Goal: Task Accomplishment & Management: Manage account settings

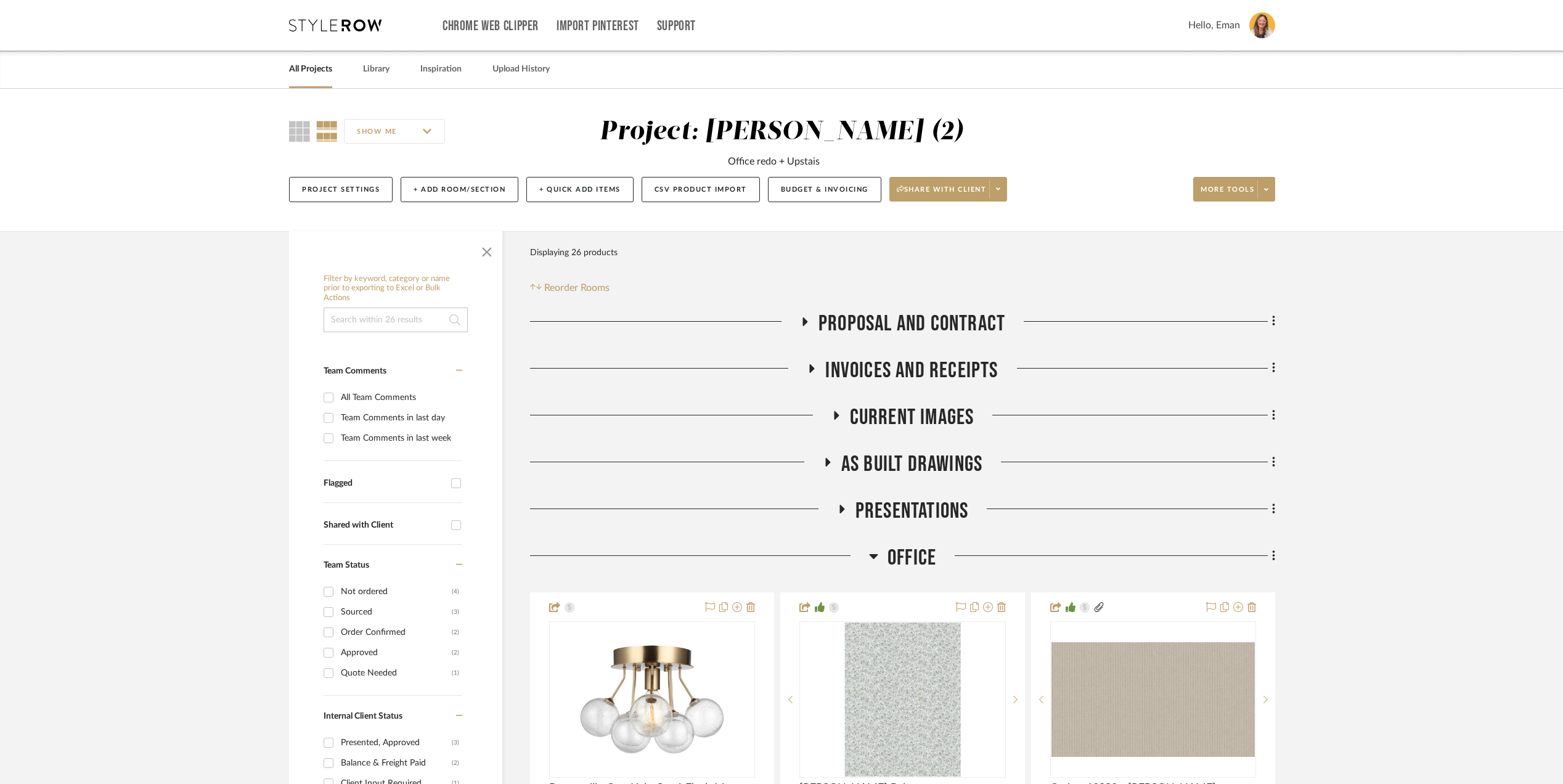
click at [312, 69] on link "All Projects" at bounding box center [310, 69] width 43 height 17
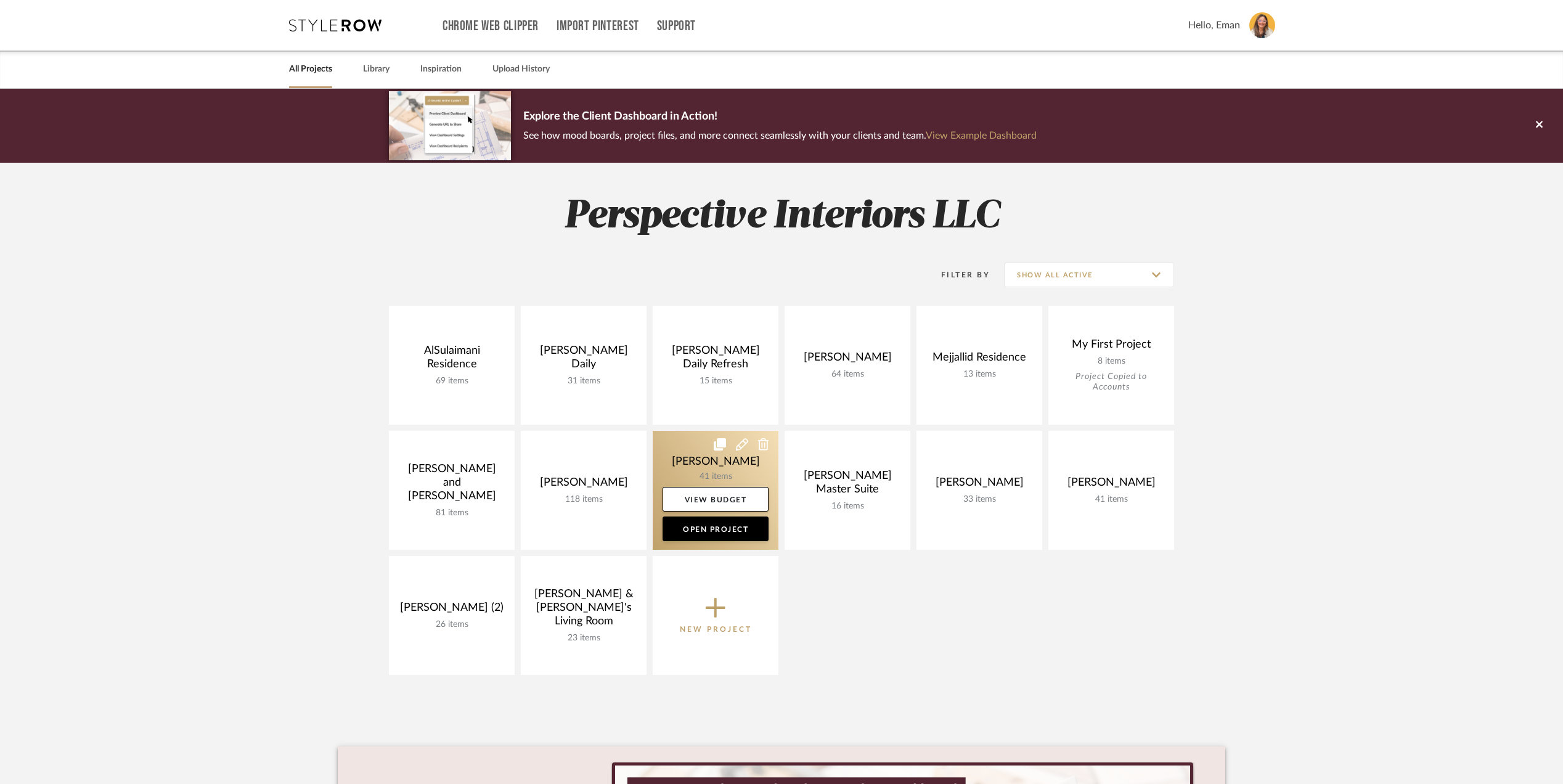
drag, startPoint x: 896, startPoint y: 628, endPoint x: 702, endPoint y: 525, distance: 219.6
click at [896, 628] on div "AlSulaimani Residence 69 items View Budget Open Project Carol Daily 31 items Vi…" at bounding box center [781, 492] width 887 height 375
click at [686, 461] on link at bounding box center [715, 490] width 126 height 119
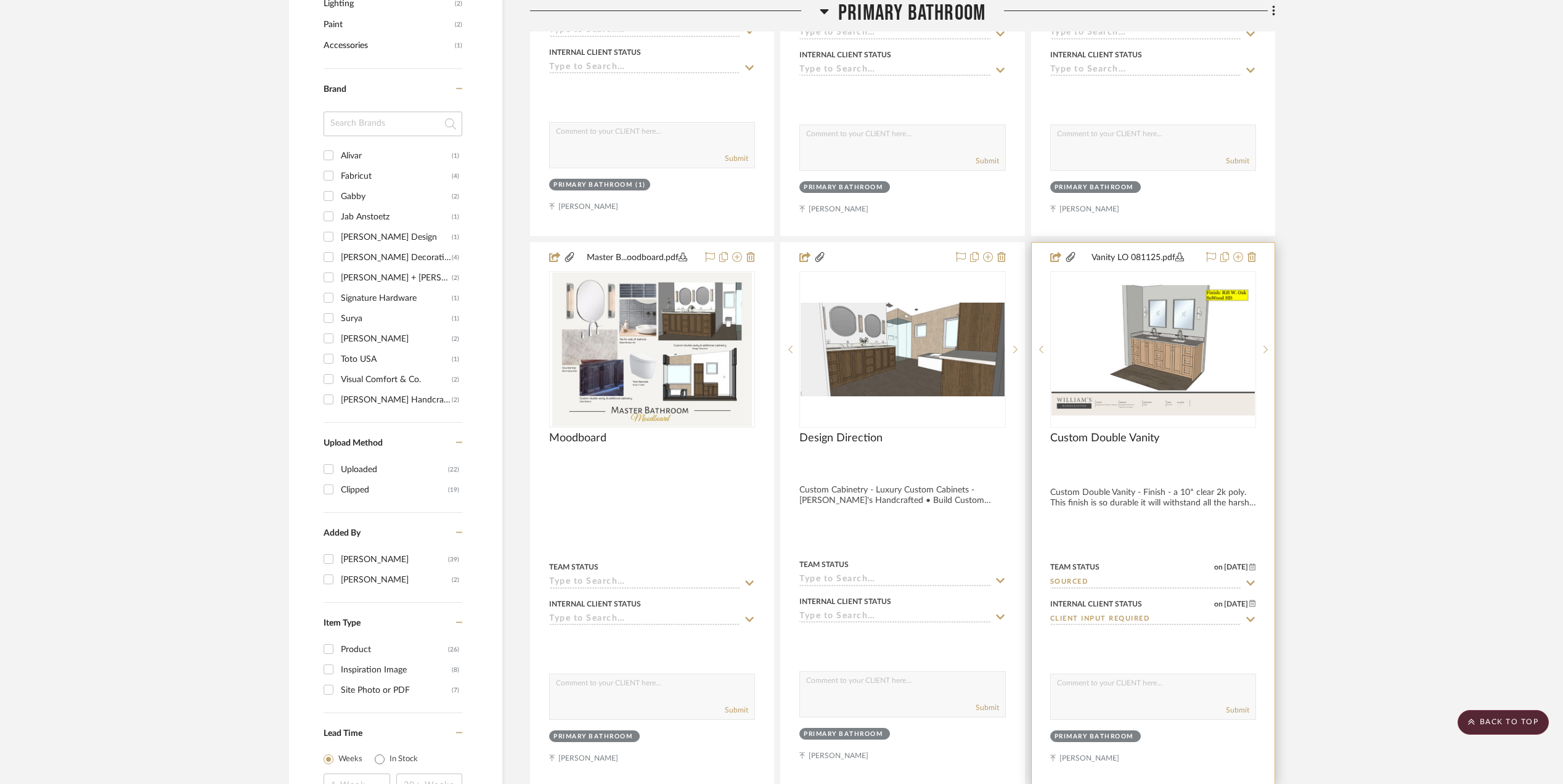
scroll to position [1643, 0]
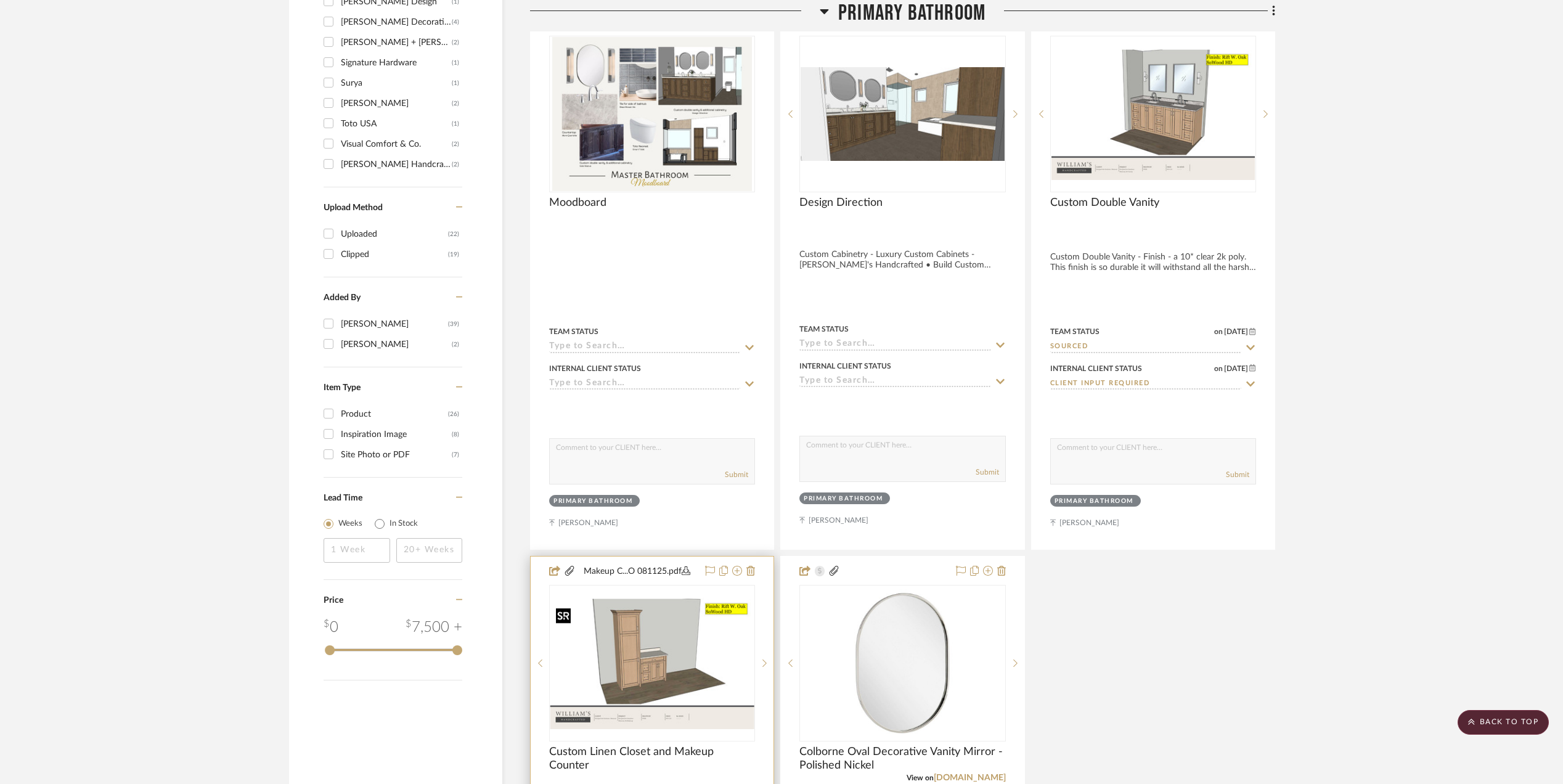
click at [646, 656] on img "0" at bounding box center [652, 663] width 203 height 131
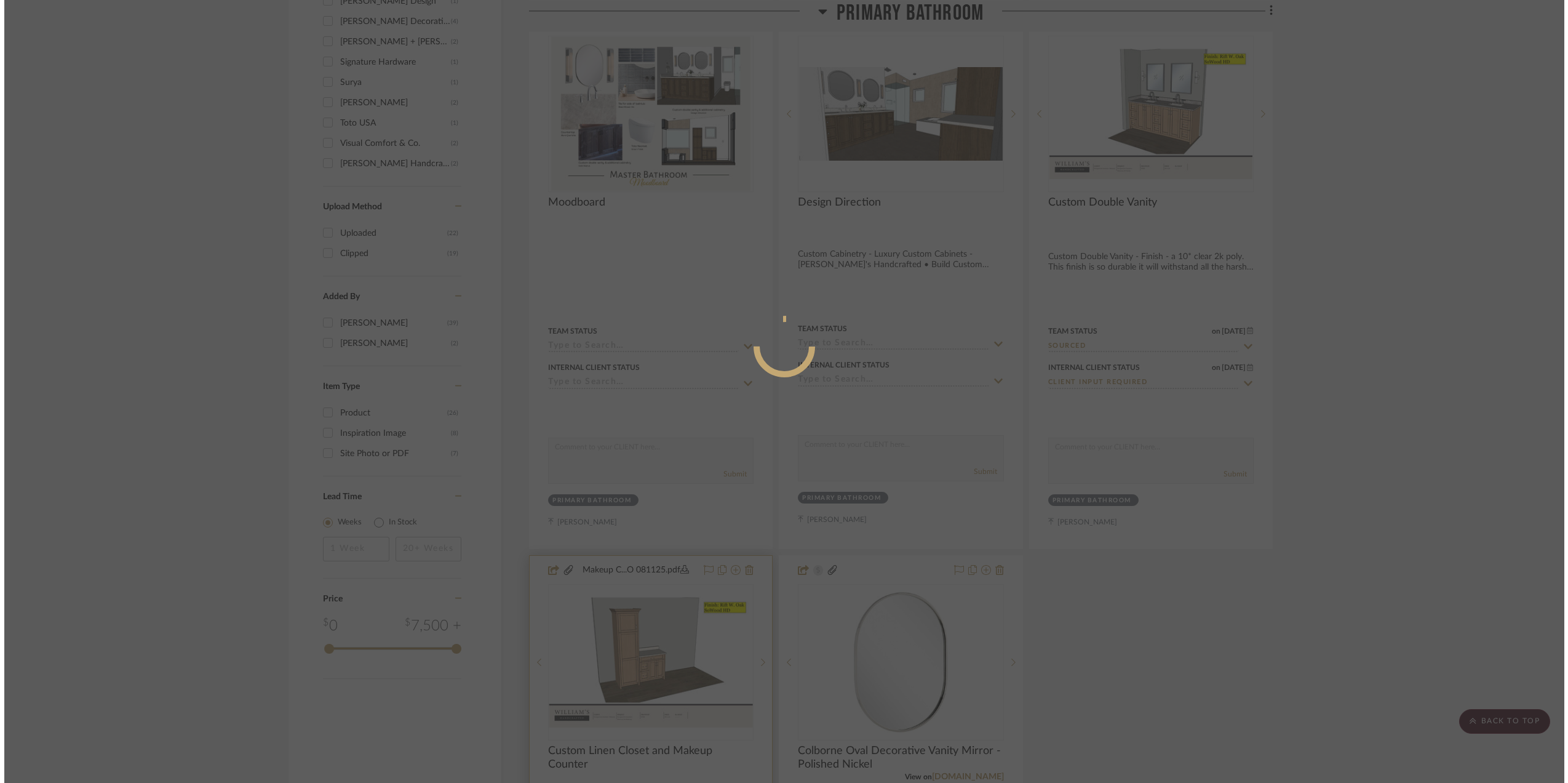
scroll to position [0, 0]
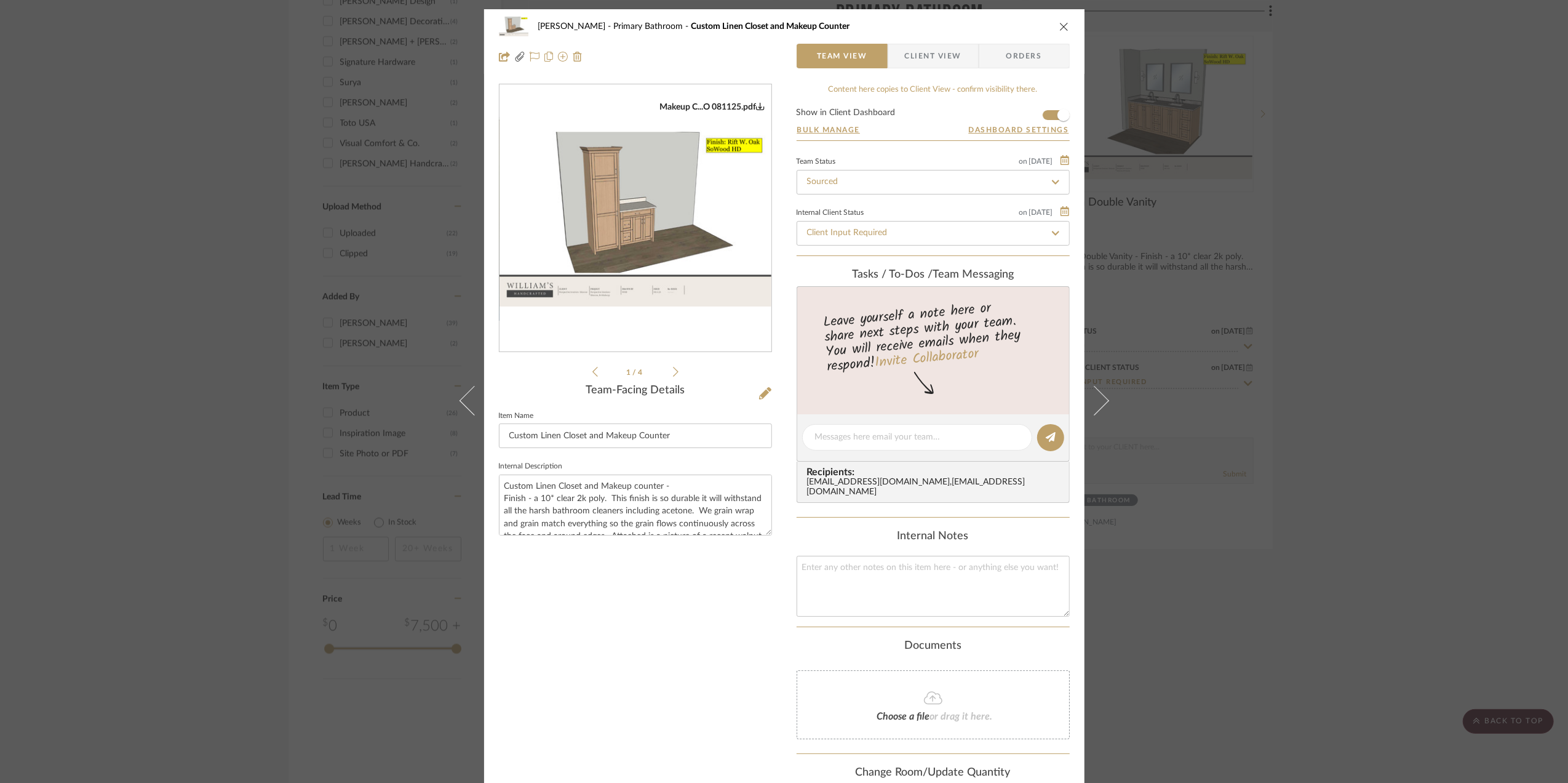
click at [641, 207] on img "0" at bounding box center [635, 218] width 272 height 176
click at [1361, 314] on div "Sara Monroe Primary Bathroom Custom Linen Closet and Makeup Counter Team View C…" at bounding box center [784, 391] width 1568 height 783
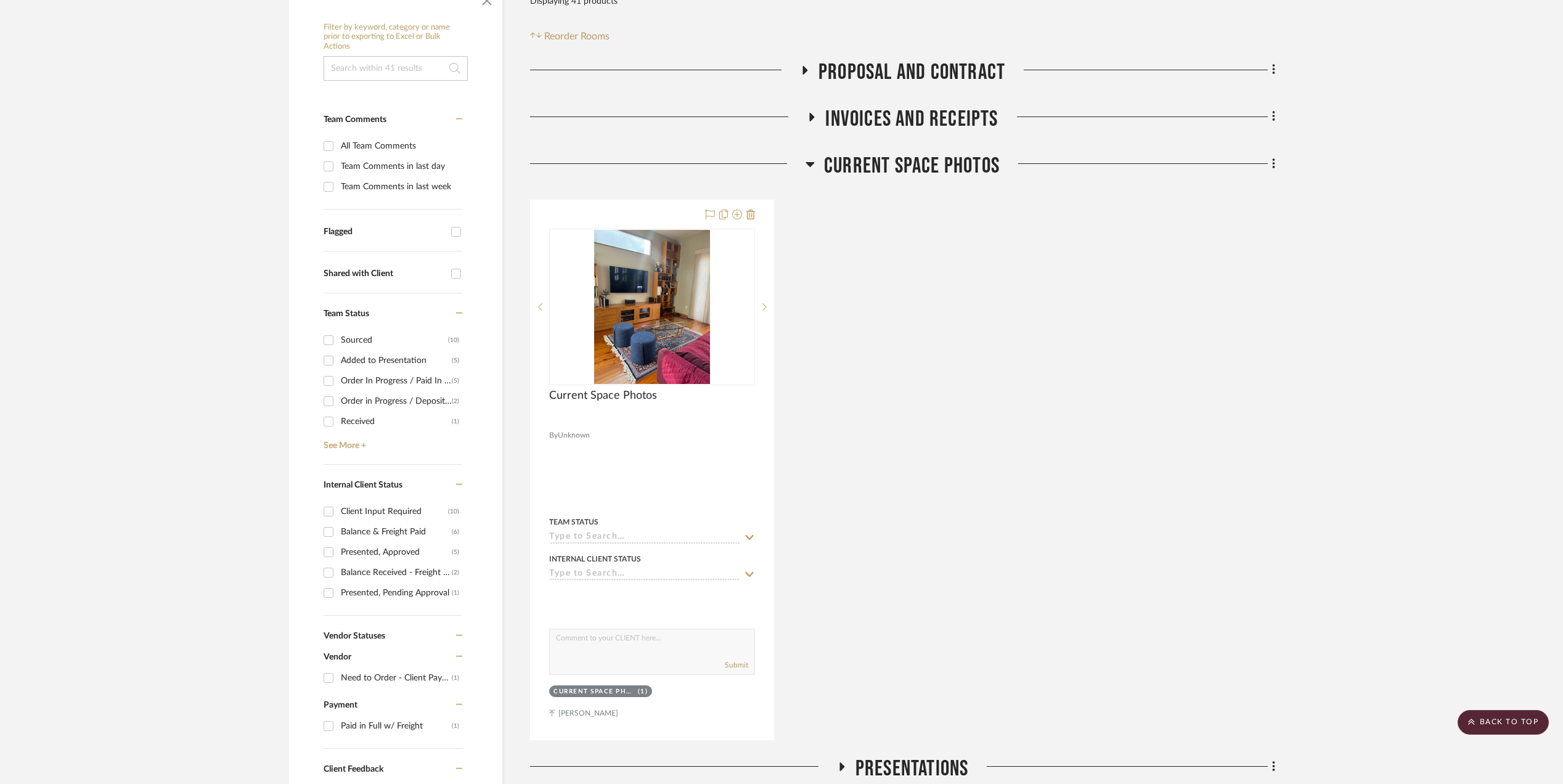
scroll to position [739, 0]
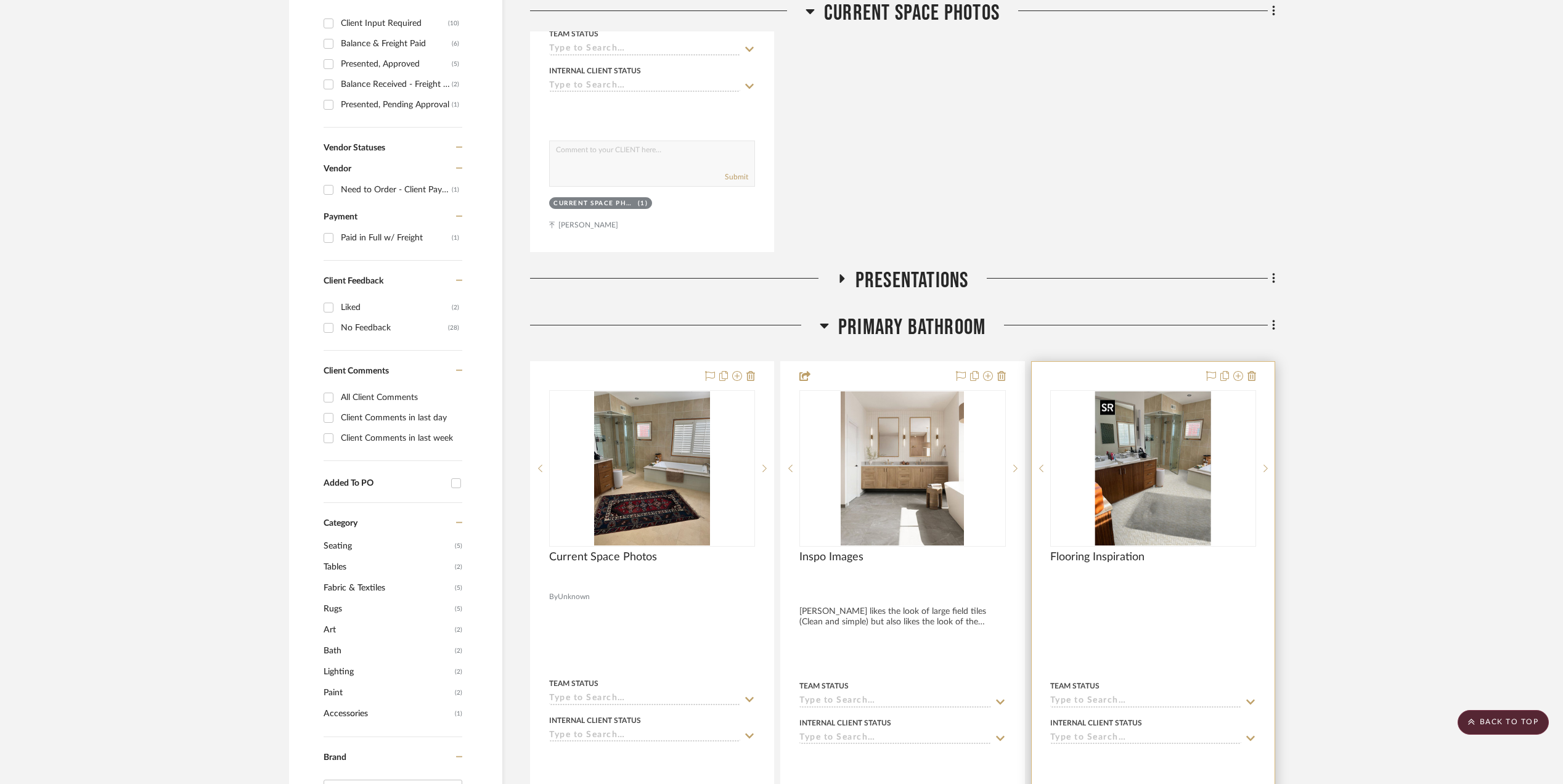
click at [0, 0] on img at bounding box center [0, 0] width 0 height 0
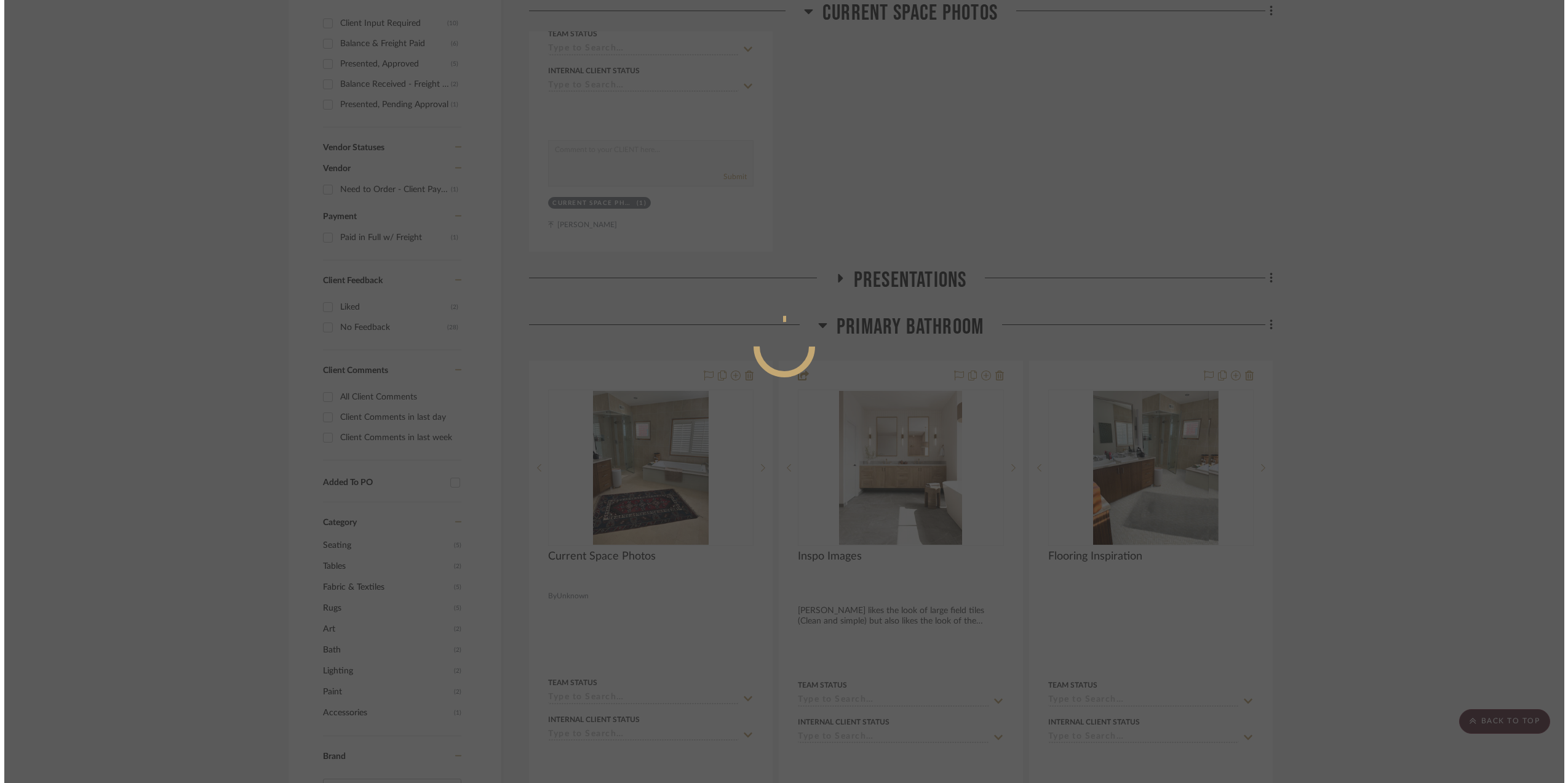
scroll to position [0, 0]
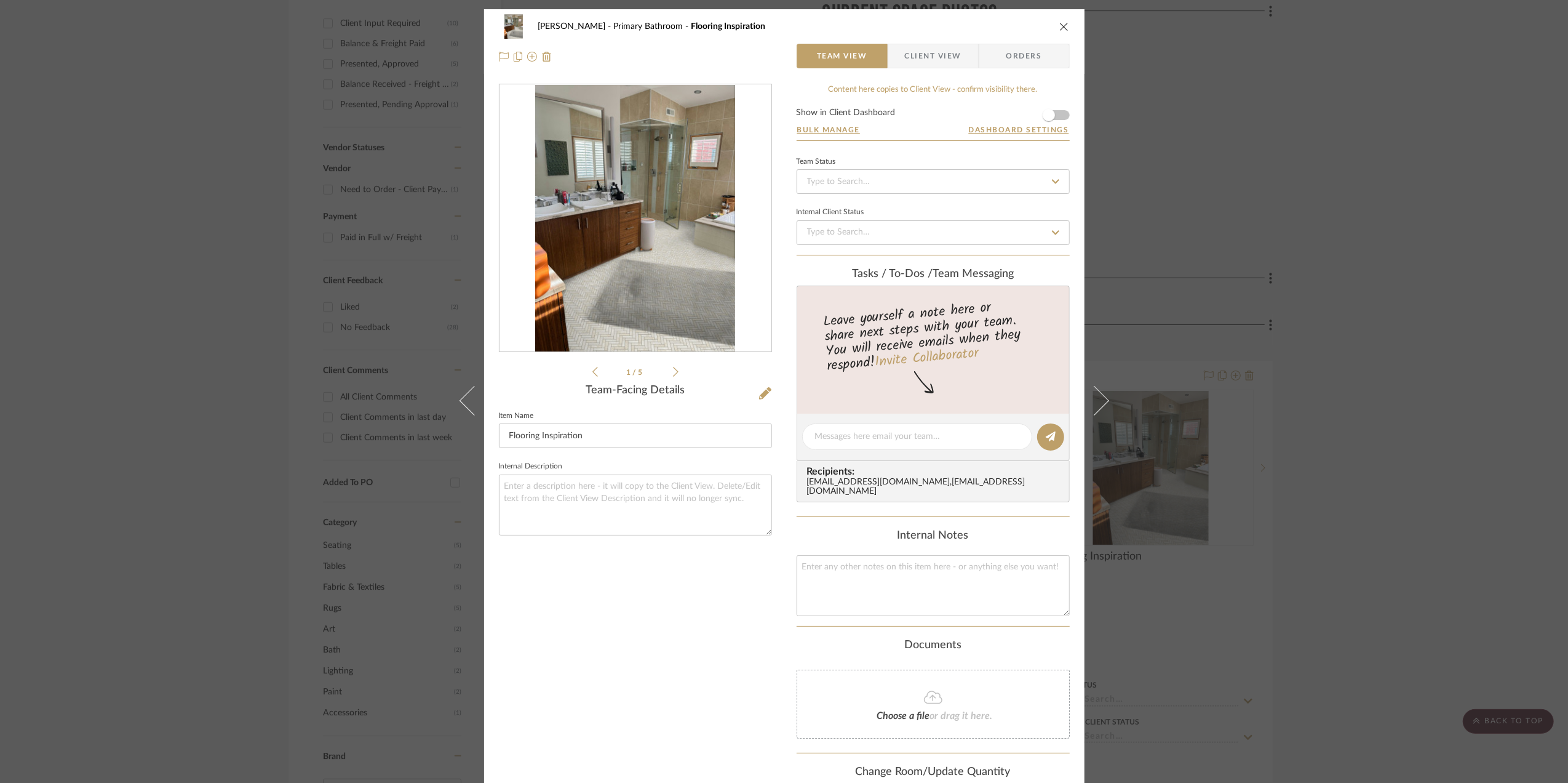
click at [640, 249] on img "0" at bounding box center [635, 218] width 200 height 267
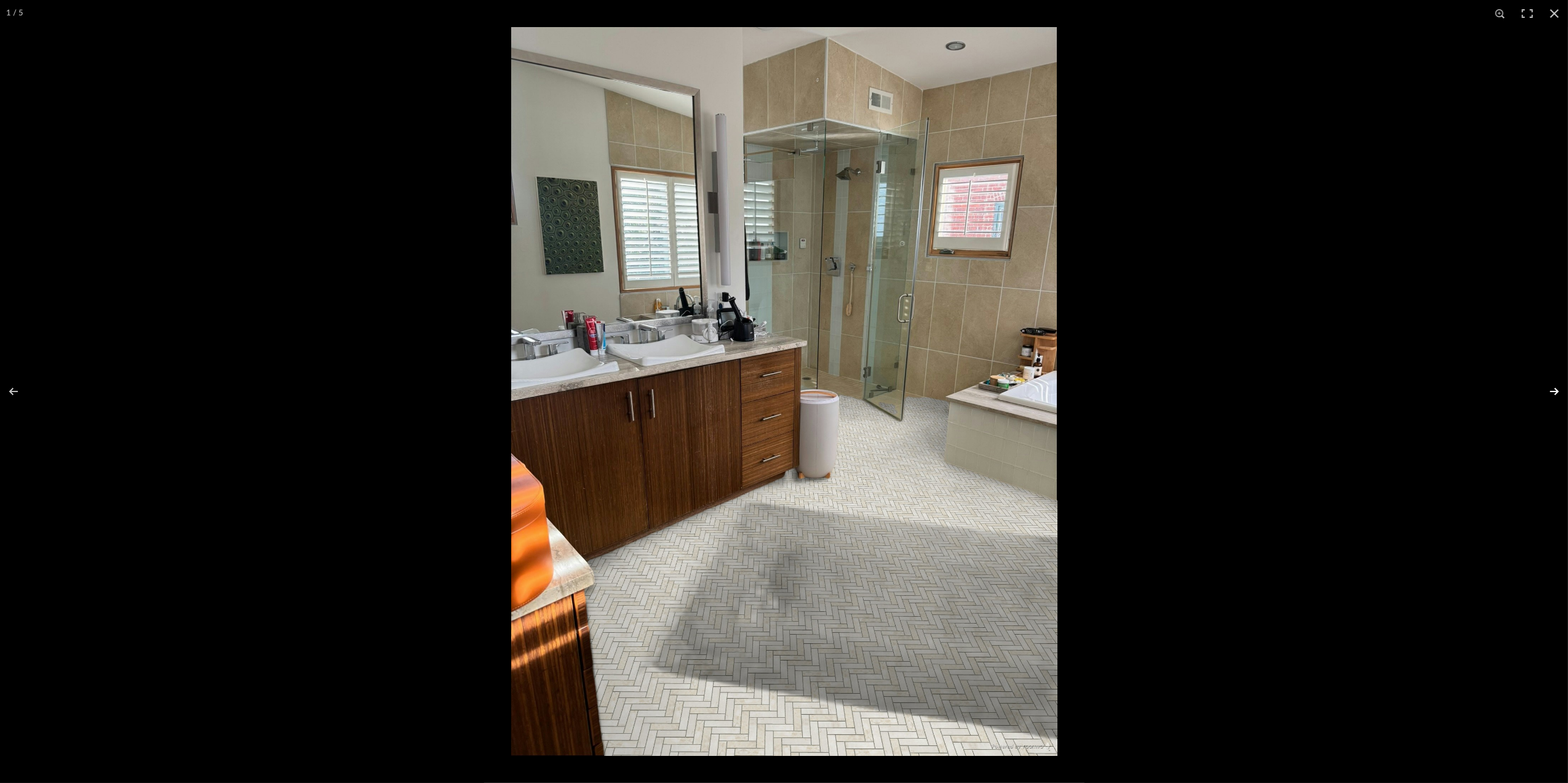
click at [1557, 392] on button at bounding box center [1547, 391] width 43 height 62
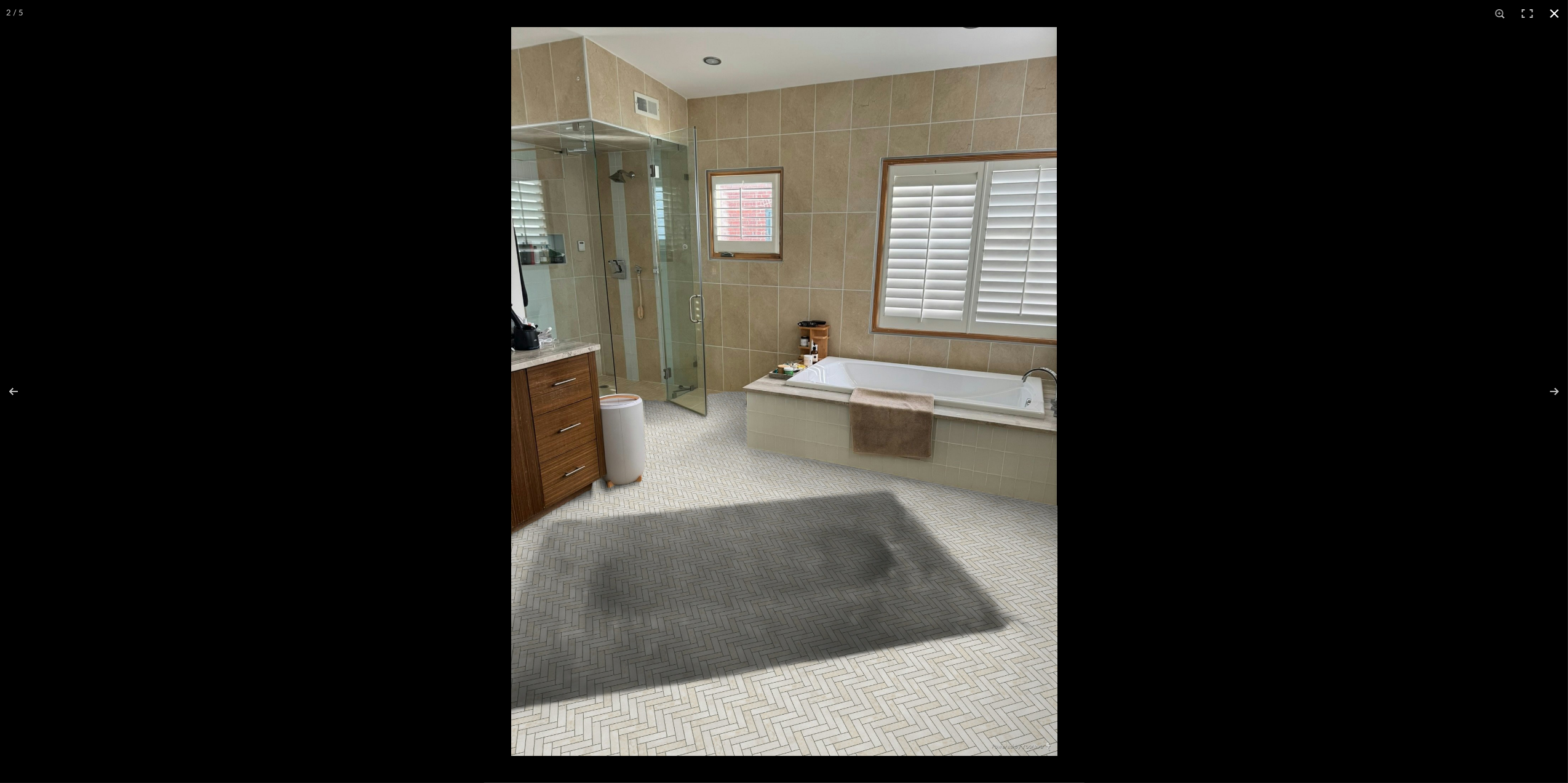
click at [1554, 12] on button at bounding box center [1555, 14] width 27 height 27
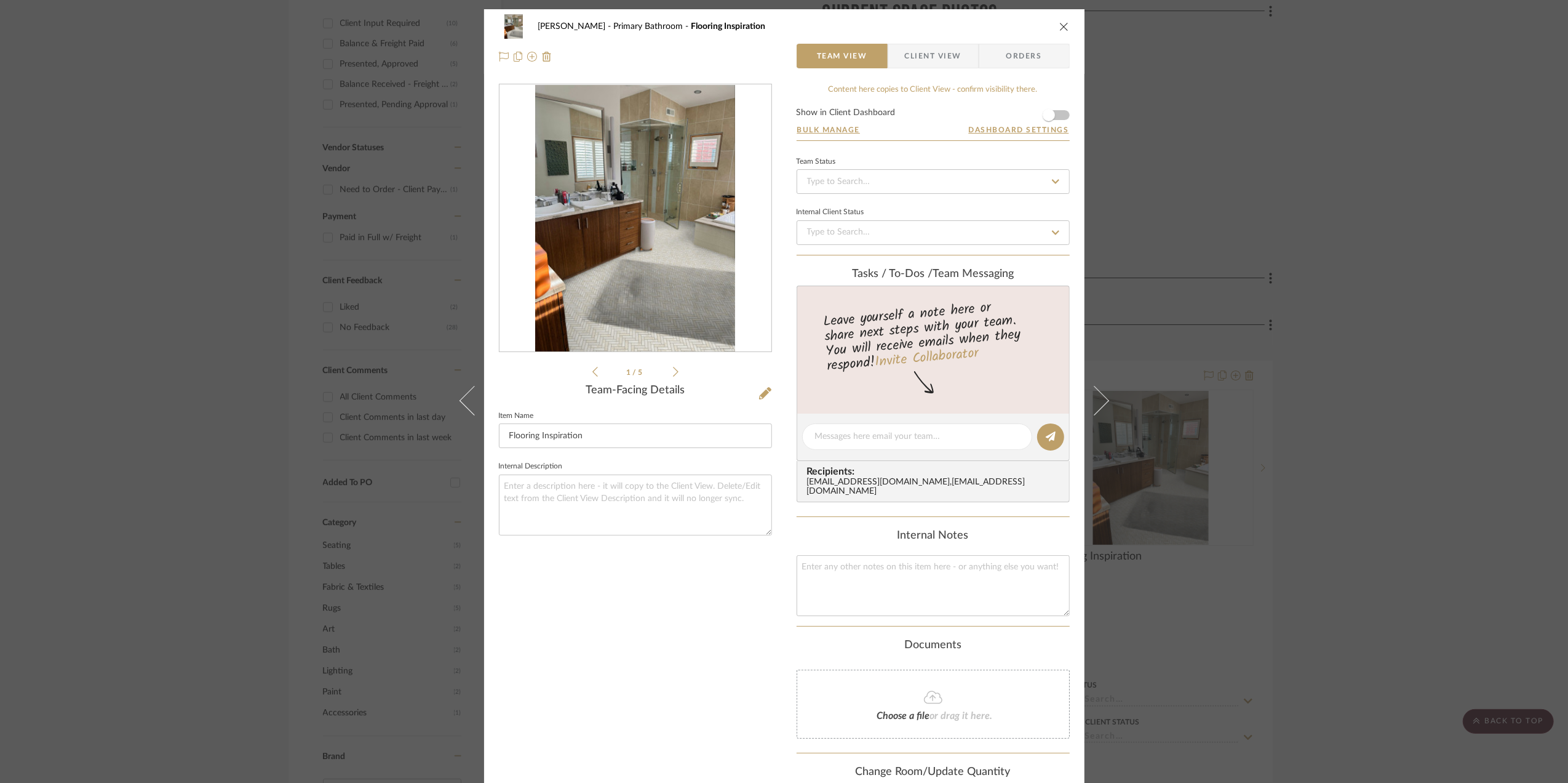
click at [1407, 387] on div "Sara Monroe Primary Bathroom Flooring Inspiration Team View Client View Orders …" at bounding box center [784, 391] width 1568 height 783
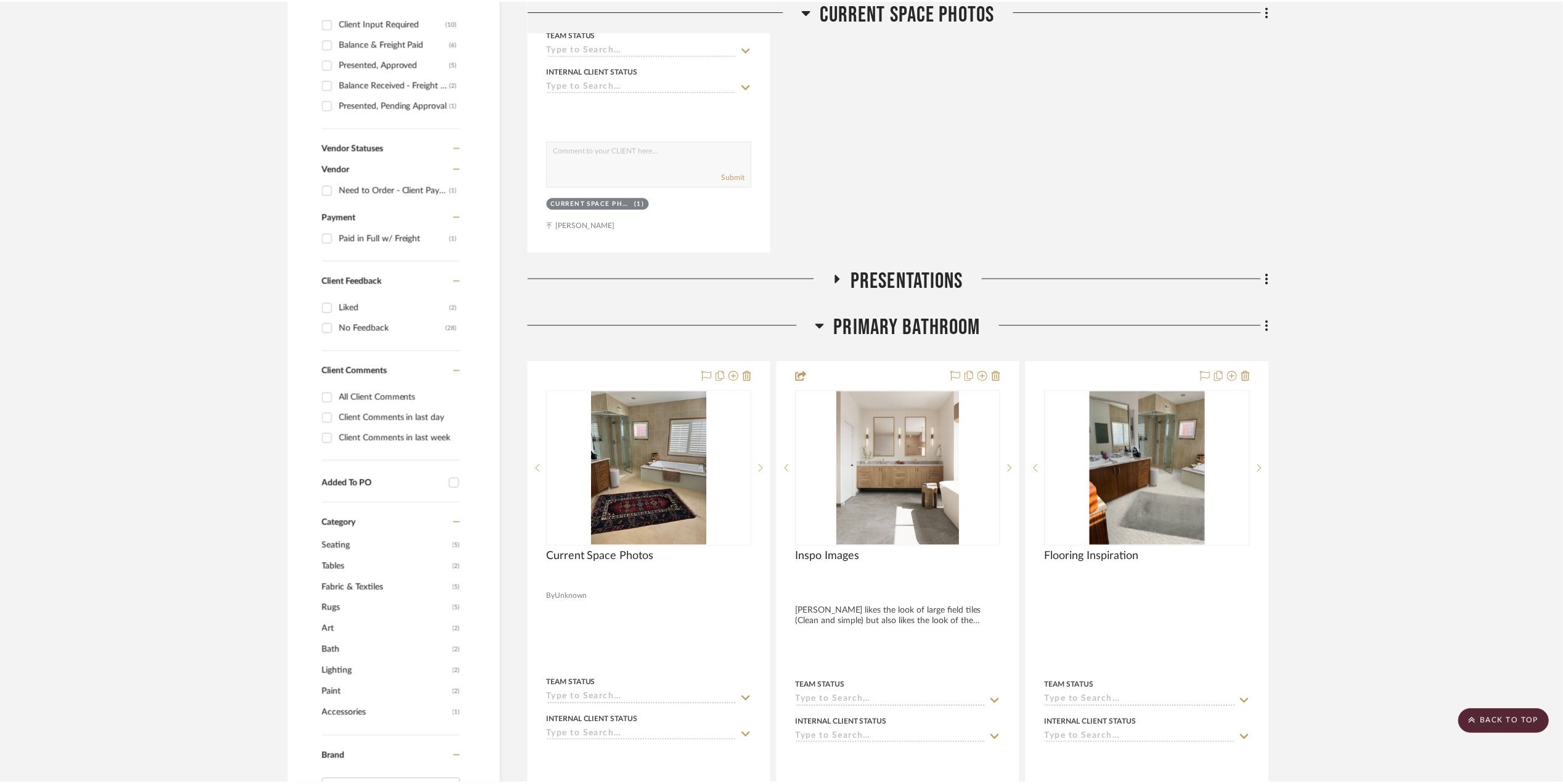
scroll to position [739, 0]
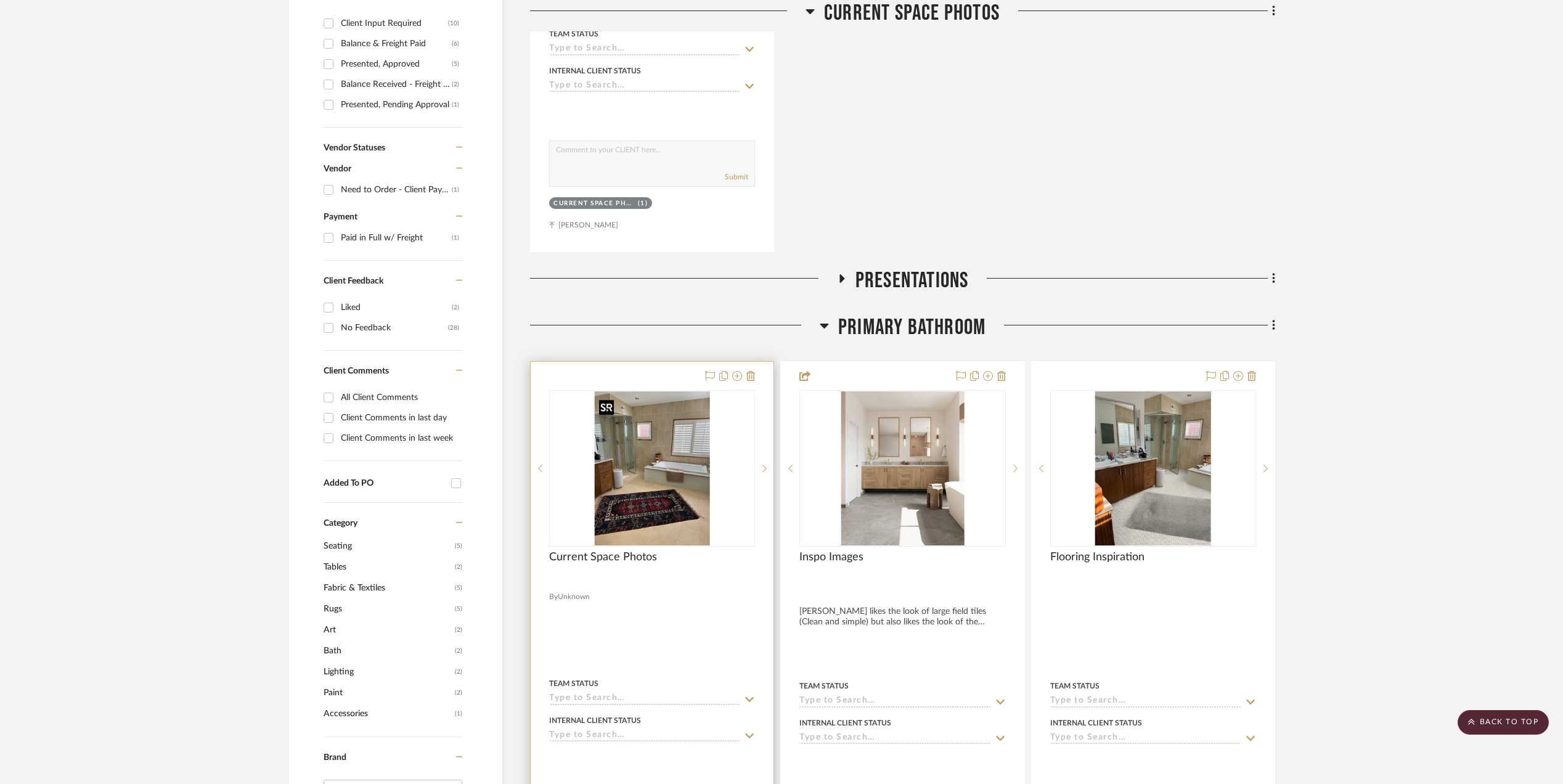
click at [661, 460] on img "0" at bounding box center [652, 468] width 116 height 154
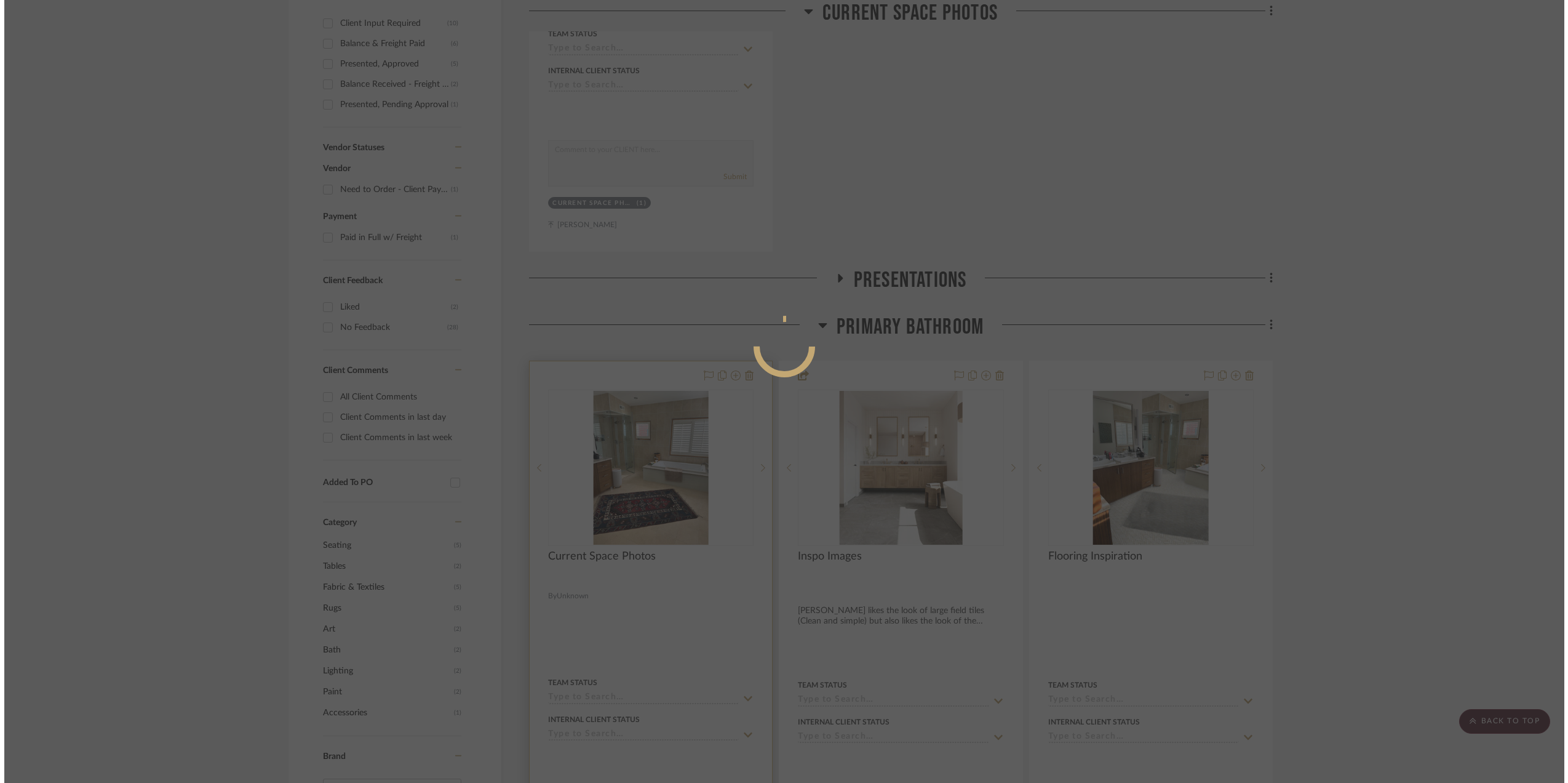
scroll to position [0, 0]
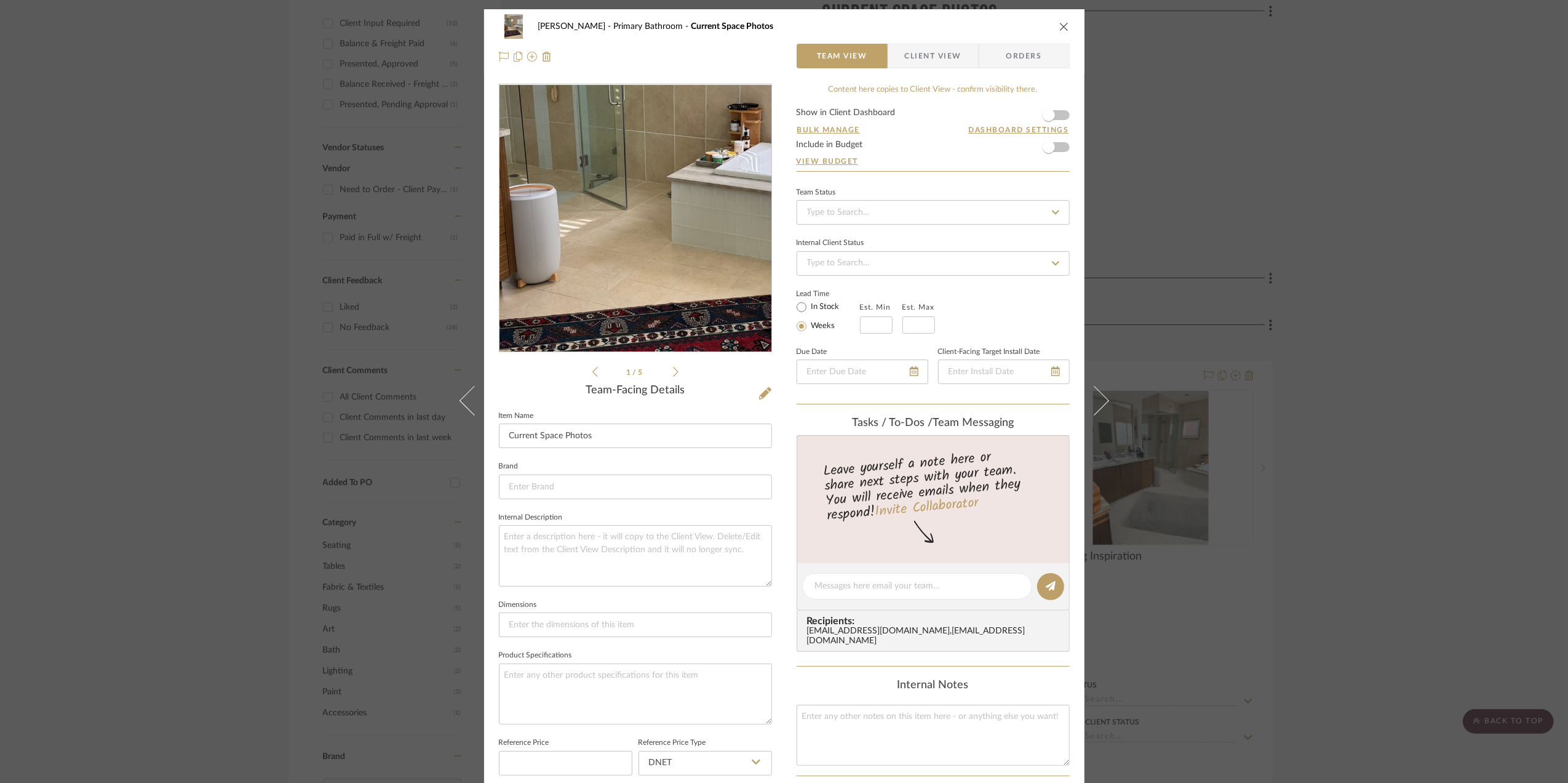
click at [607, 234] on img "0" at bounding box center [635, 218] width 200 height 267
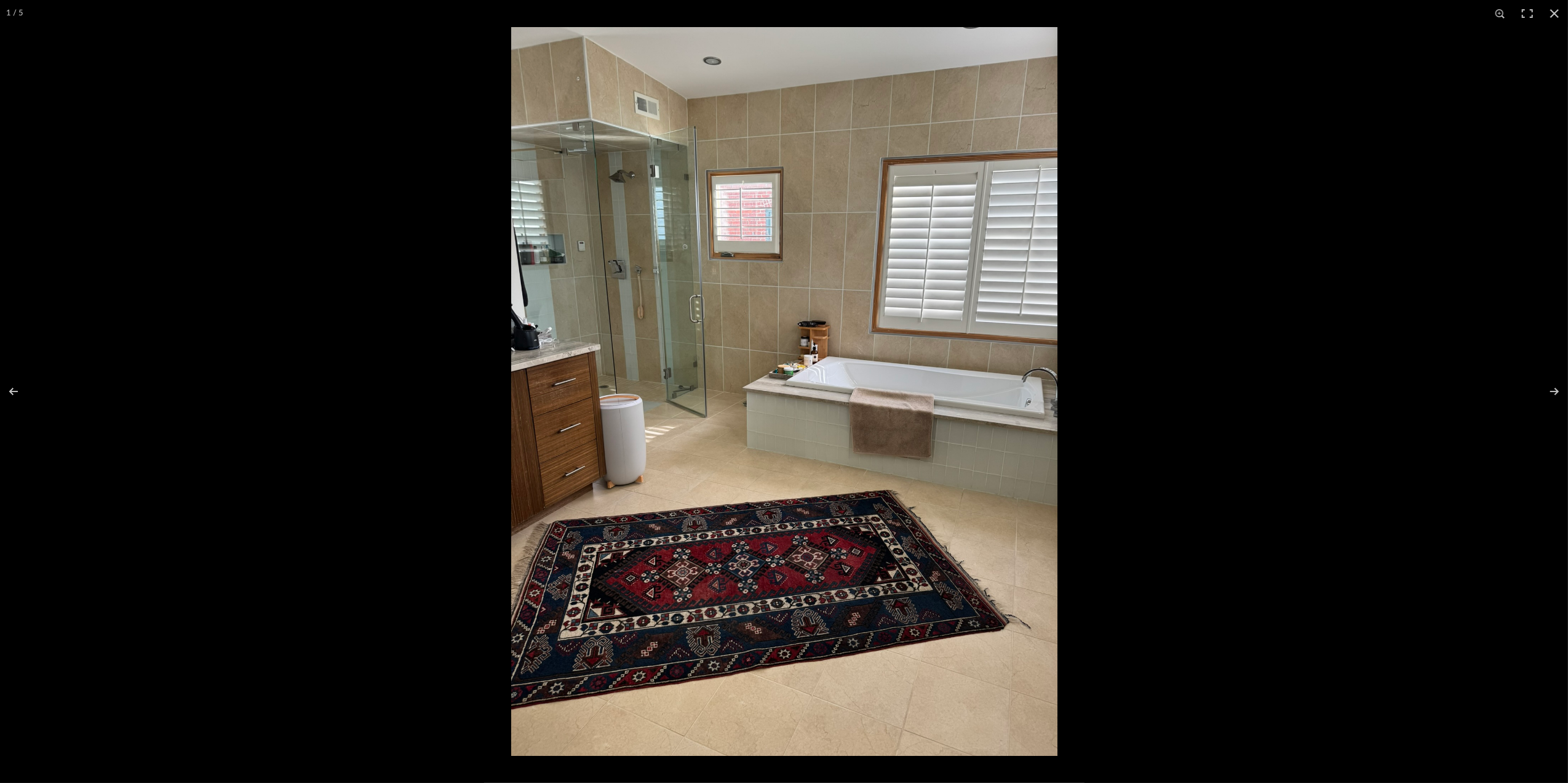
click at [983, 441] on img at bounding box center [784, 392] width 547 height 729
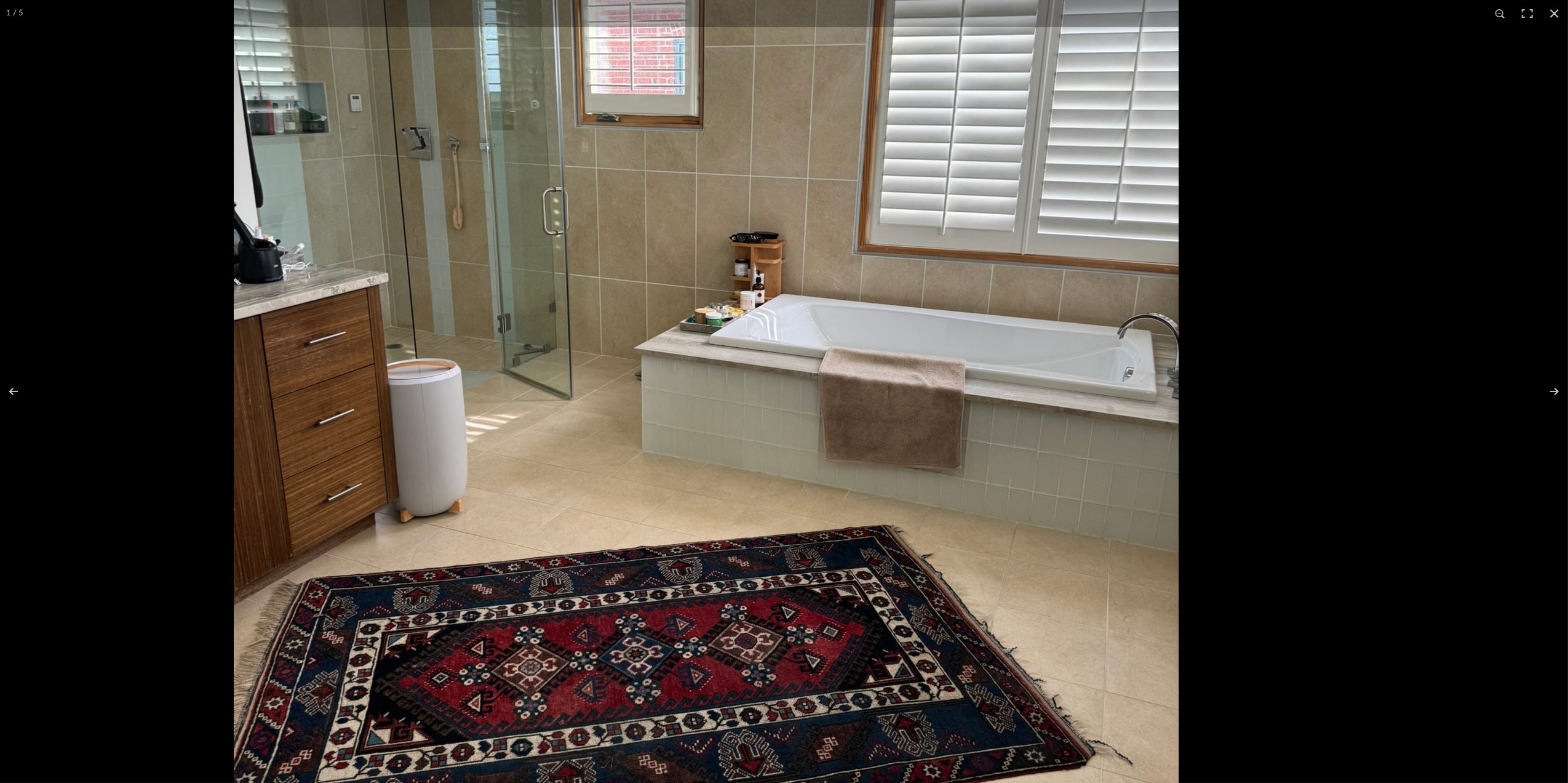
click at [731, 434] on img at bounding box center [707, 354] width 945 height 1260
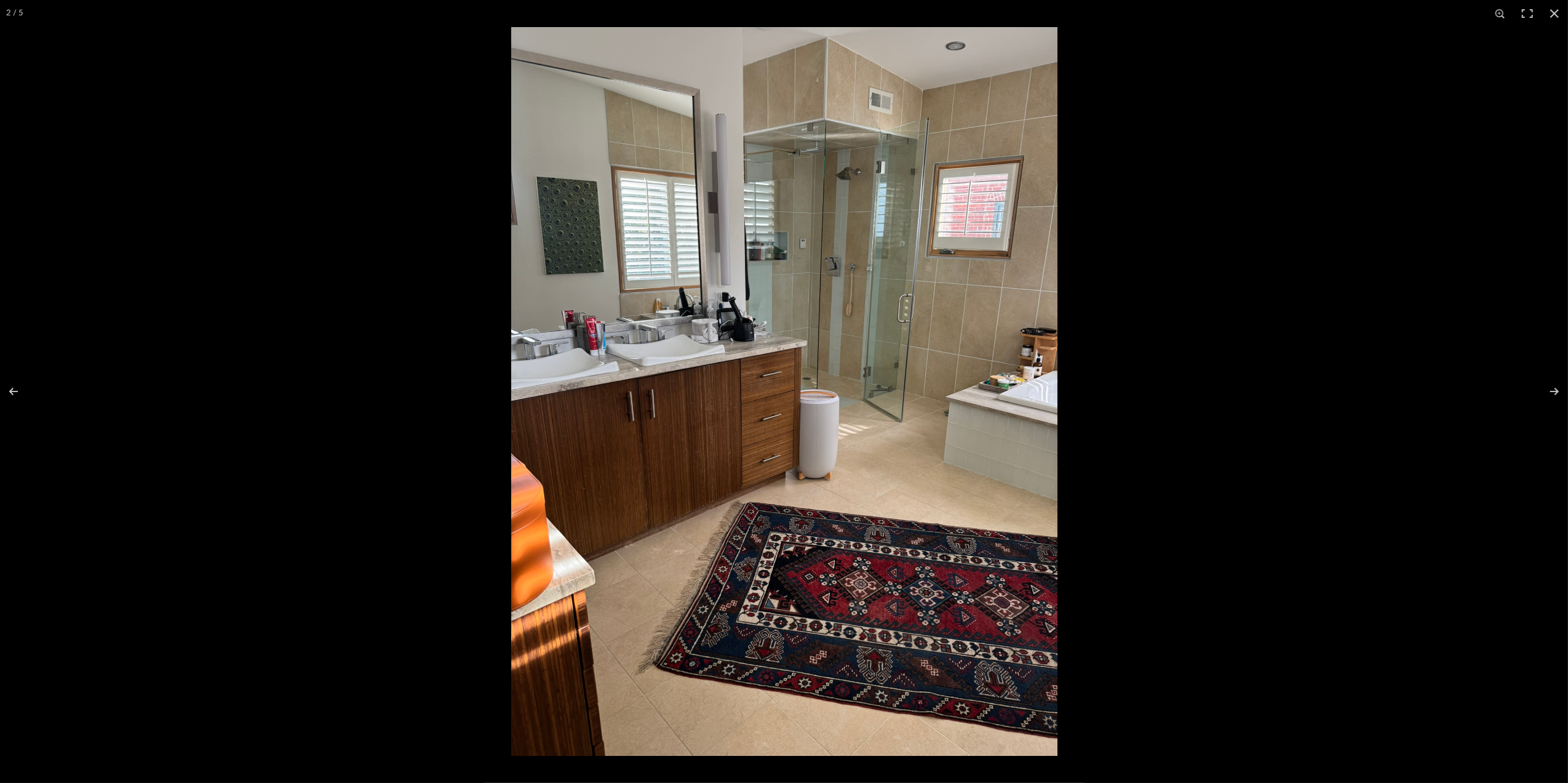
click at [1009, 444] on img at bounding box center [784, 392] width 547 height 729
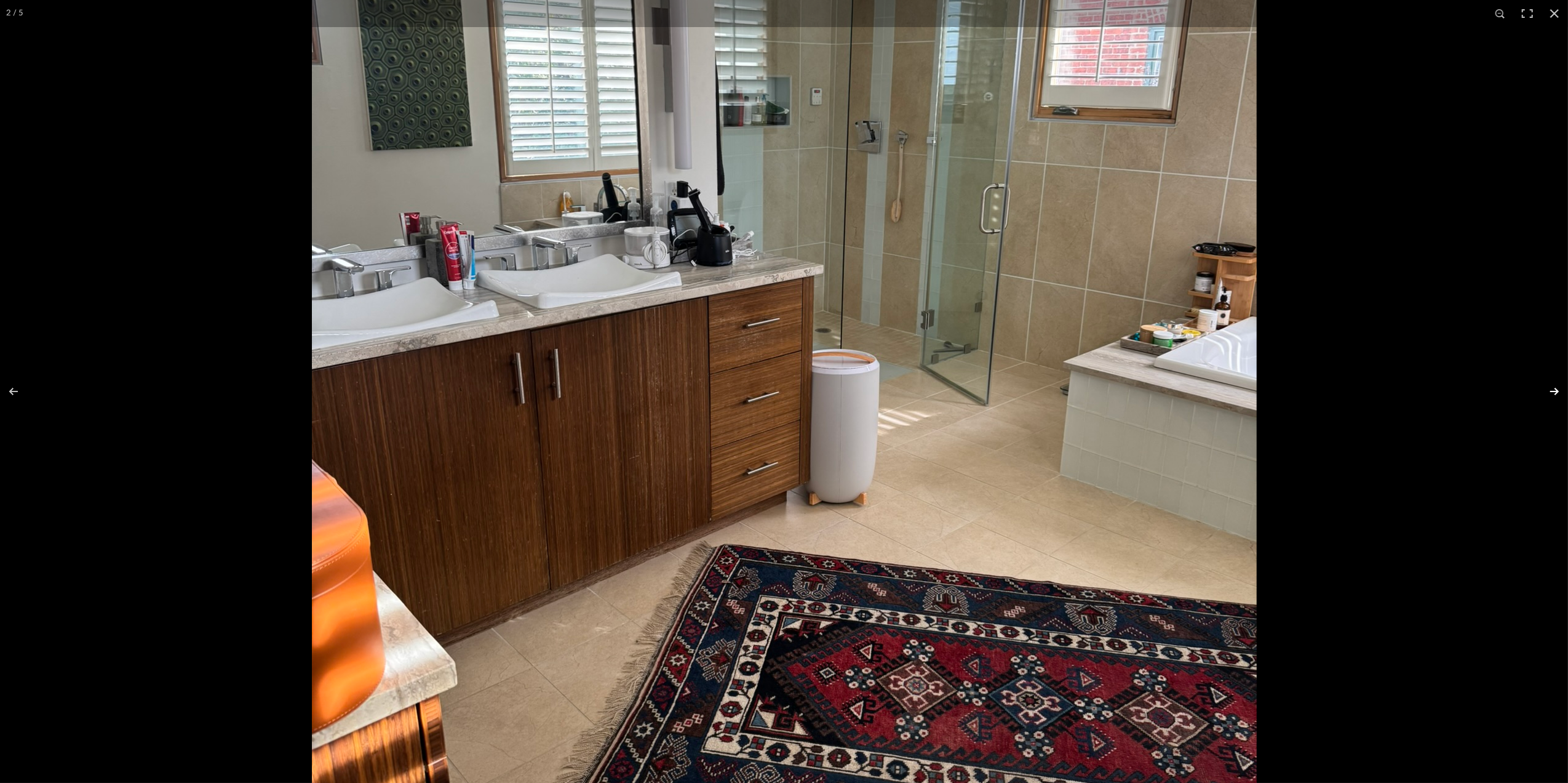
click at [1551, 391] on button at bounding box center [1547, 391] width 43 height 62
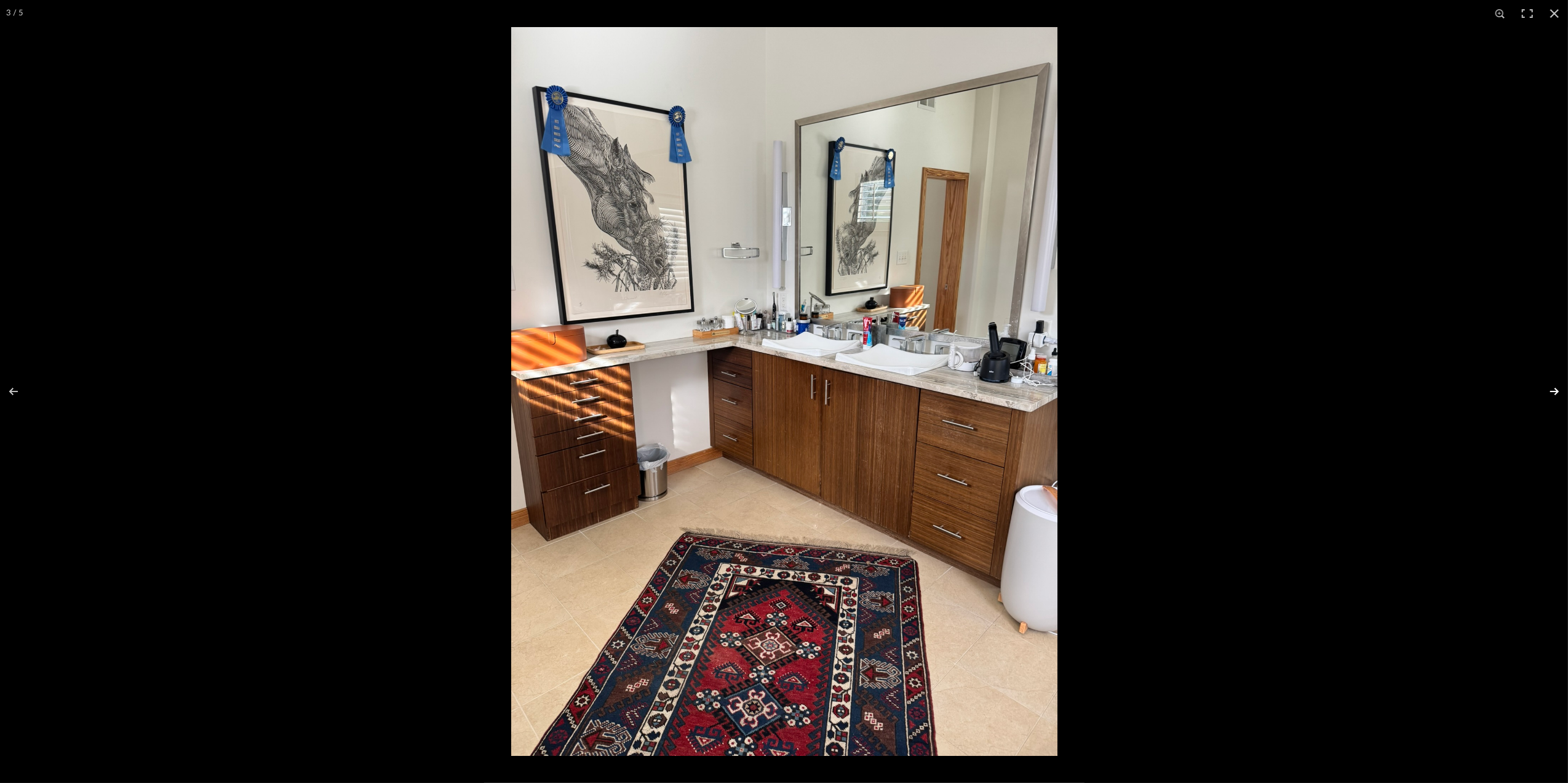
click at [1551, 391] on button at bounding box center [1547, 391] width 43 height 62
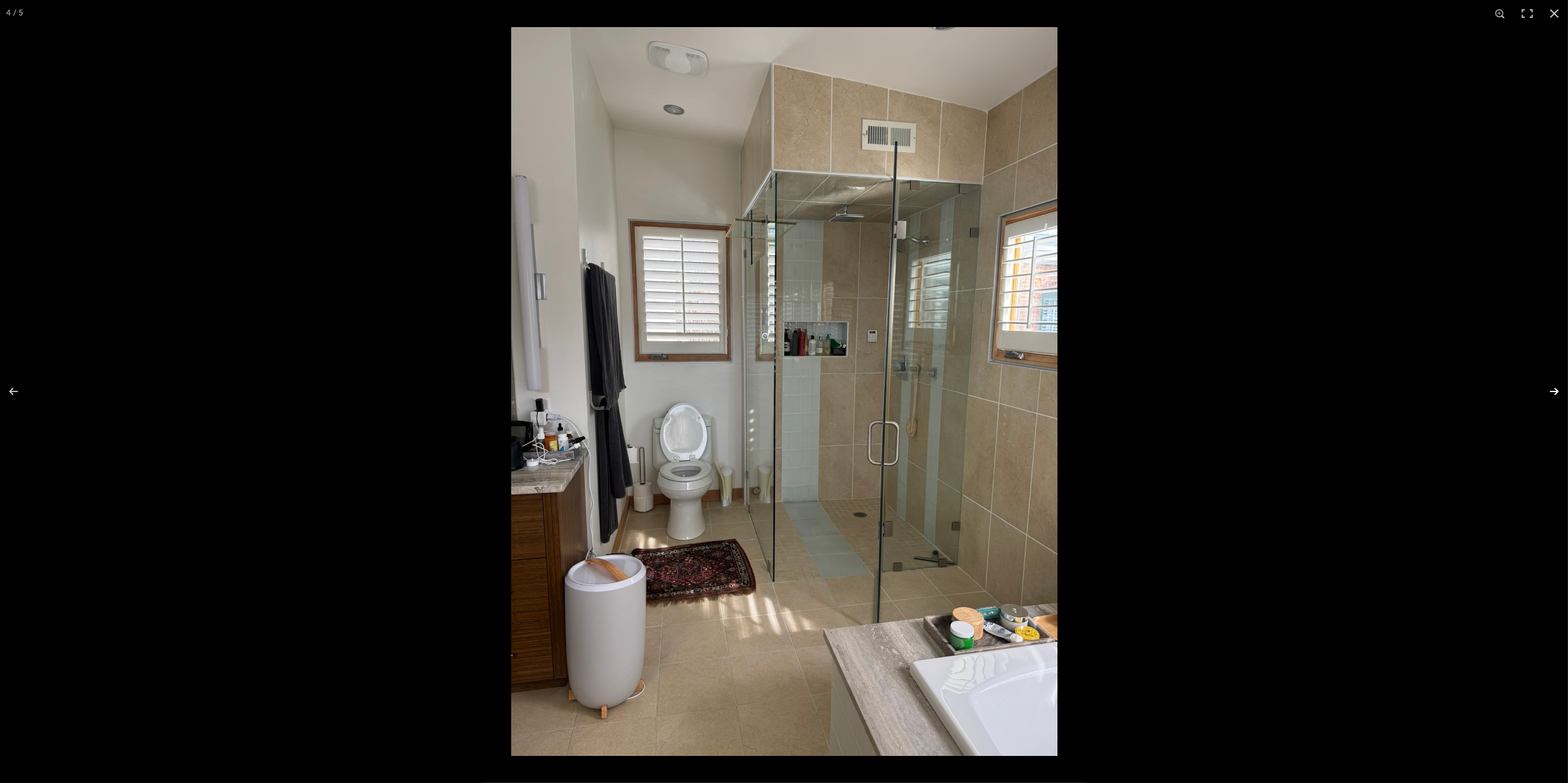
click at [1556, 393] on button at bounding box center [1547, 391] width 43 height 62
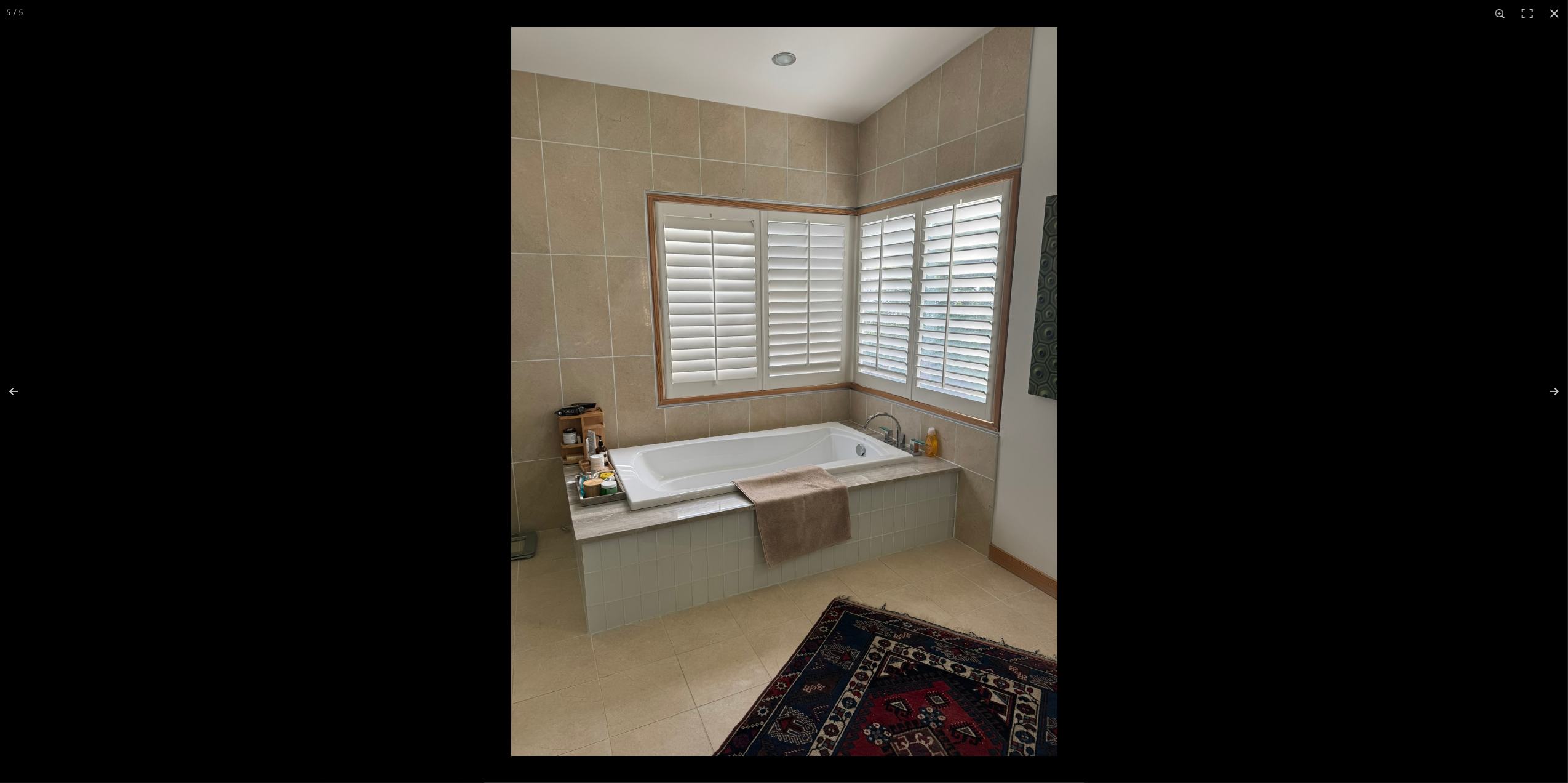
click at [697, 565] on img at bounding box center [784, 392] width 547 height 729
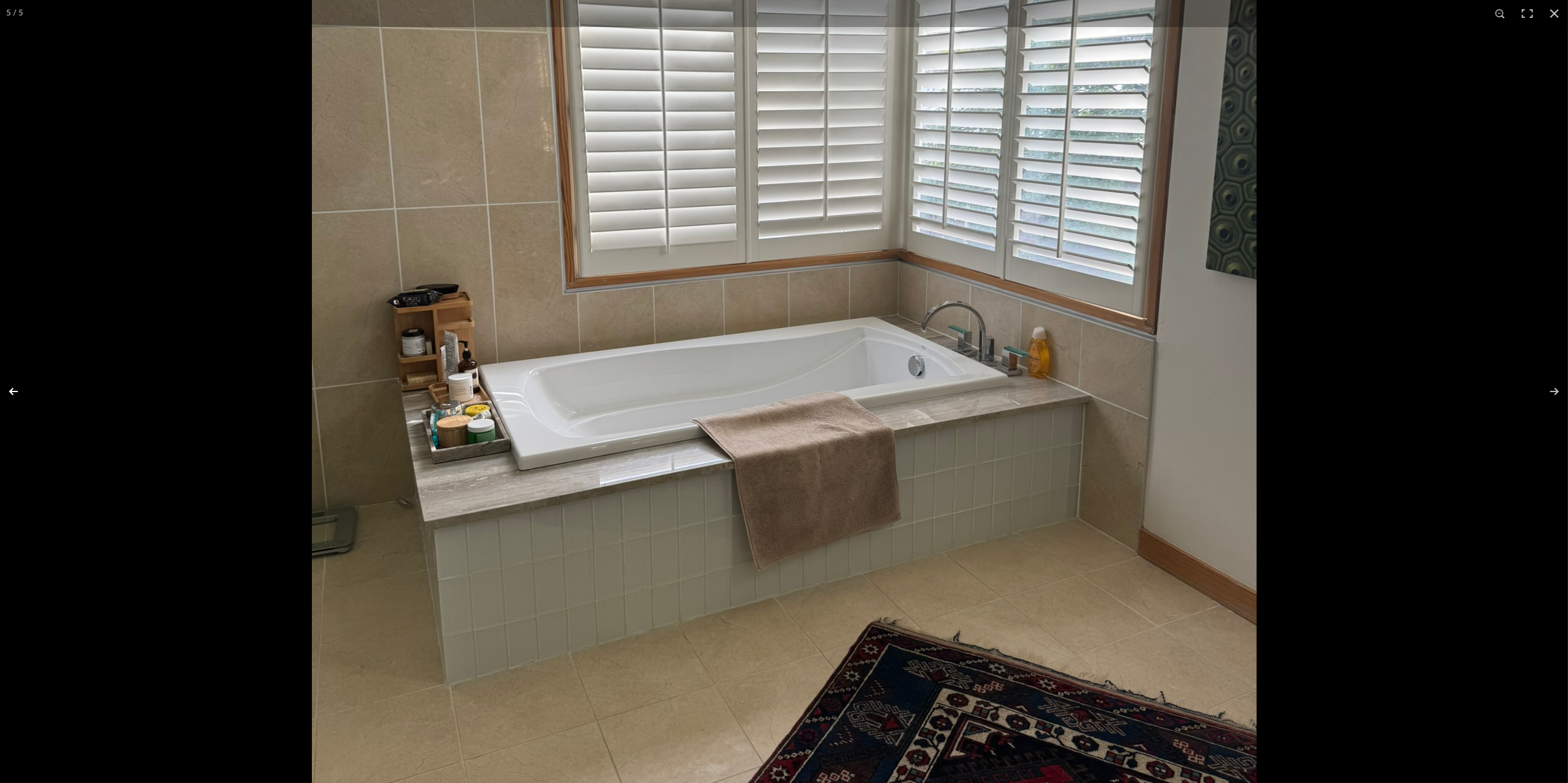
click at [14, 390] on button at bounding box center [21, 391] width 43 height 62
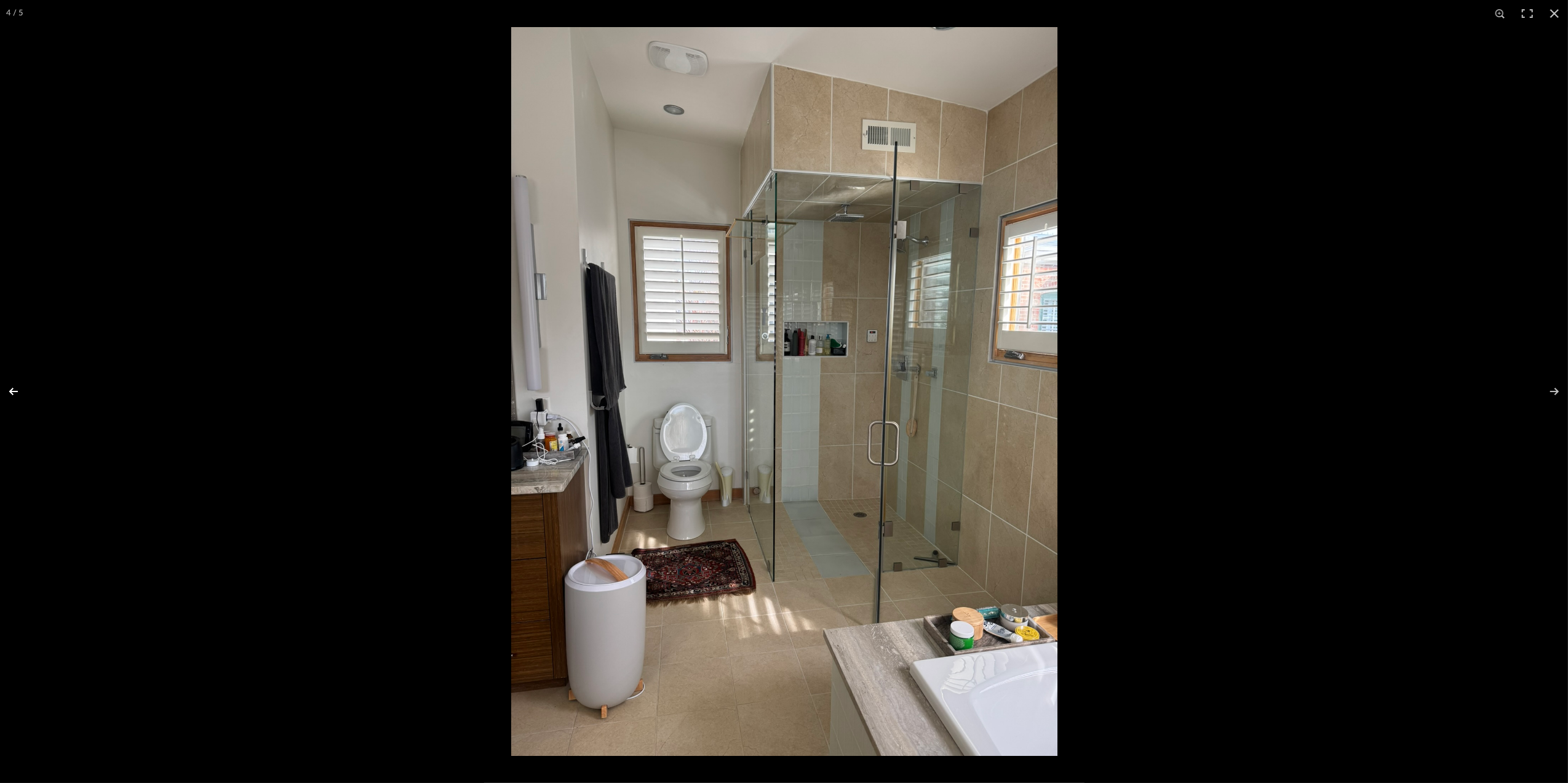
click at [14, 390] on button at bounding box center [21, 391] width 43 height 62
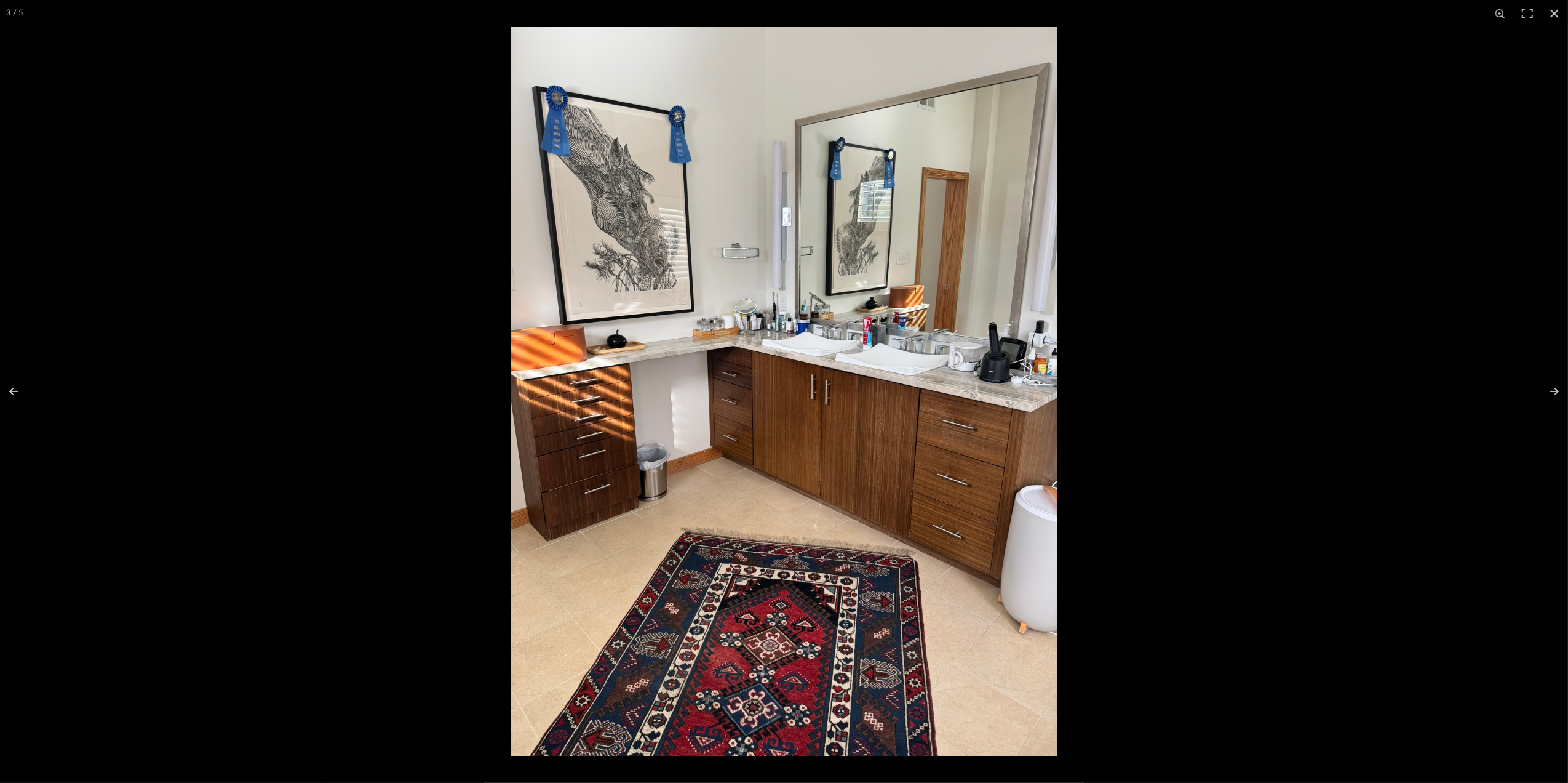
click at [926, 336] on img at bounding box center [784, 392] width 547 height 729
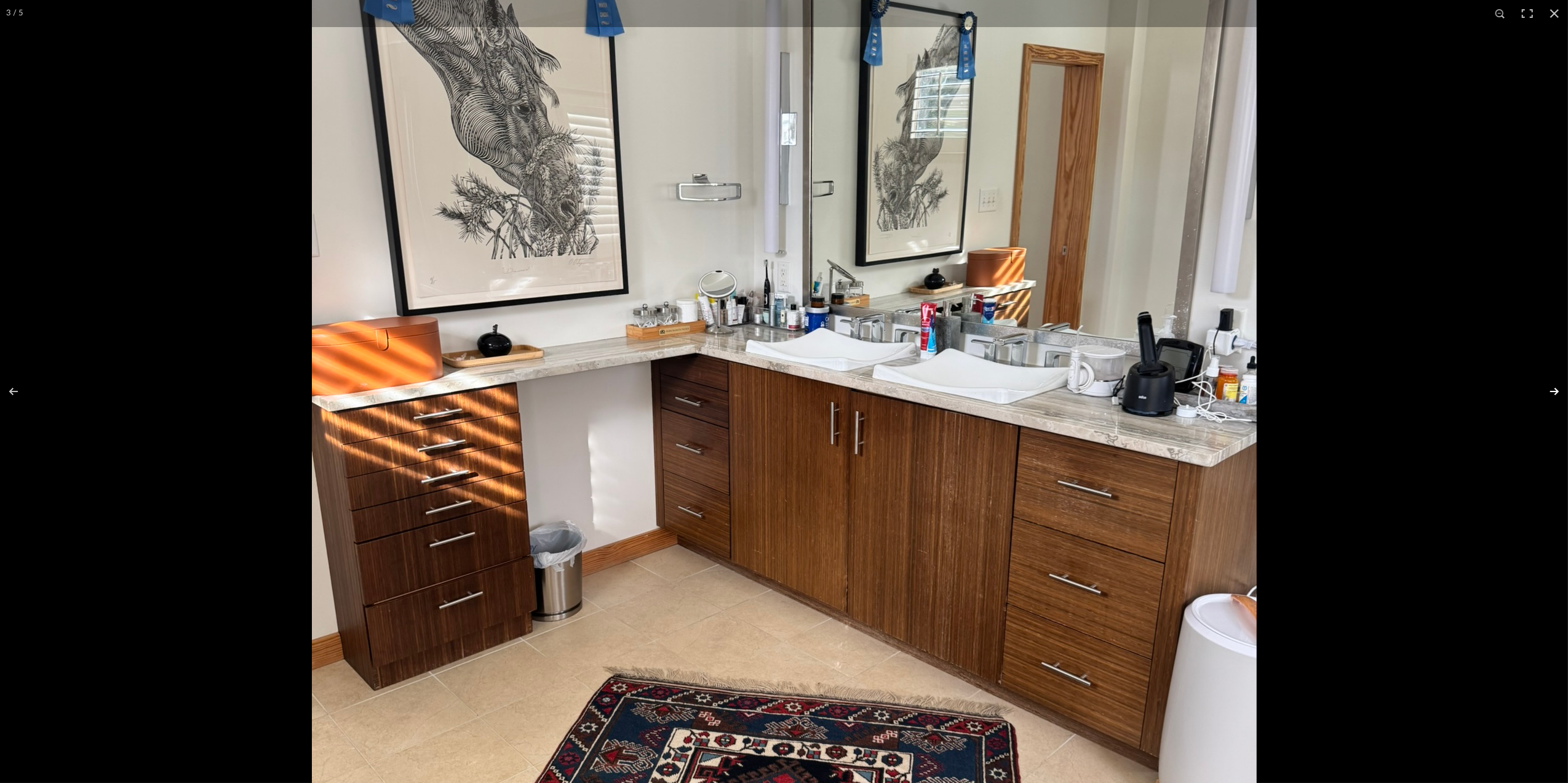
click at [1551, 389] on button at bounding box center [1547, 391] width 43 height 62
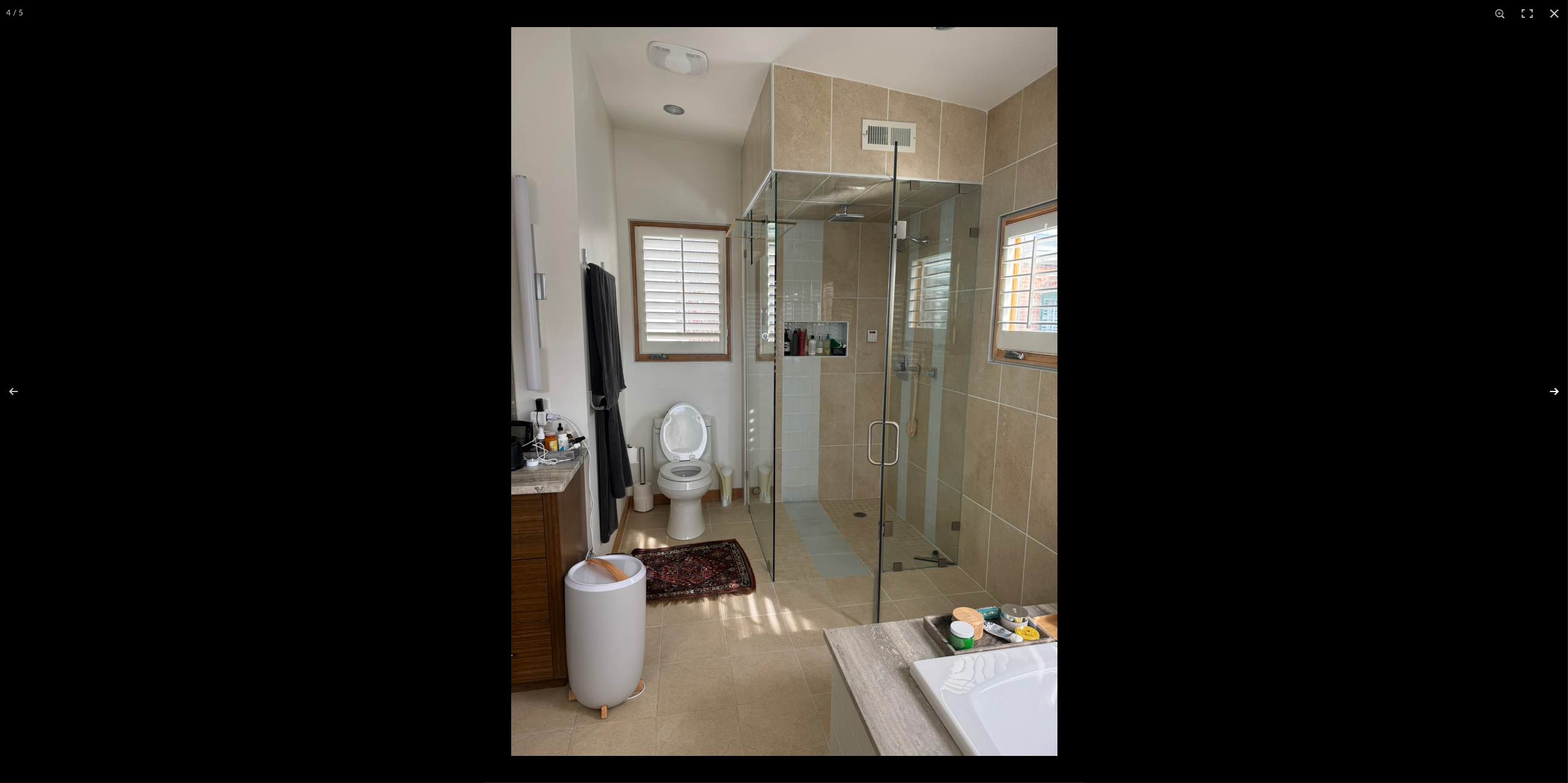
click at [1551, 389] on button at bounding box center [1547, 391] width 43 height 62
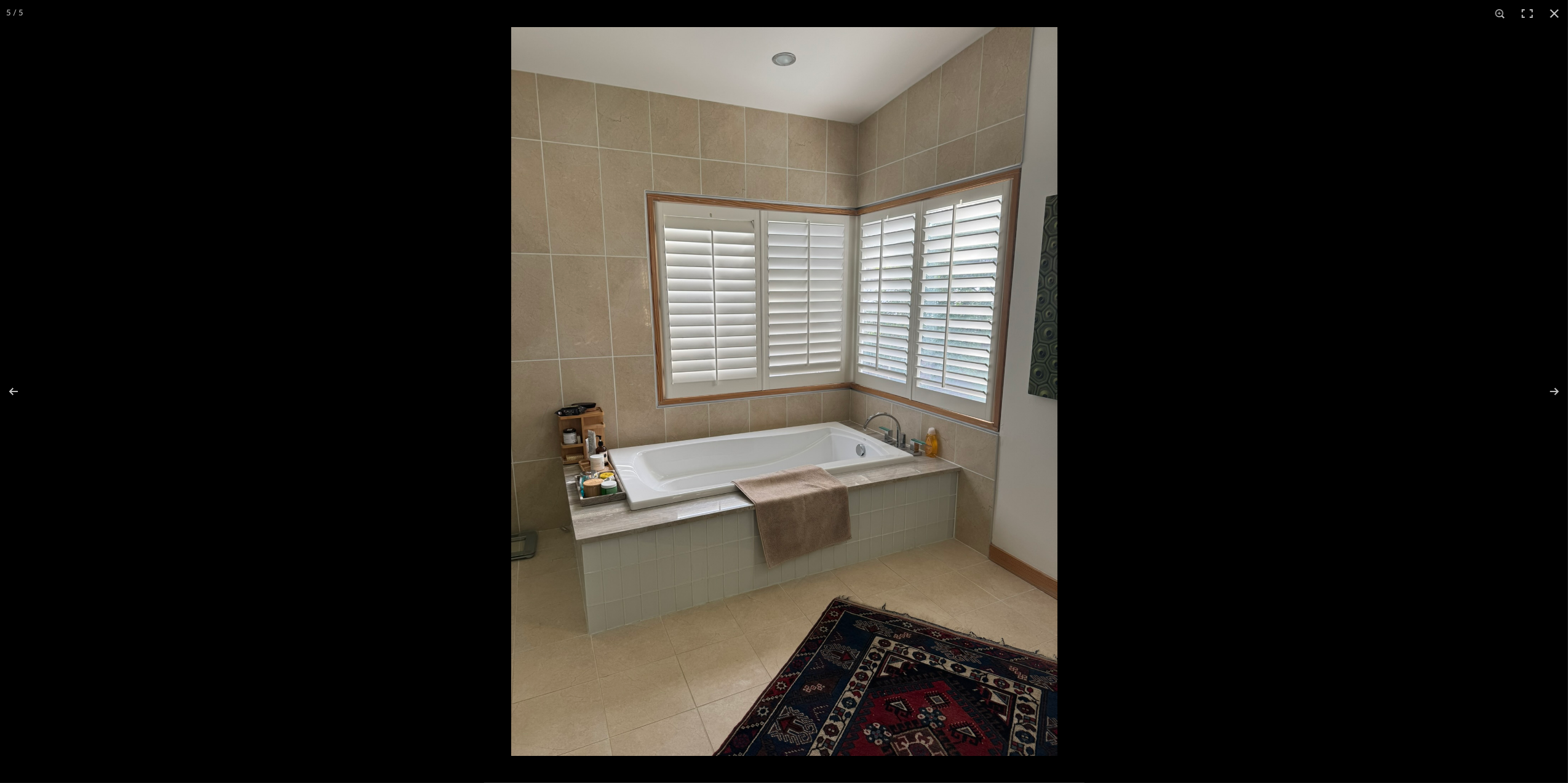
click at [867, 438] on img at bounding box center [784, 392] width 547 height 729
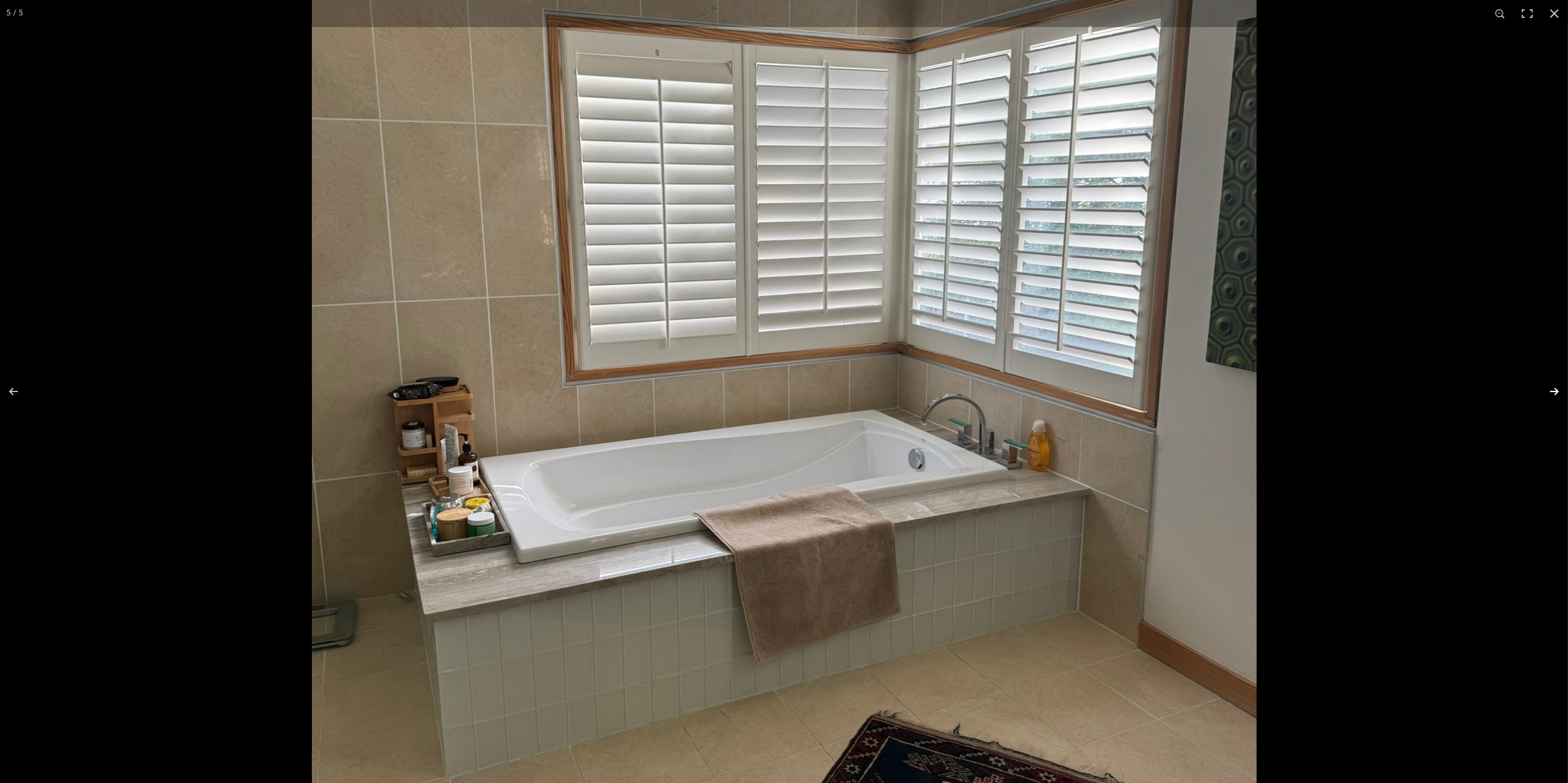
click at [1556, 384] on button at bounding box center [1547, 391] width 43 height 62
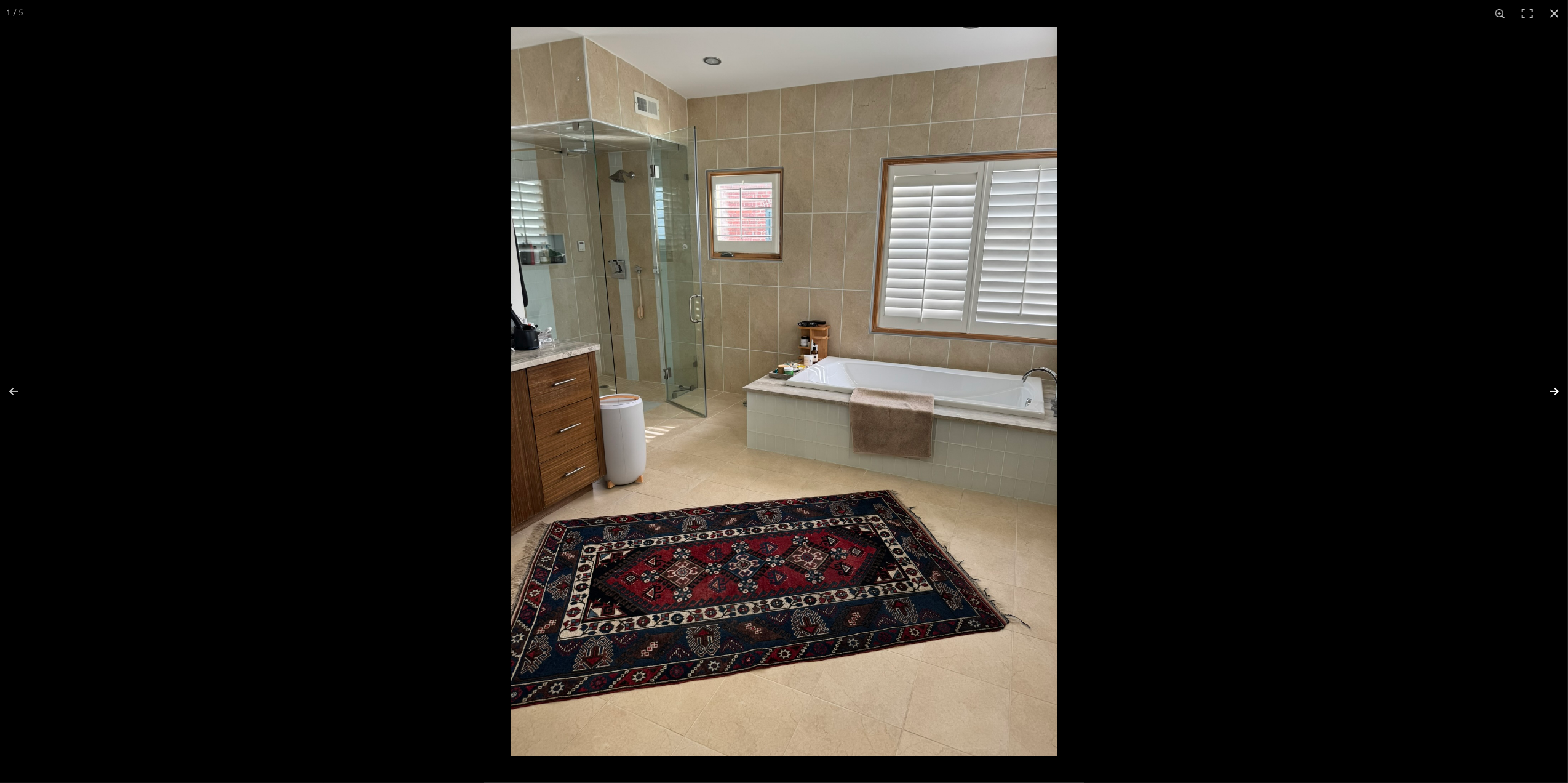
click at [1553, 396] on button at bounding box center [1547, 391] width 43 height 62
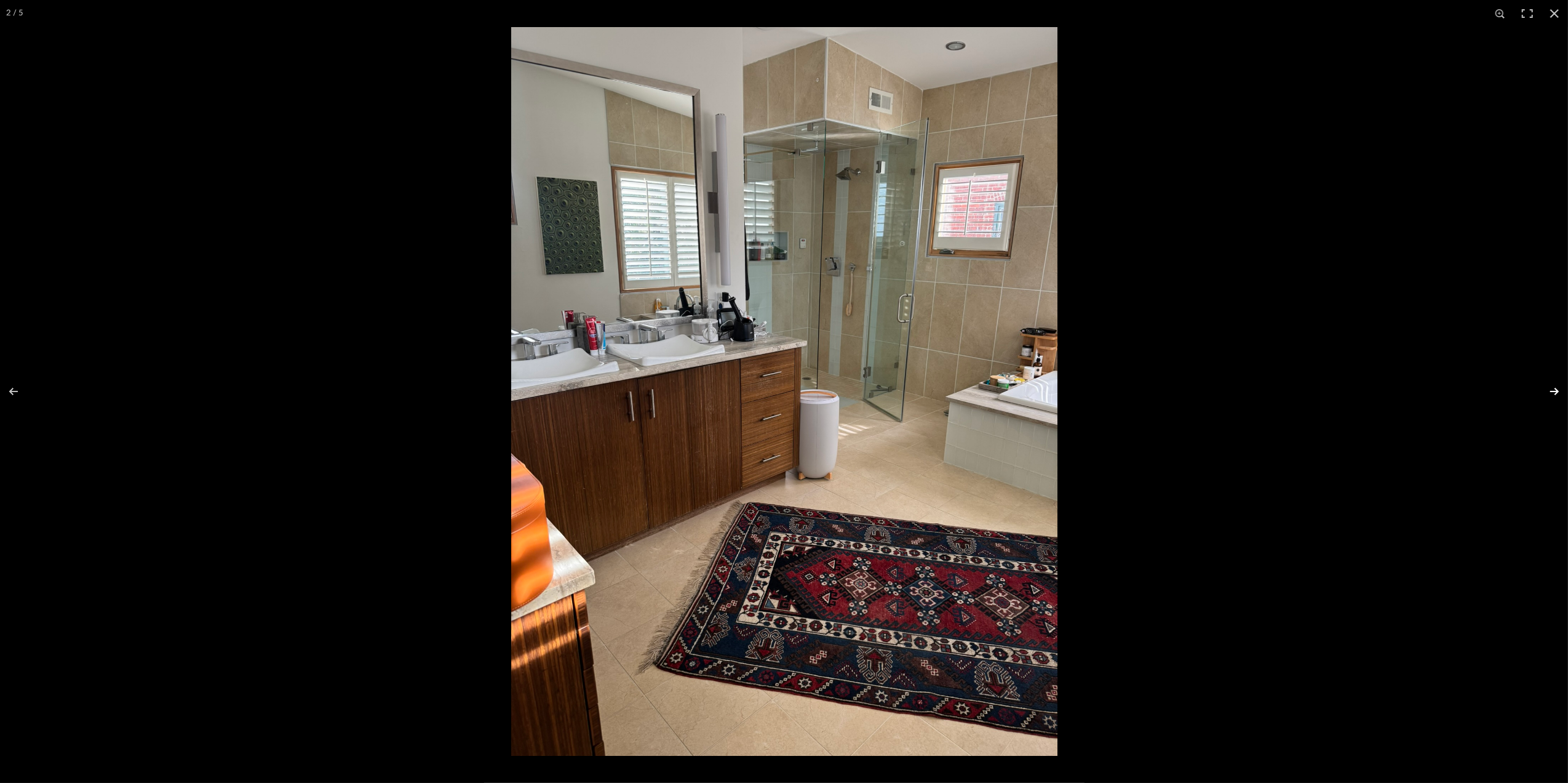
click at [1549, 396] on button at bounding box center [1547, 391] width 43 height 62
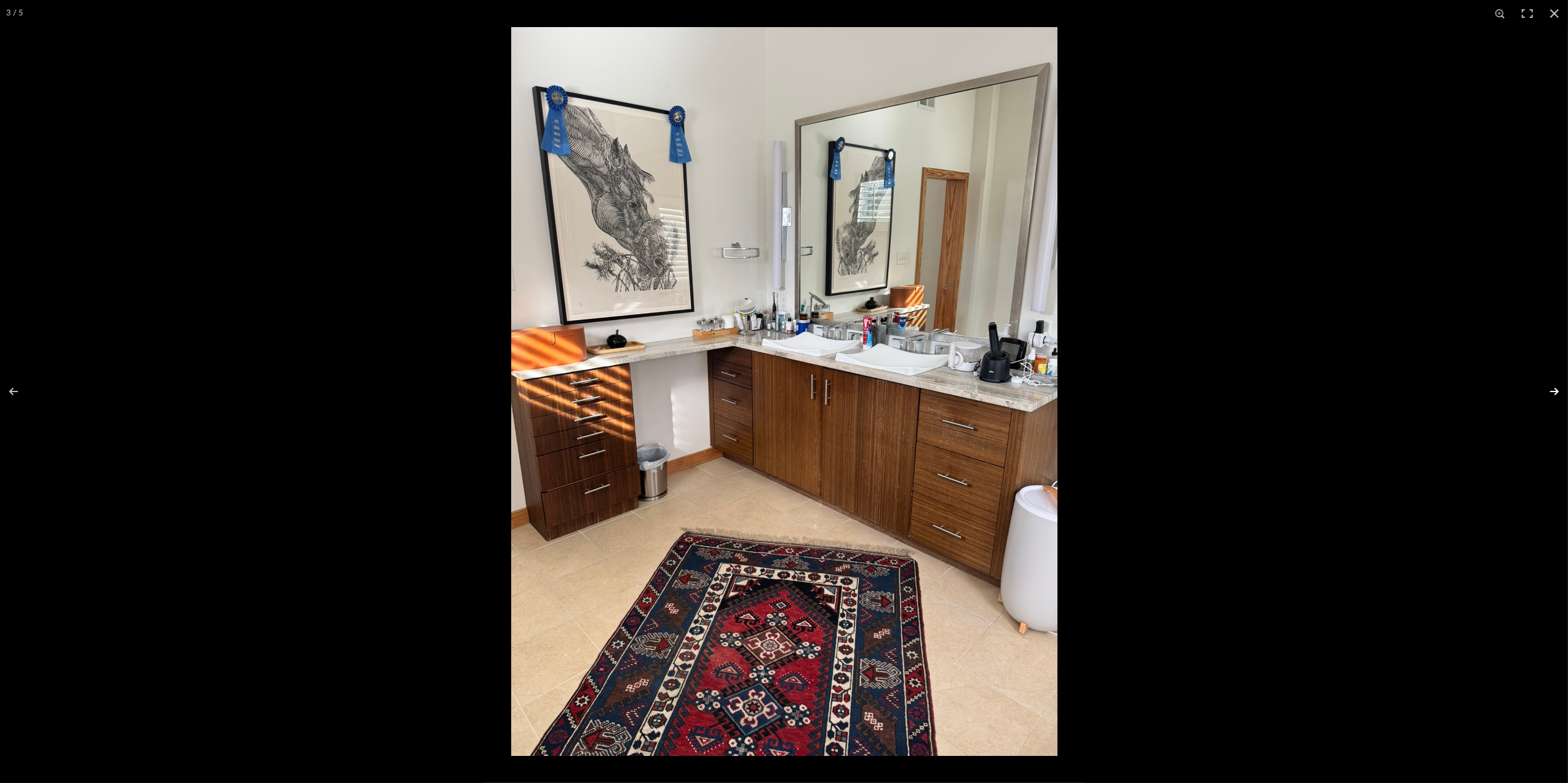
click at [1548, 396] on button at bounding box center [1547, 391] width 43 height 62
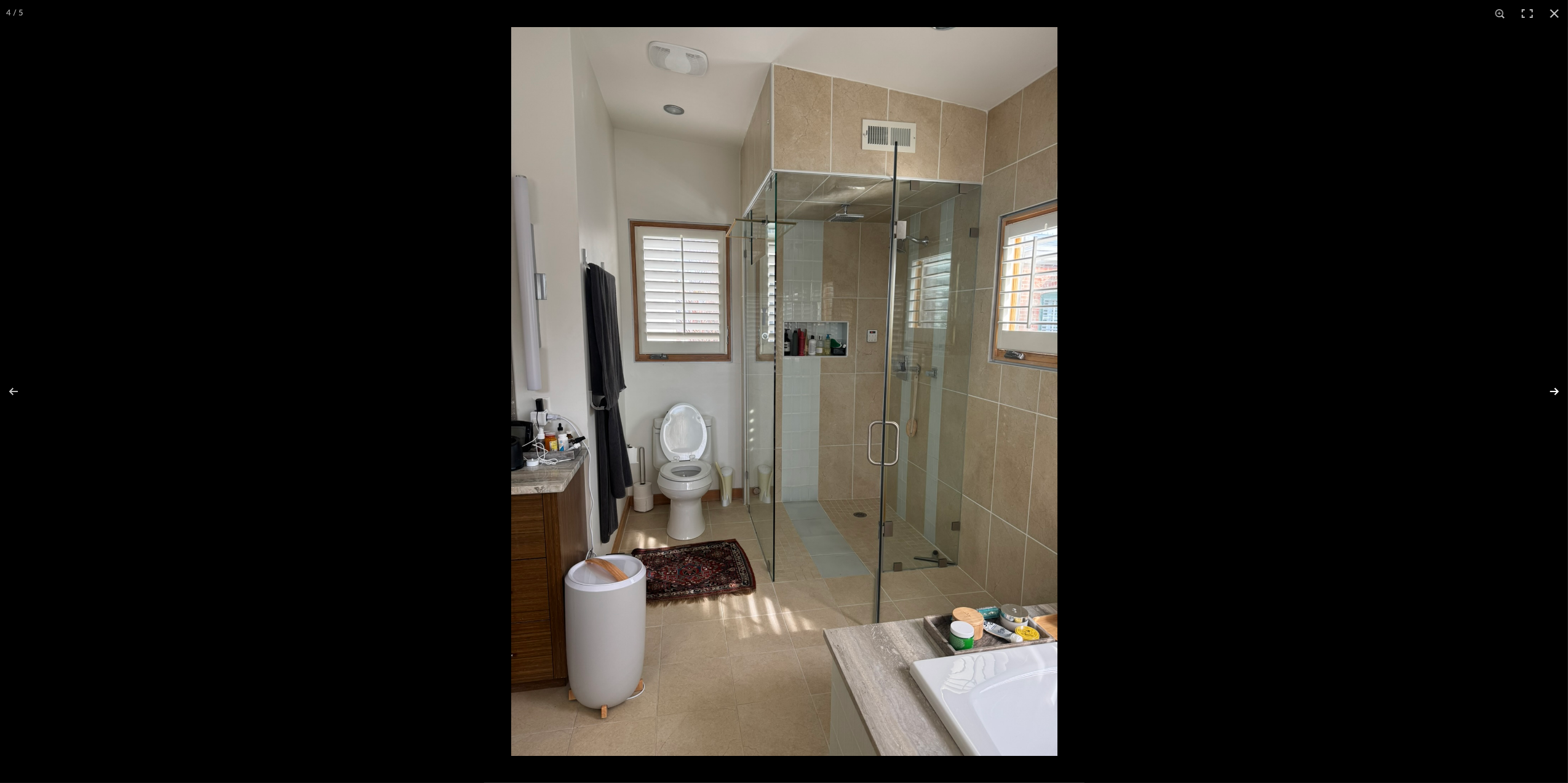
click at [1548, 396] on button at bounding box center [1547, 391] width 43 height 62
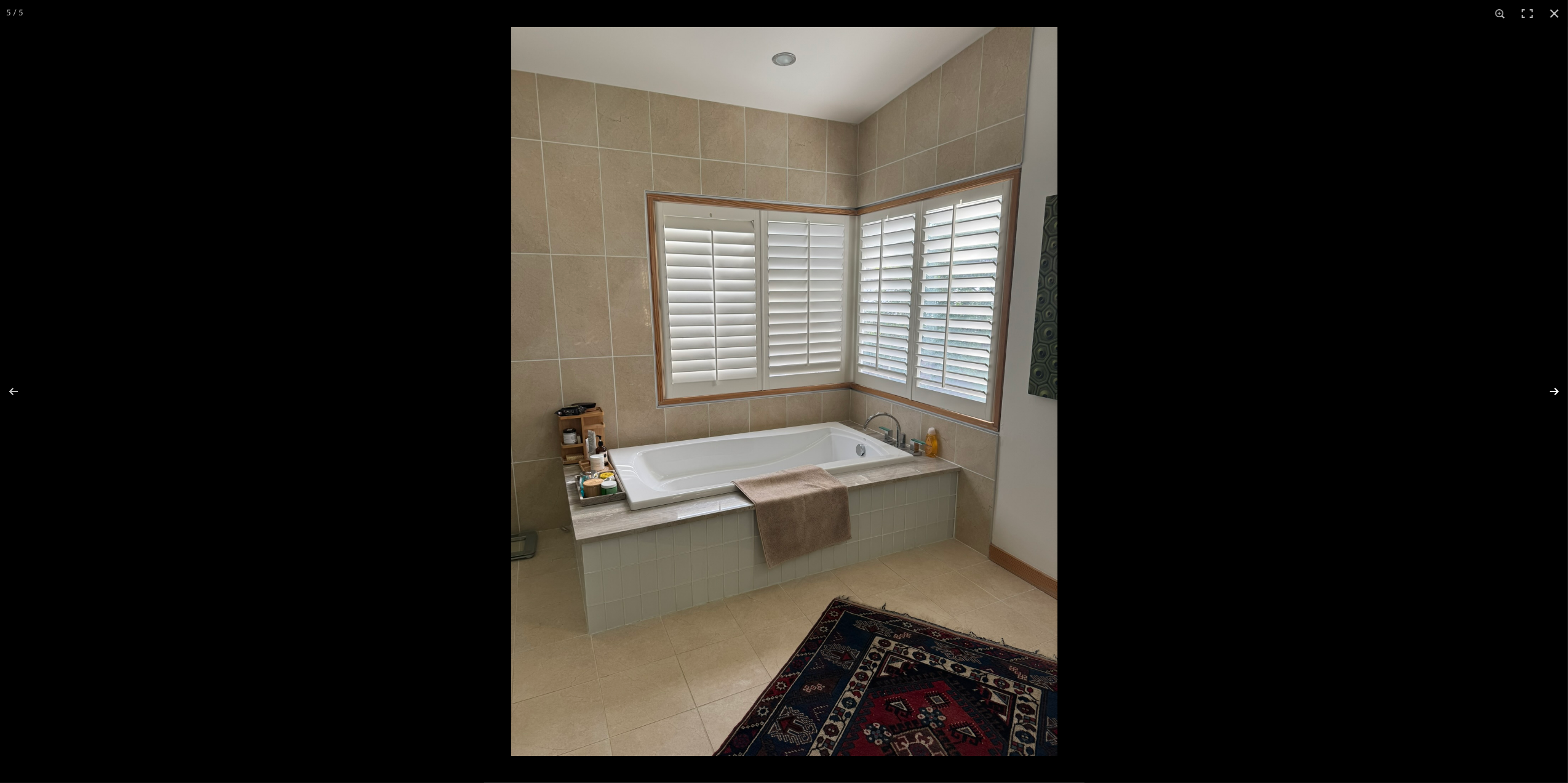
click at [1559, 390] on button at bounding box center [1547, 391] width 43 height 62
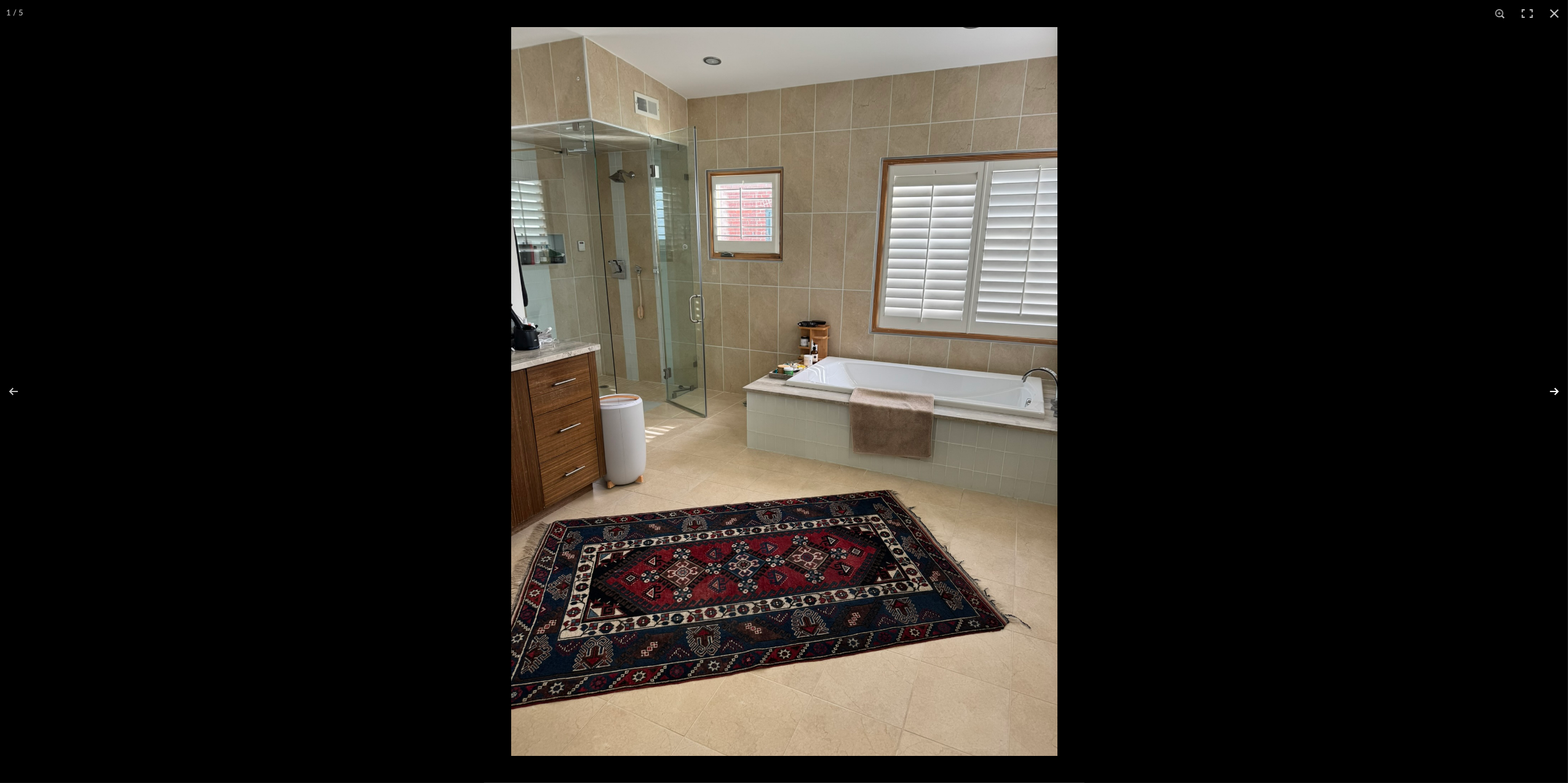
click at [1556, 390] on button at bounding box center [1547, 391] width 43 height 62
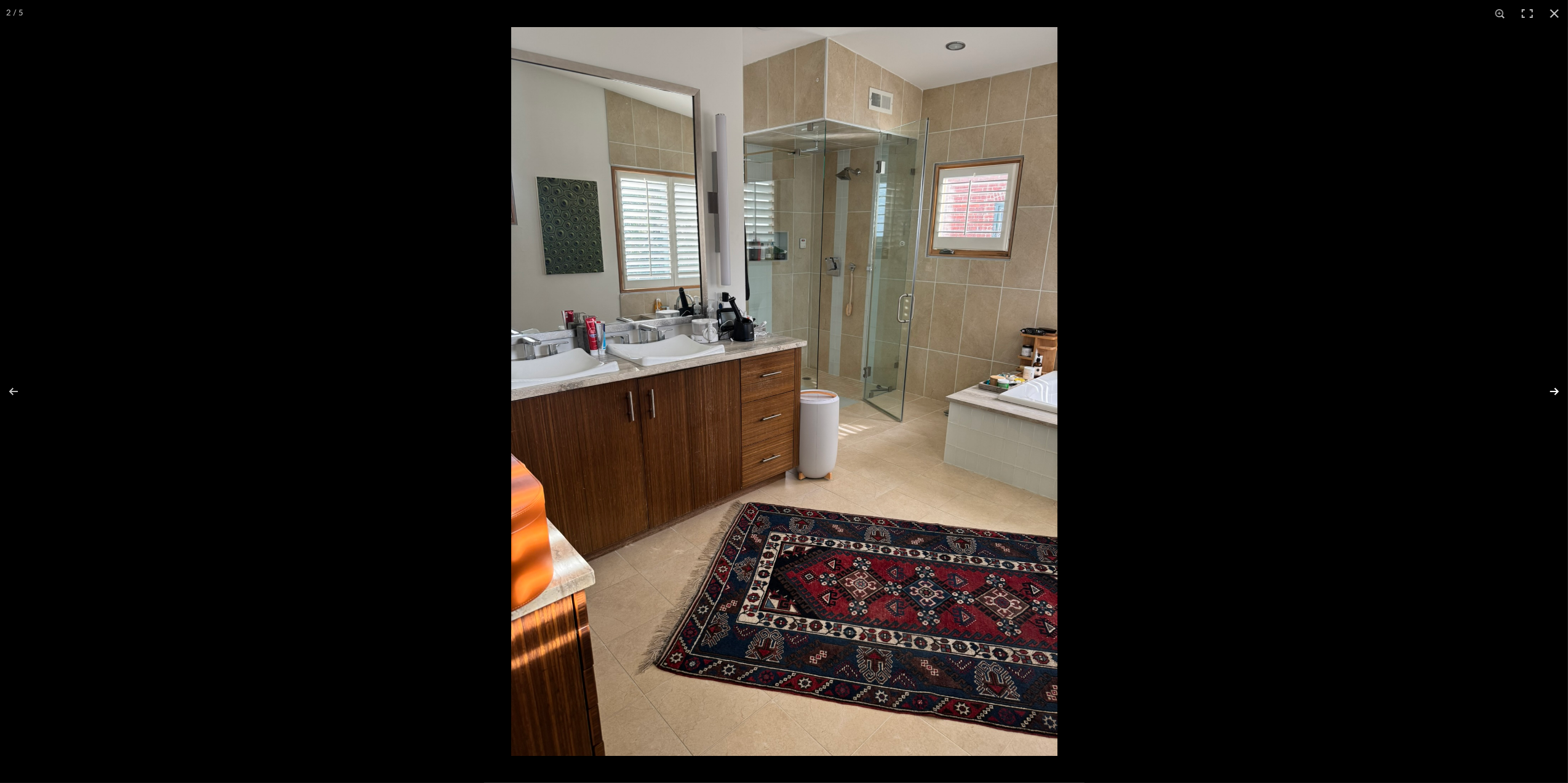
click at [1549, 394] on button at bounding box center [1547, 391] width 43 height 62
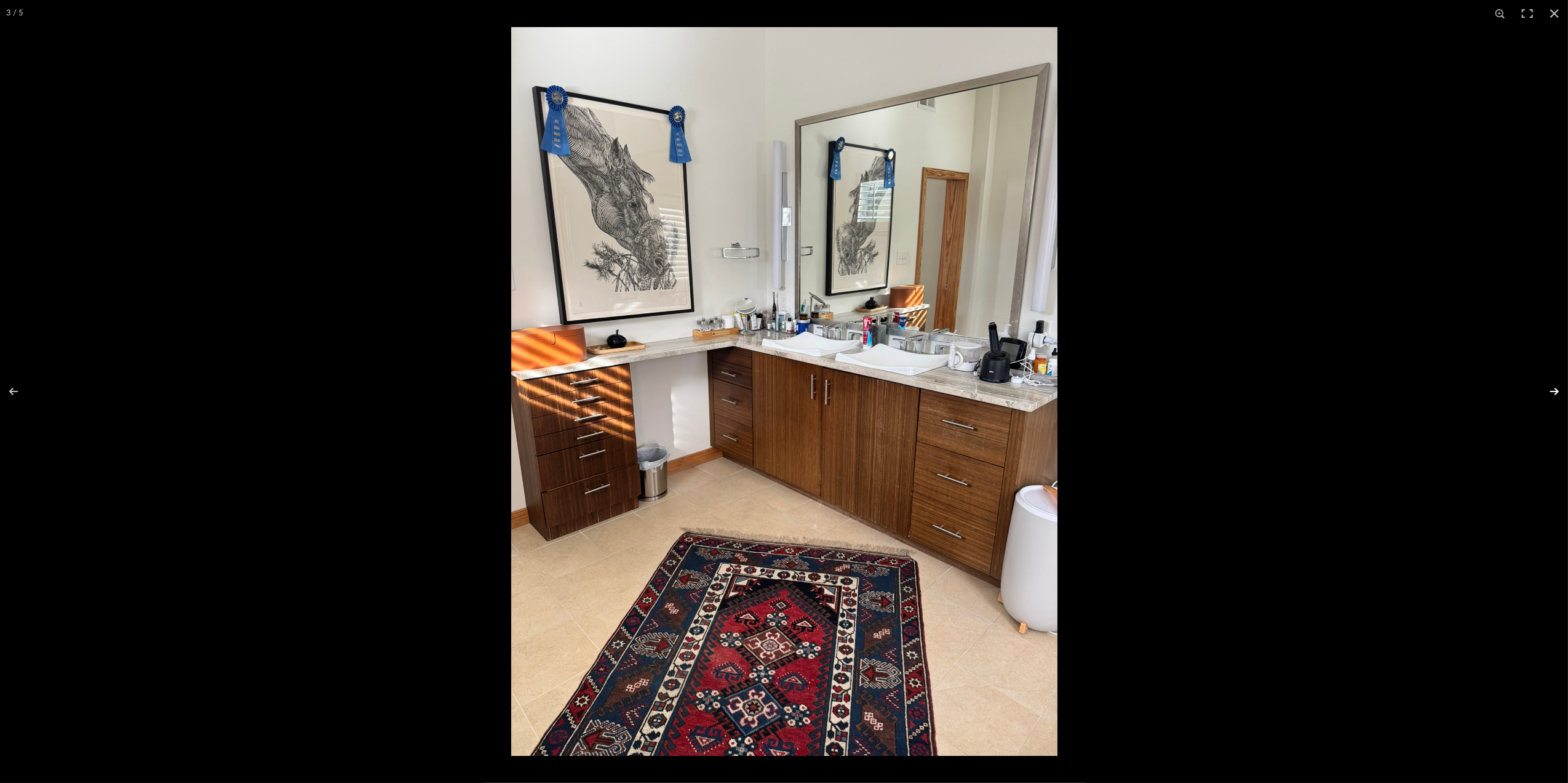
click at [1549, 394] on button at bounding box center [1547, 391] width 43 height 62
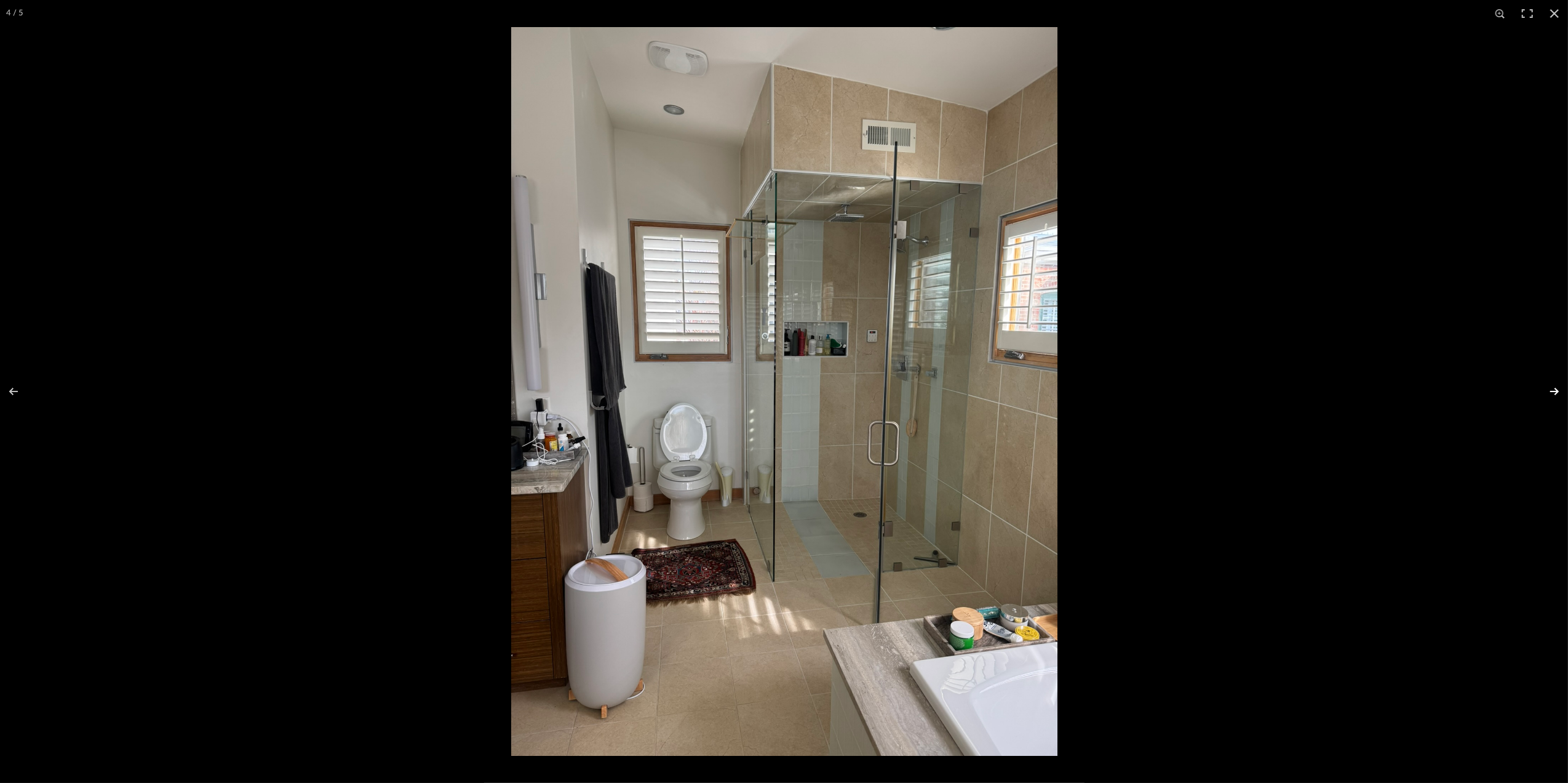
click at [1549, 394] on button at bounding box center [1547, 391] width 43 height 62
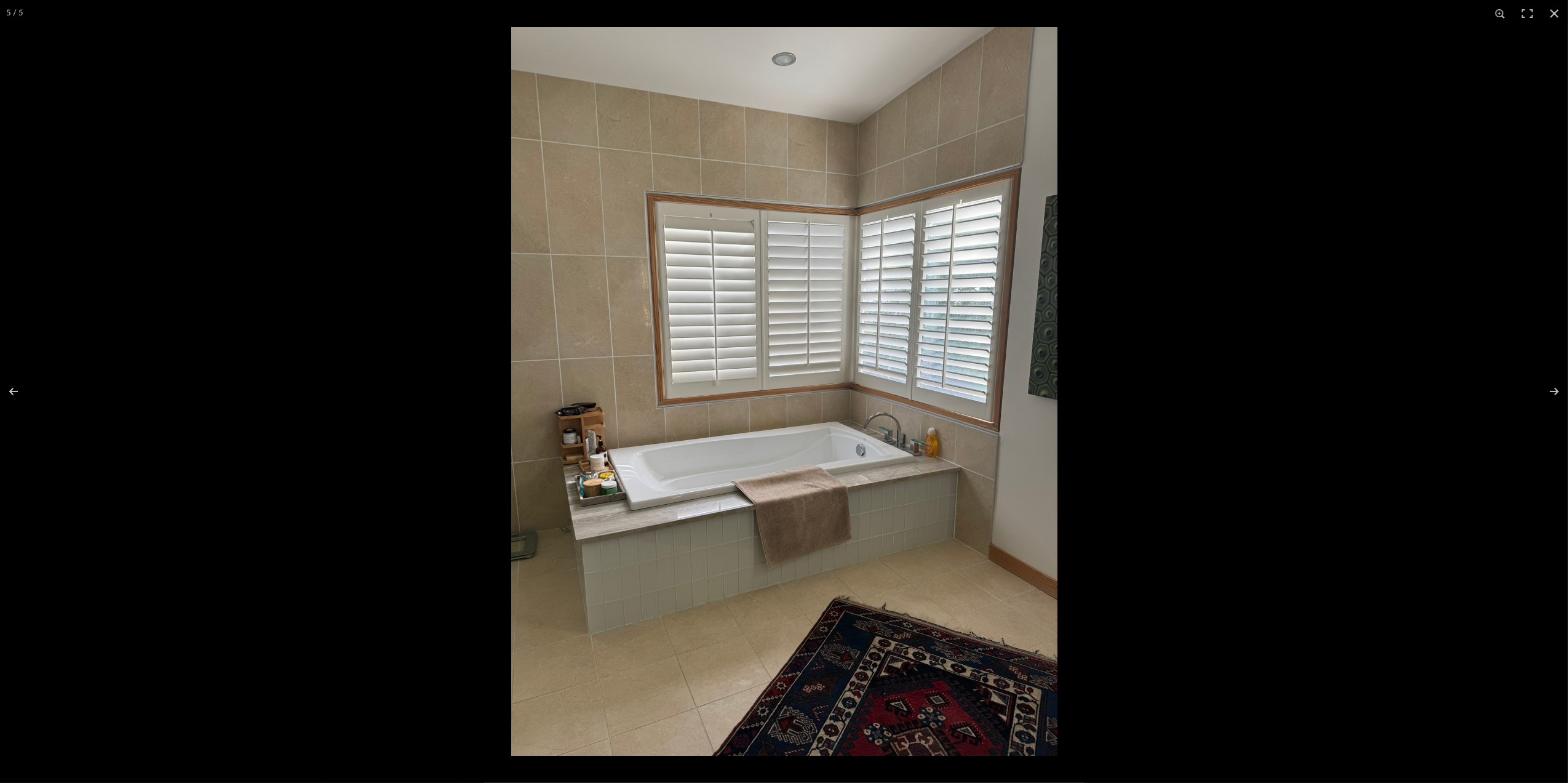
click at [909, 446] on img at bounding box center [784, 392] width 547 height 729
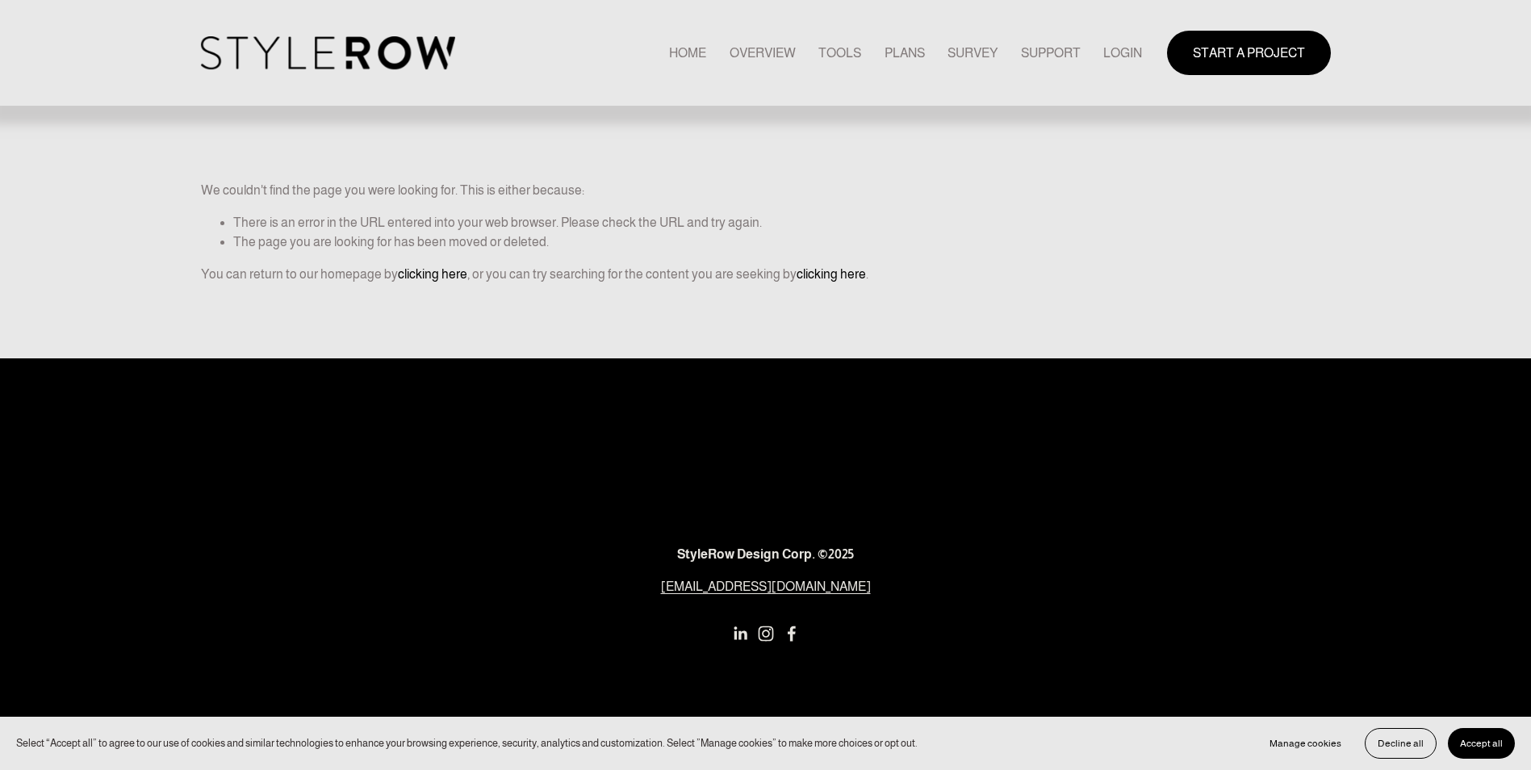
click at [1119, 52] on link "LOGIN" at bounding box center [1122, 53] width 39 height 22
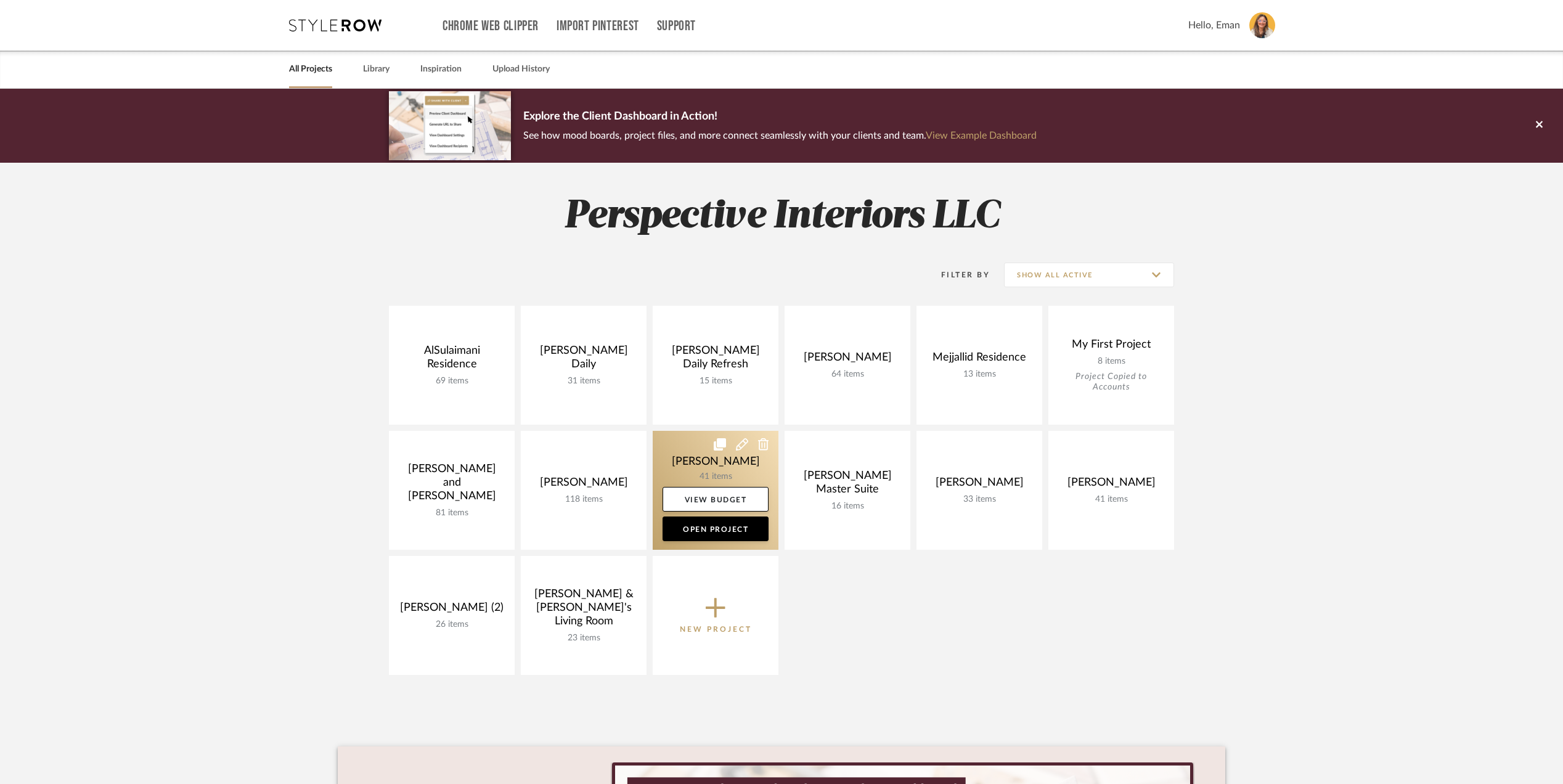
click at [682, 450] on link at bounding box center [715, 490] width 126 height 119
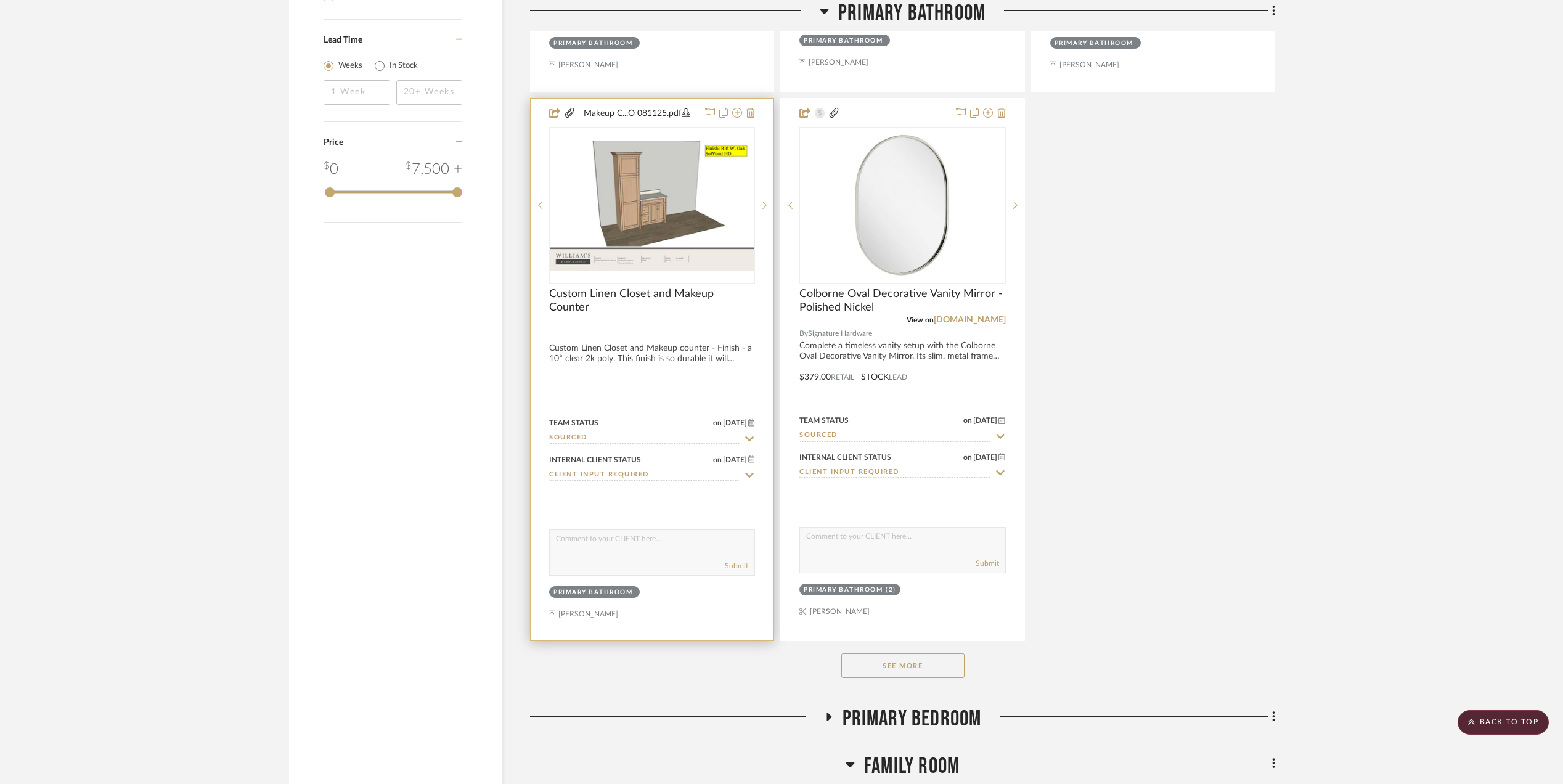
scroll to position [2300, 0]
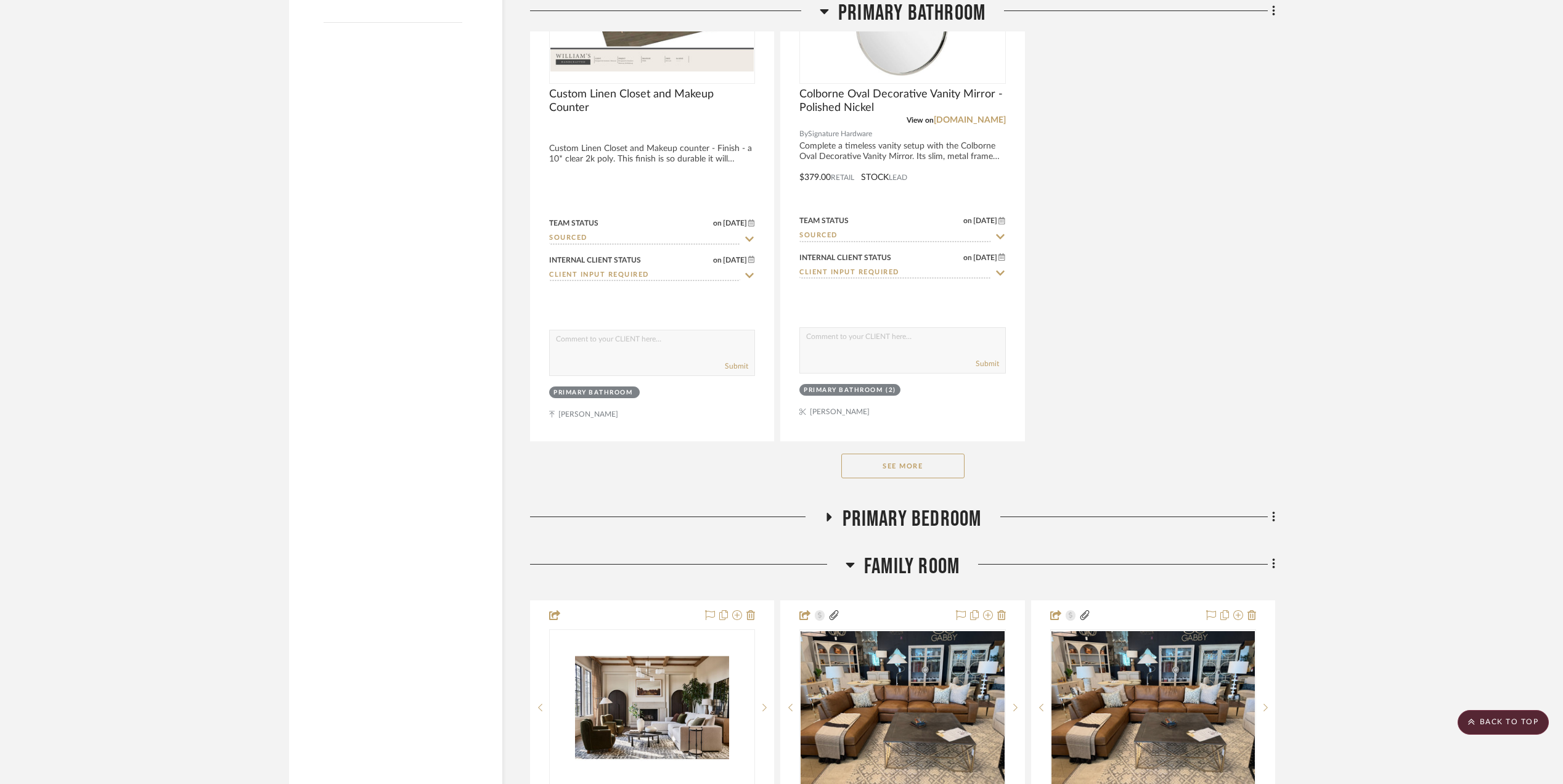
click at [896, 473] on button "See More" at bounding box center [903, 466] width 123 height 24
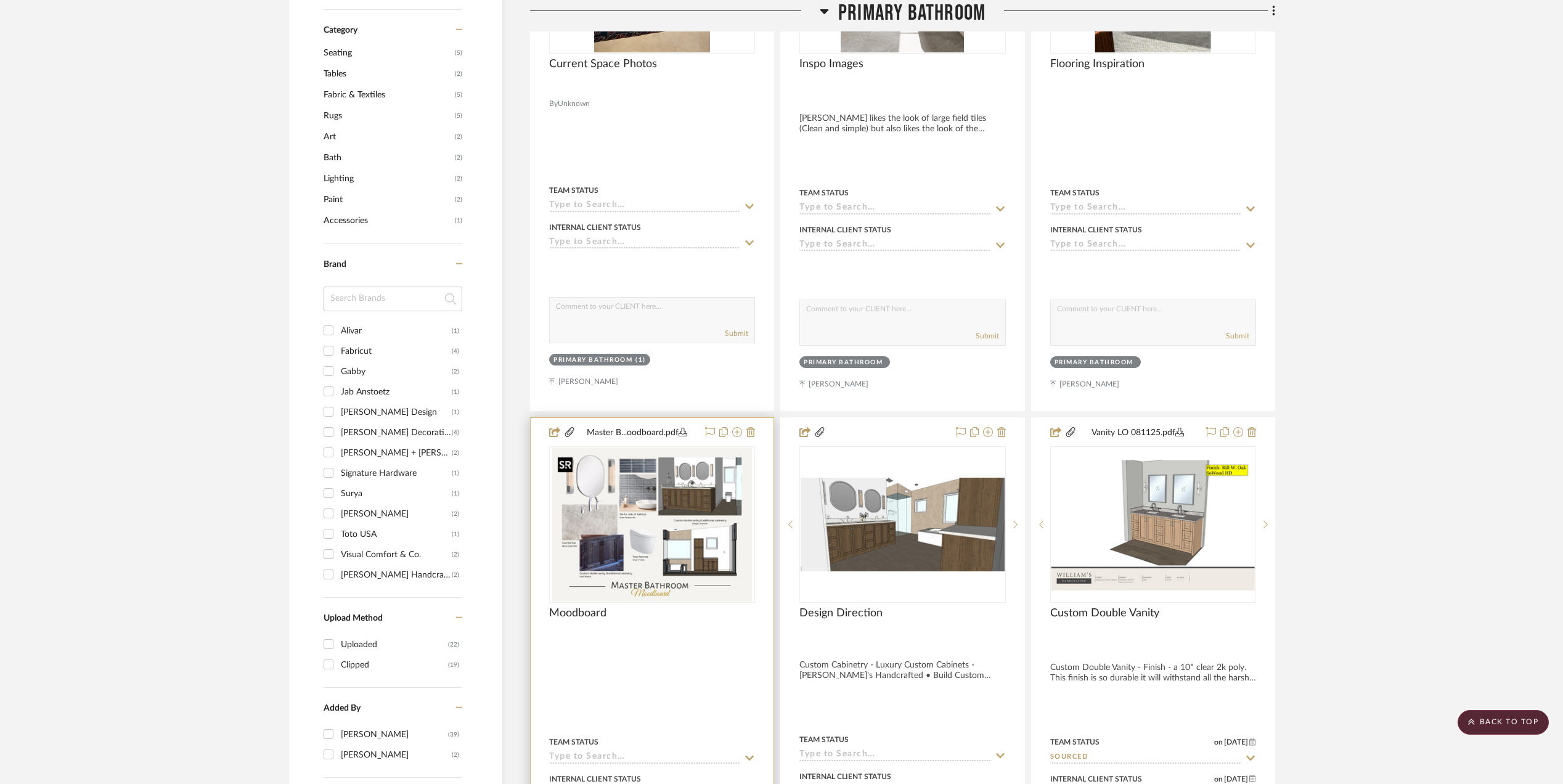
scroll to position [1396, 0]
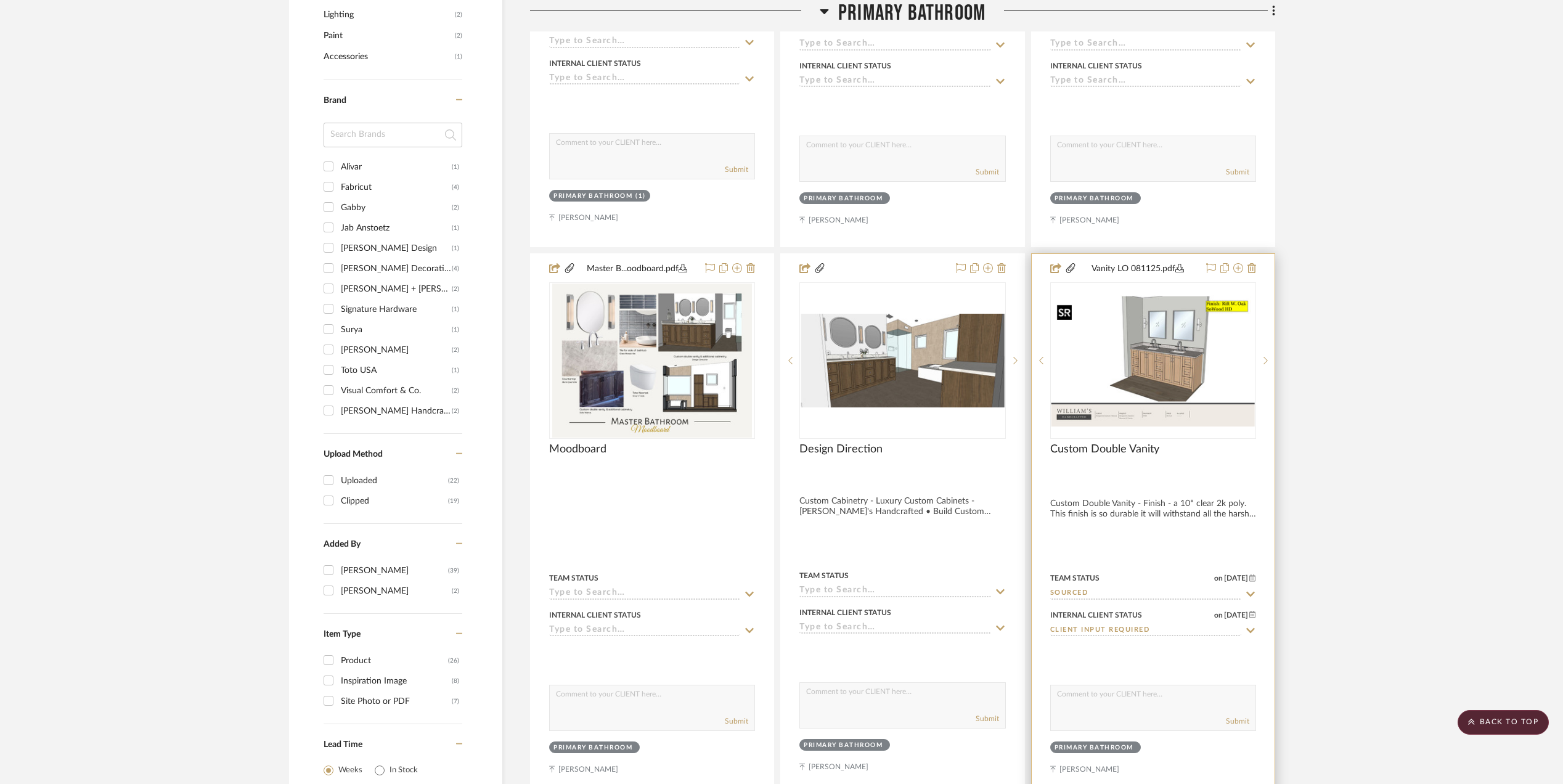
click at [1150, 353] on img "0" at bounding box center [1153, 361] width 203 height 131
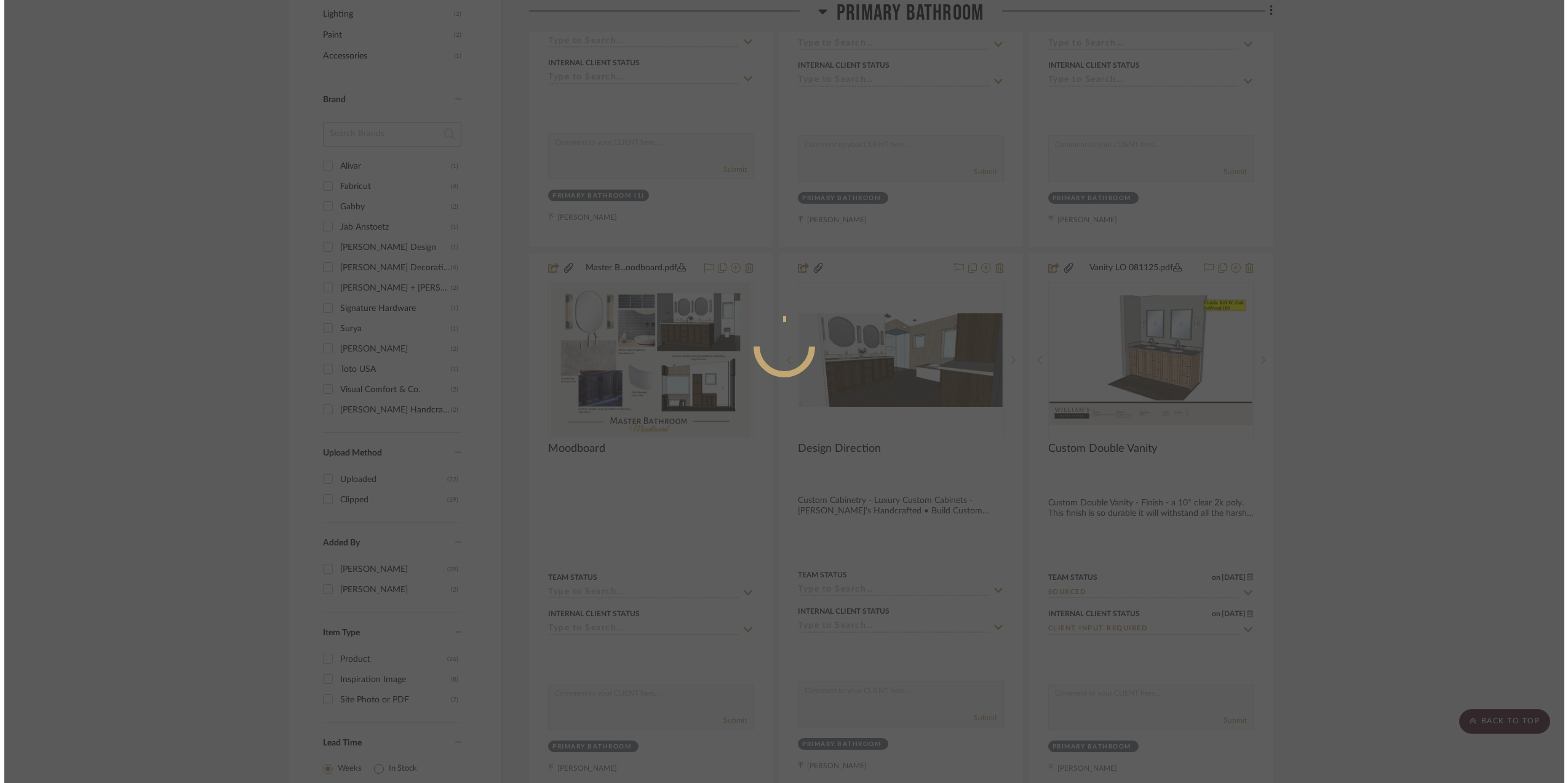
scroll to position [0, 0]
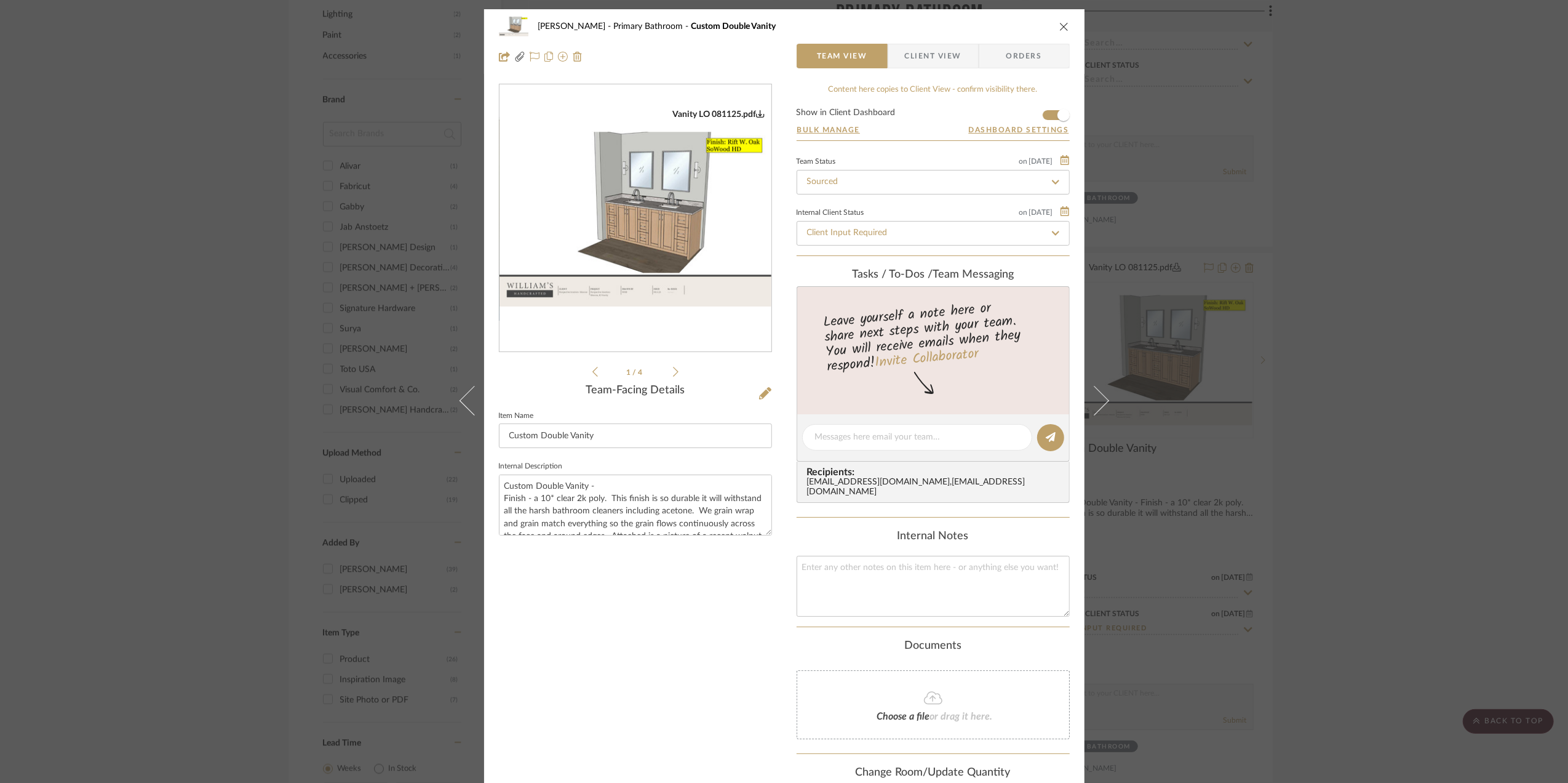
click at [655, 239] on img "0" at bounding box center [635, 218] width 272 height 176
click at [1334, 219] on div "[PERSON_NAME] Primary Bathroom Custom Double Vanity Team View Client View Order…" at bounding box center [784, 391] width 1568 height 783
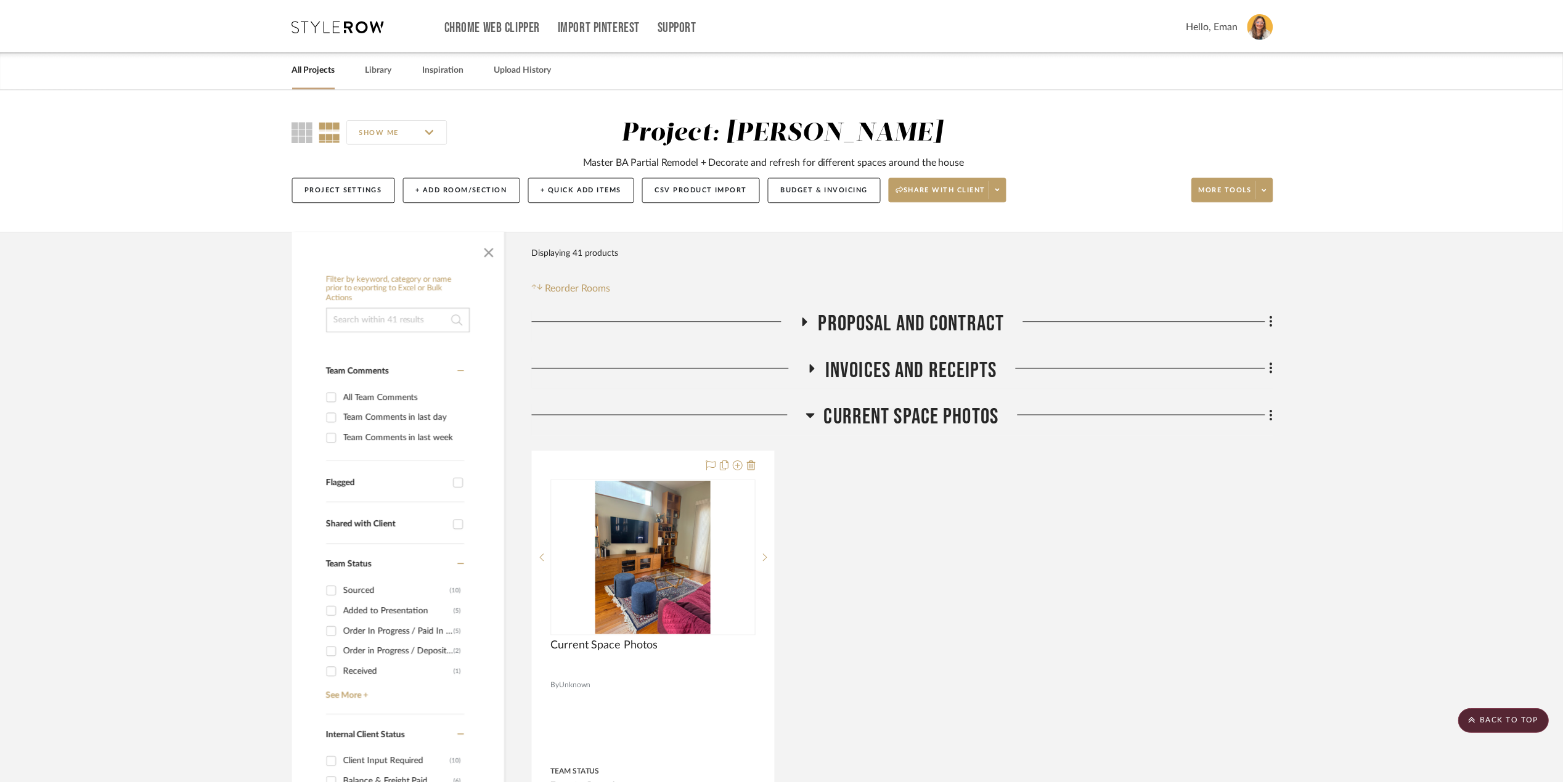
scroll to position [1396, 0]
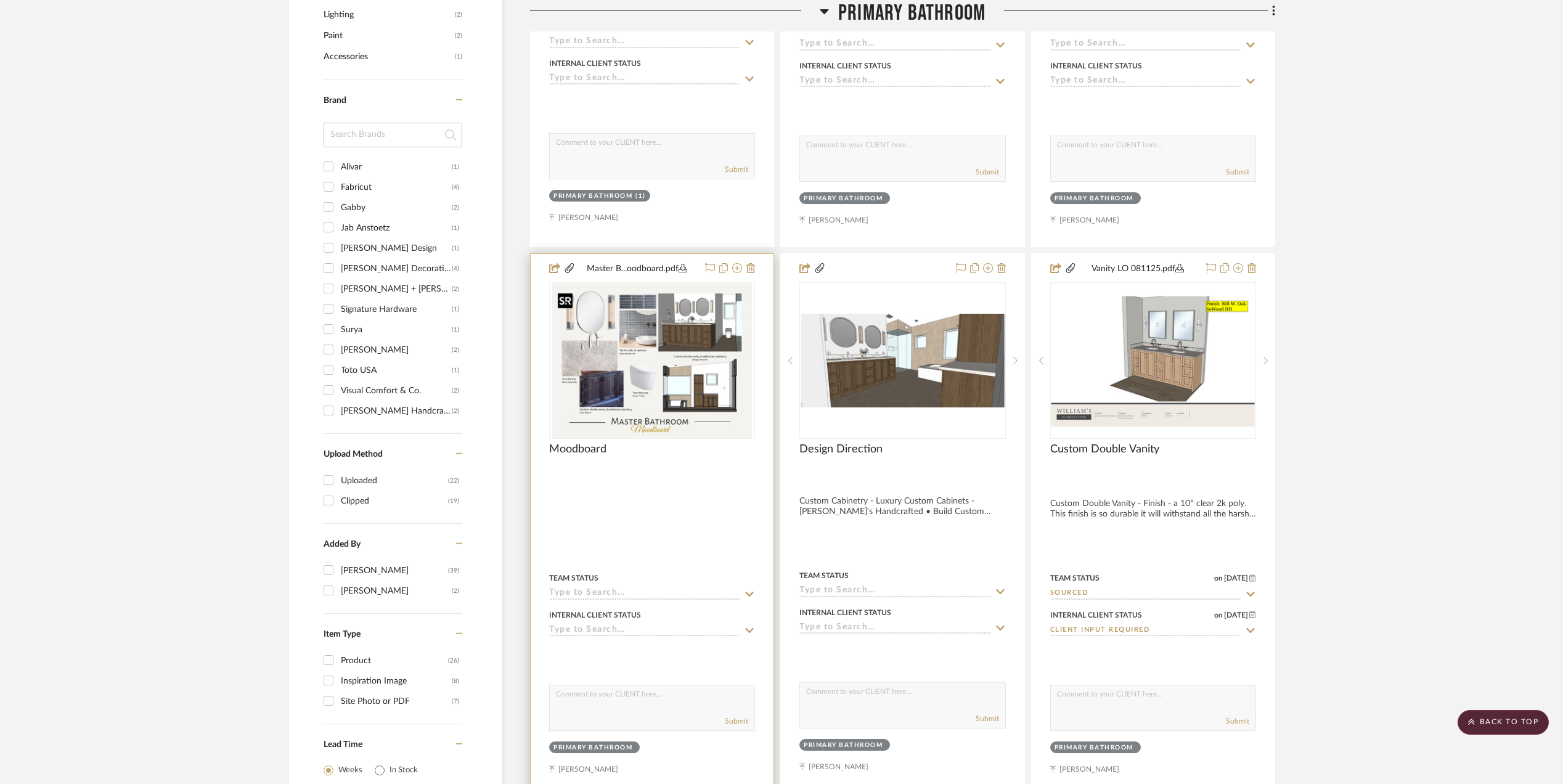
click at [615, 366] on img "0" at bounding box center [651, 360] width 199 height 154
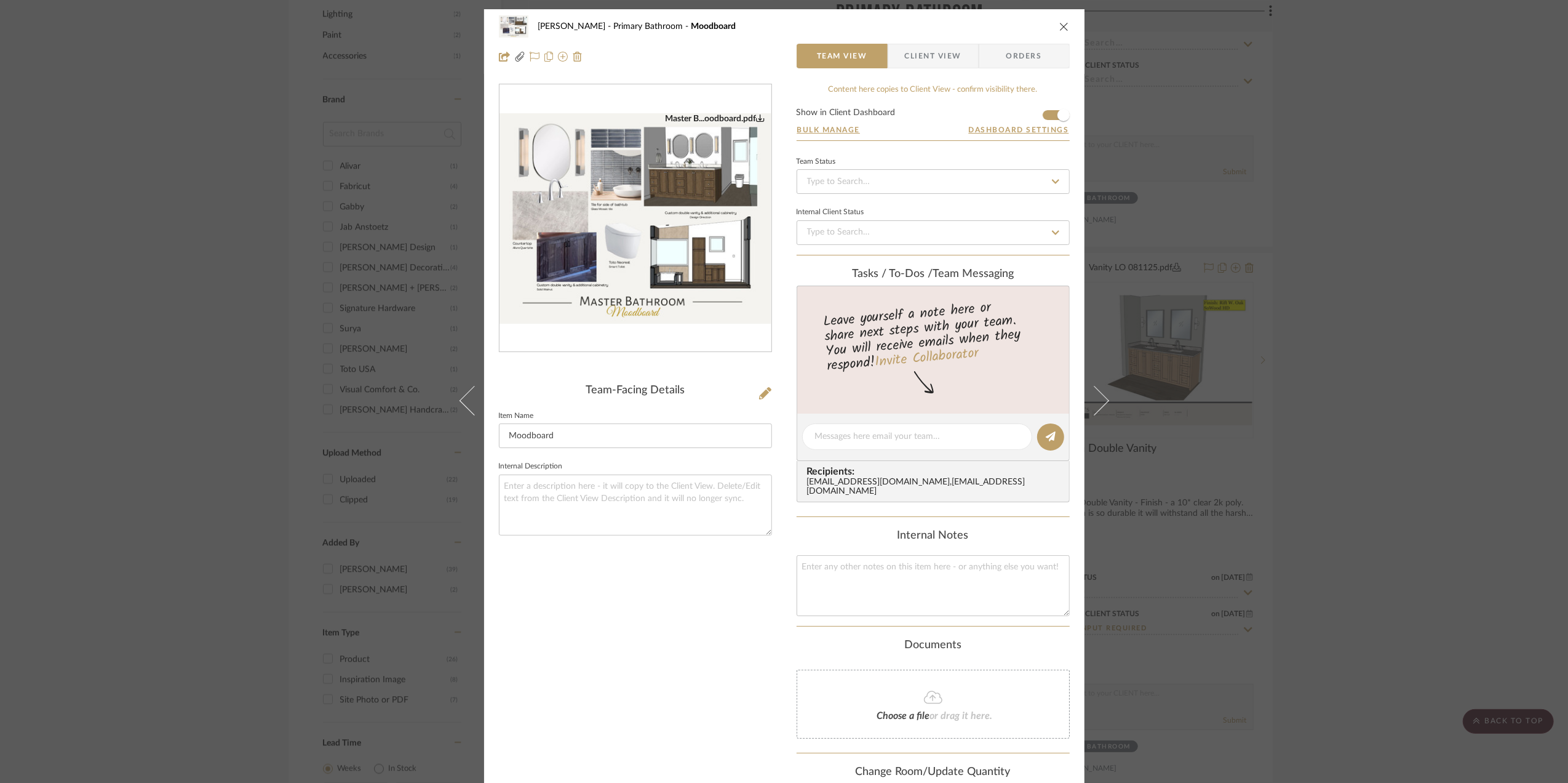
click at [653, 245] on img "0" at bounding box center [635, 218] width 272 height 210
click at [1371, 455] on div "[PERSON_NAME] Primary Bathroom Moodboard Team View Client View Orders Master B.…" at bounding box center [784, 391] width 1568 height 783
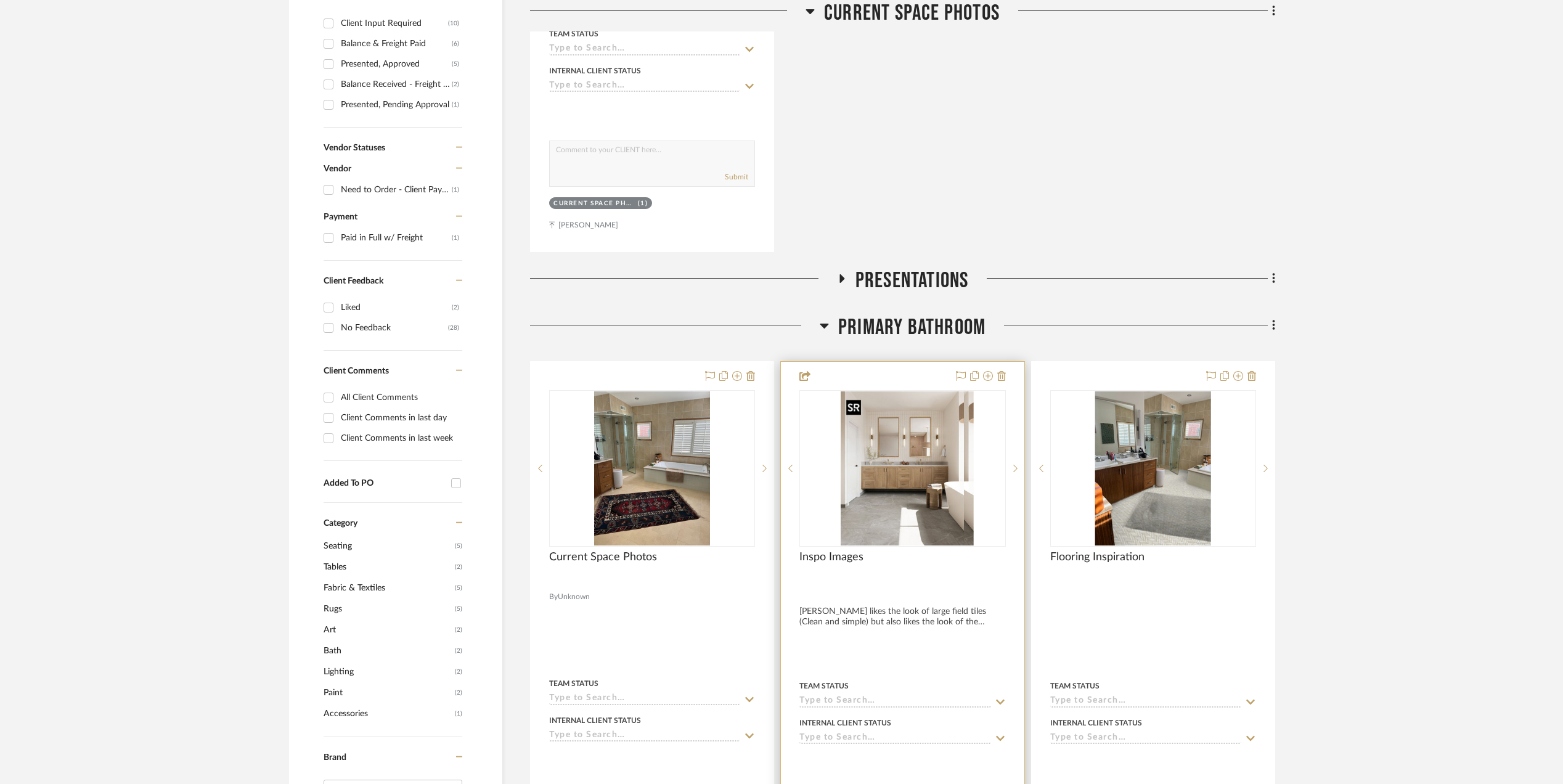
scroll to position [164, 0]
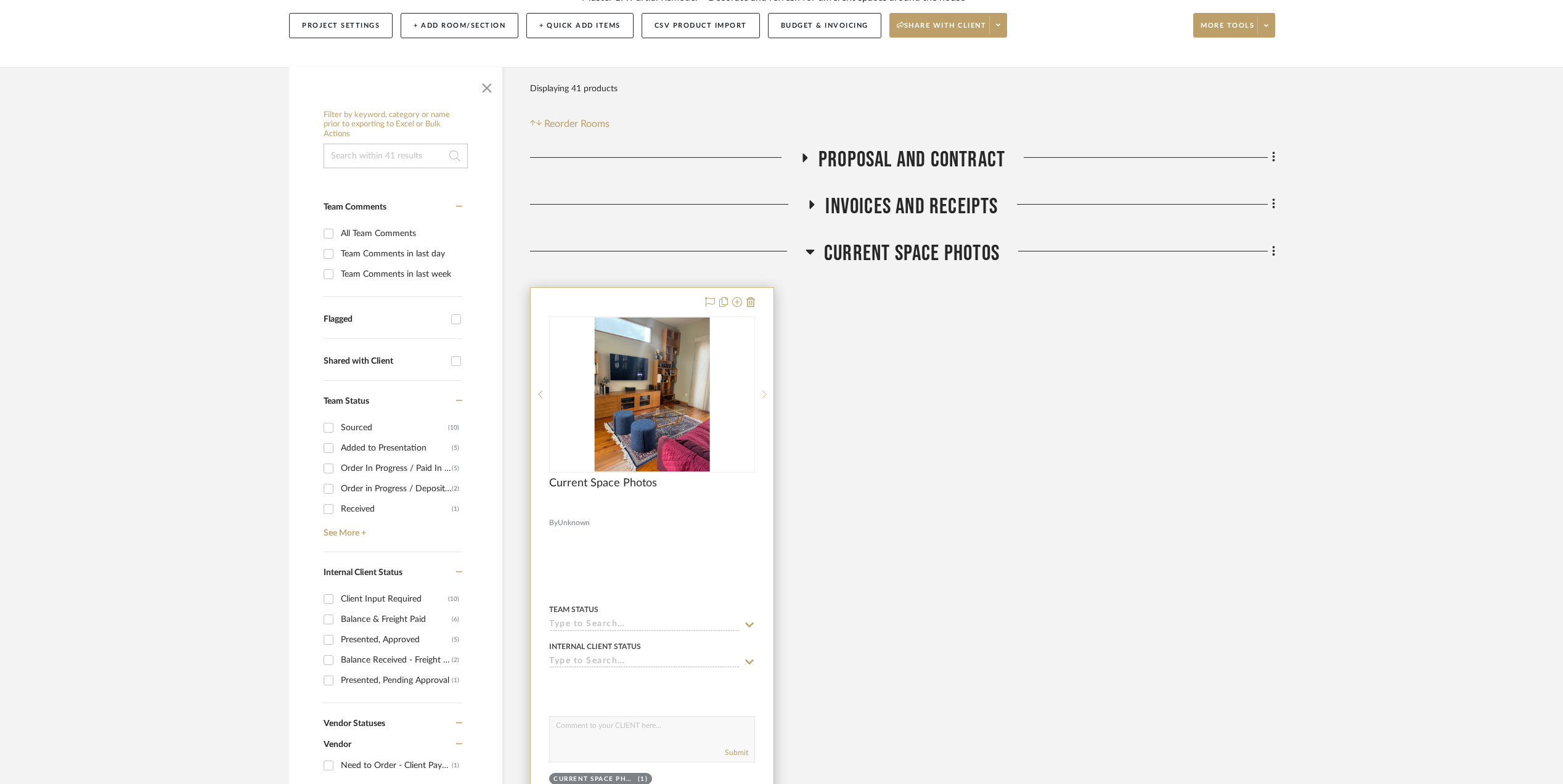
click at [762, 395] on icon at bounding box center [764, 394] width 5 height 8
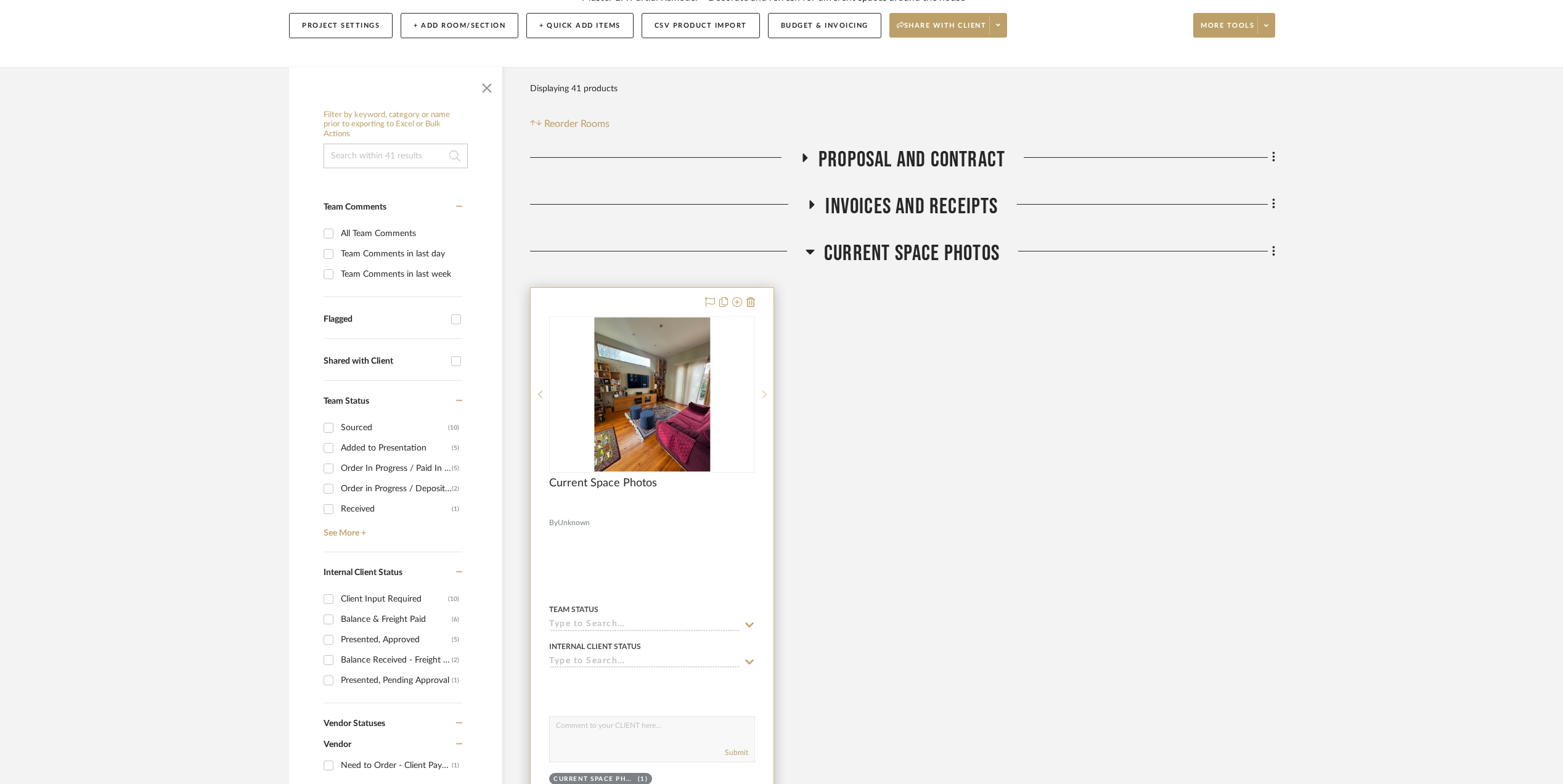
click at [763, 395] on icon at bounding box center [764, 394] width 5 height 8
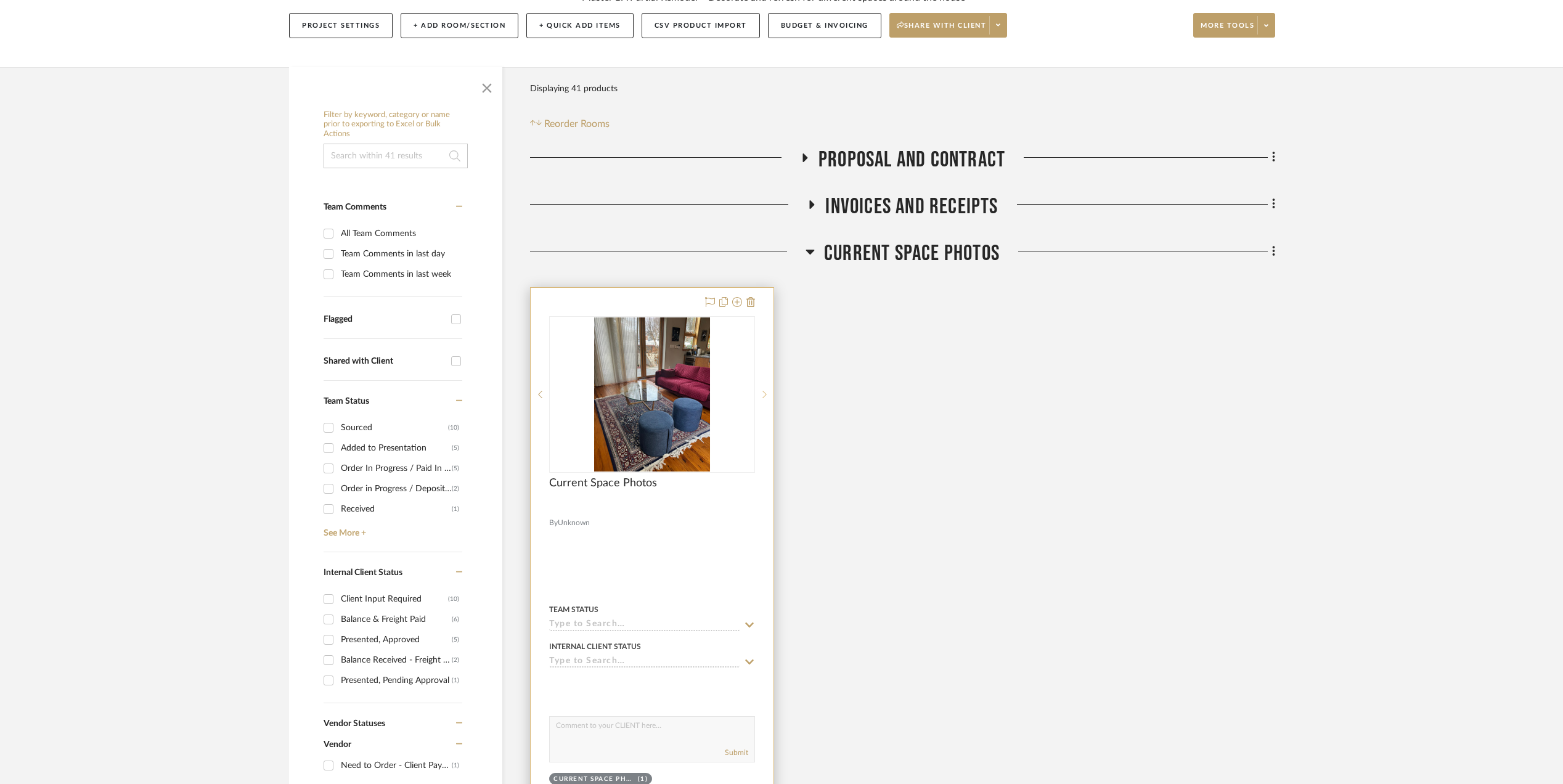
click at [763, 395] on icon at bounding box center [764, 394] width 5 height 8
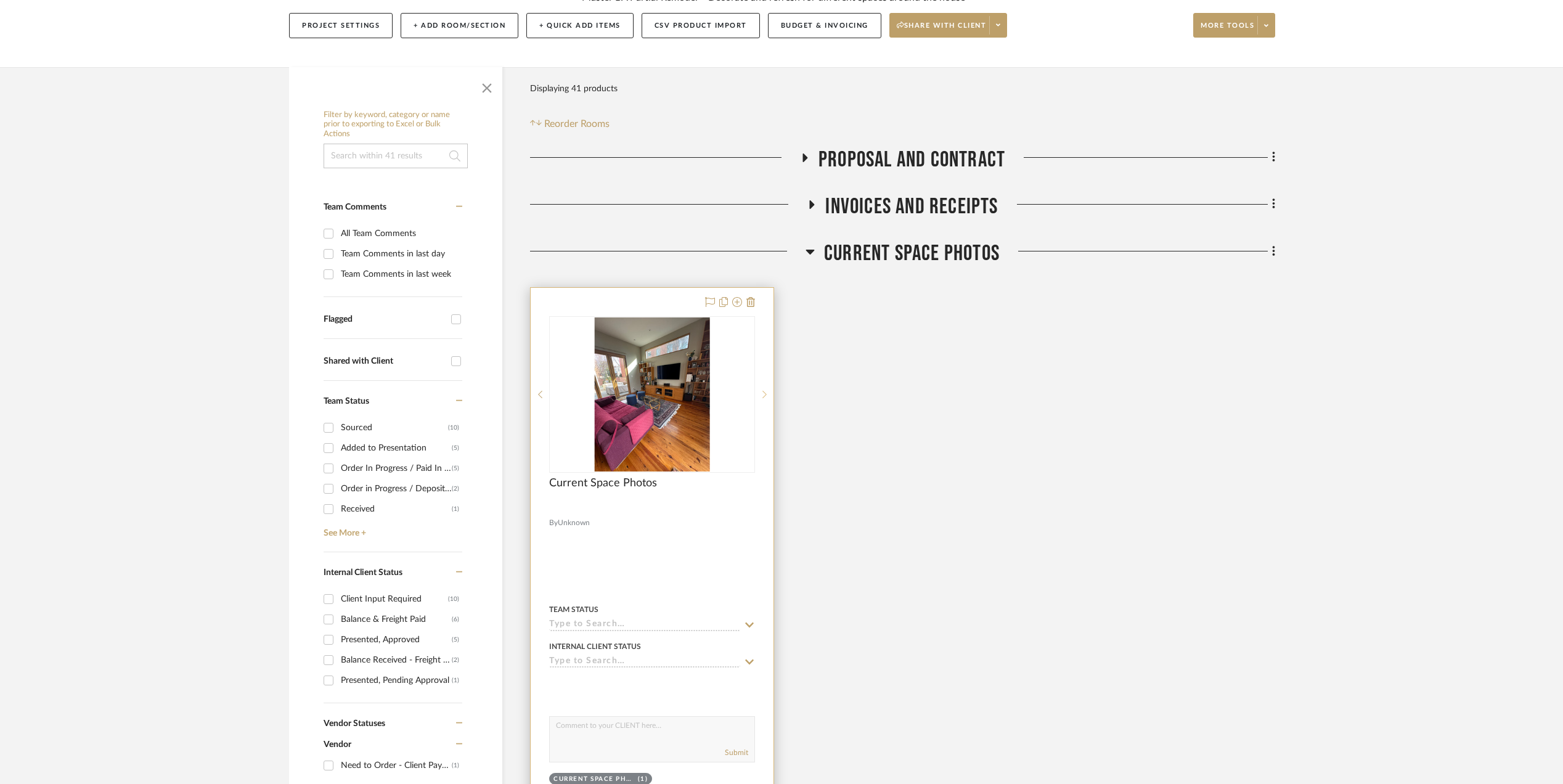
click at [763, 395] on icon at bounding box center [764, 394] width 5 height 8
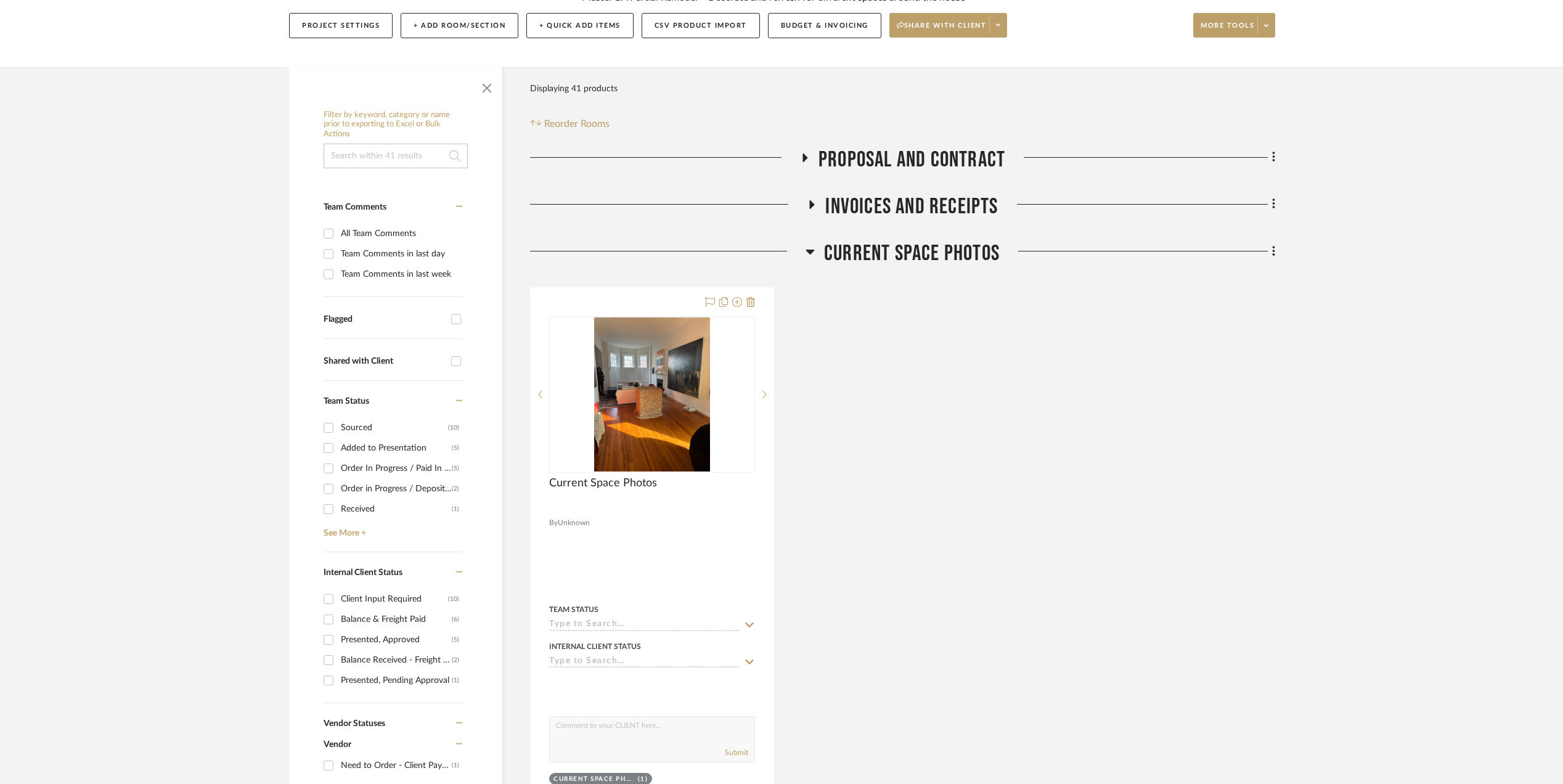
click at [809, 252] on icon at bounding box center [810, 252] width 8 height 5
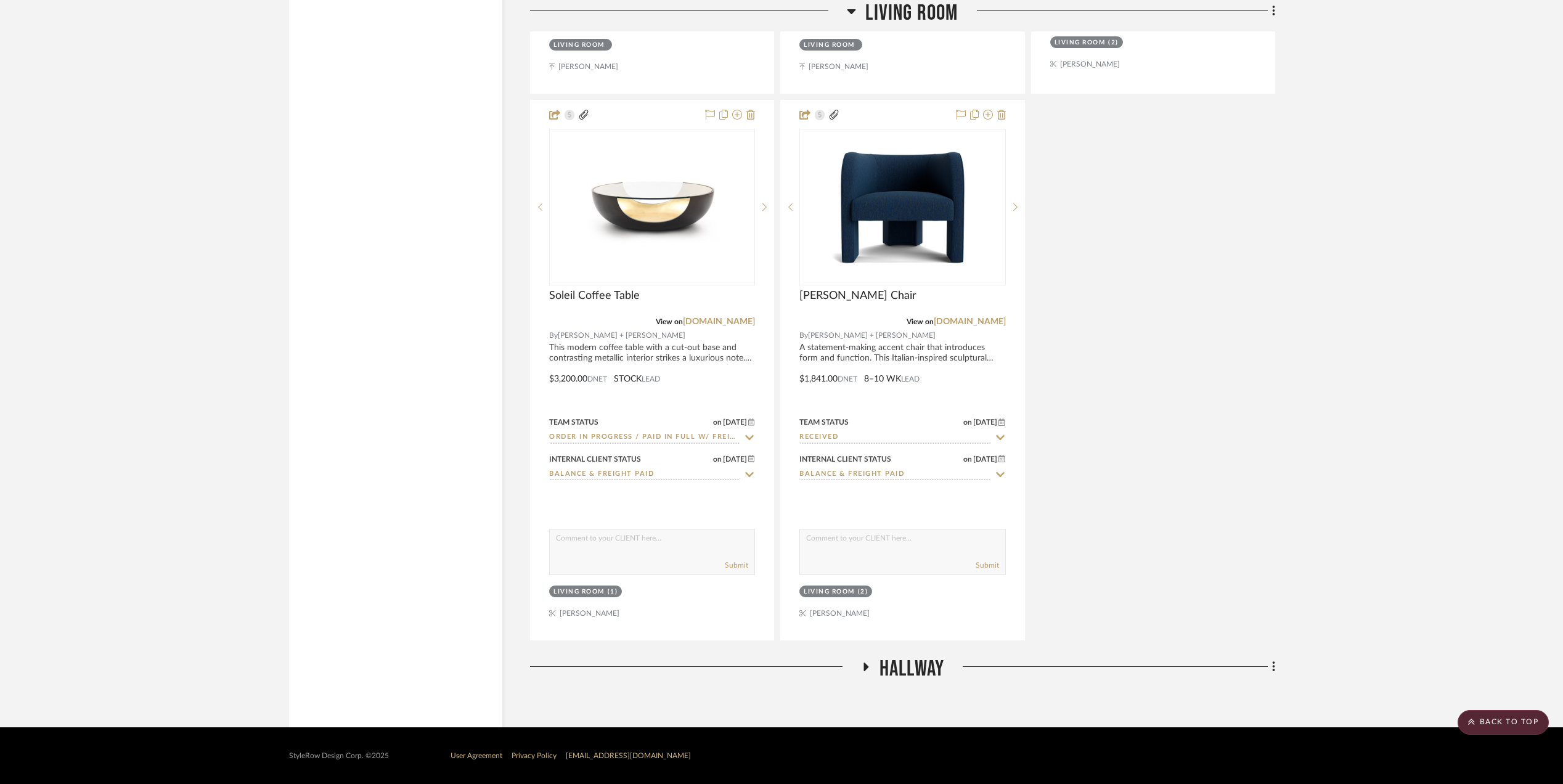
scroll to position [5099, 0]
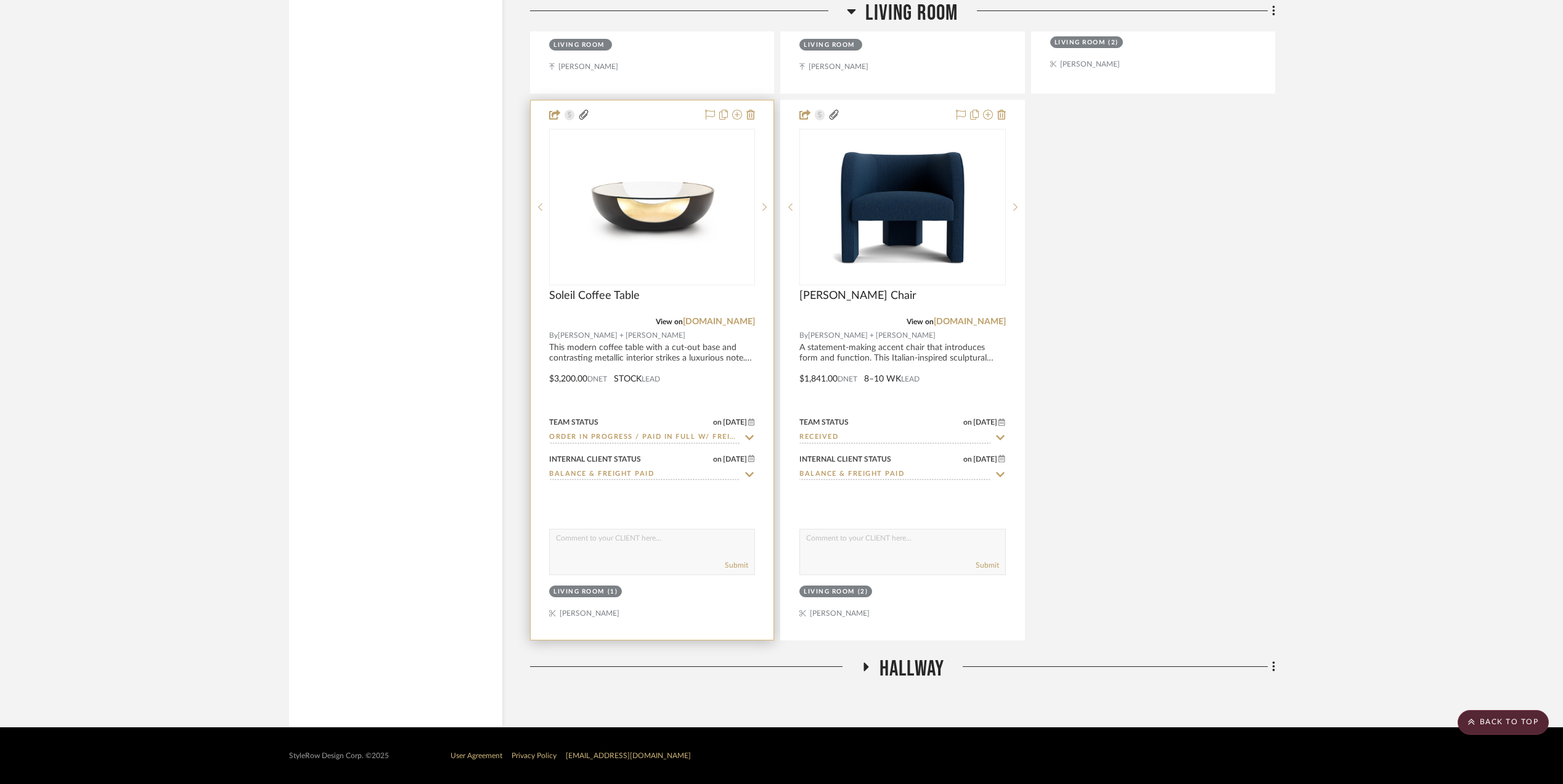
click at [749, 427] on div "Team Status on [DATE] [DATE] Order In Progress / Paid In Full w/ Freight, No Ba…" at bounding box center [652, 428] width 206 height 30
click at [748, 434] on icon at bounding box center [749, 437] width 11 height 10
click at [750, 433] on icon at bounding box center [749, 437] width 11 height 10
type input "[DATE]"
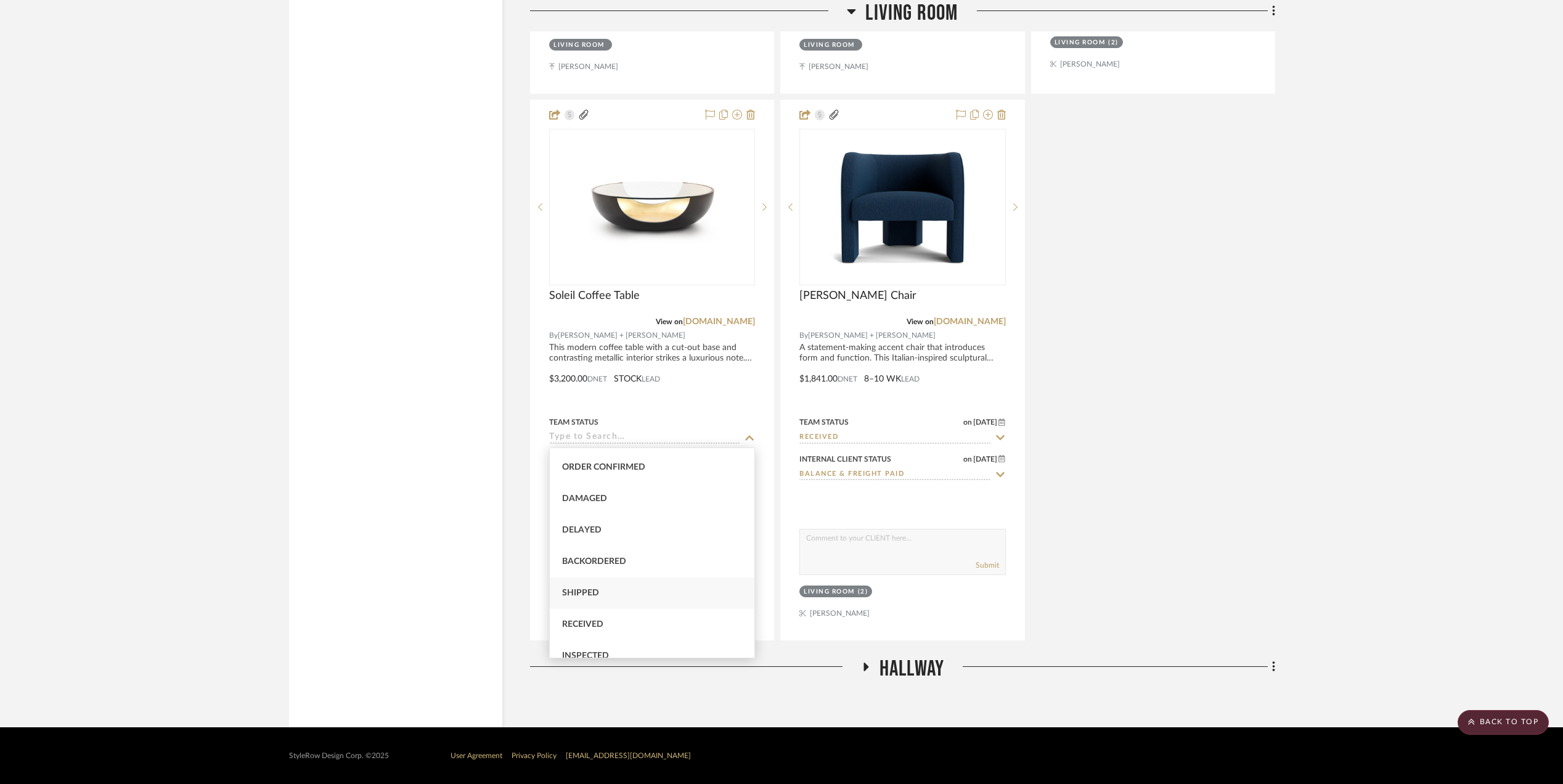
scroll to position [164, 0]
click at [606, 516] on div "Received" at bounding box center [652, 519] width 205 height 31
type input "Received"
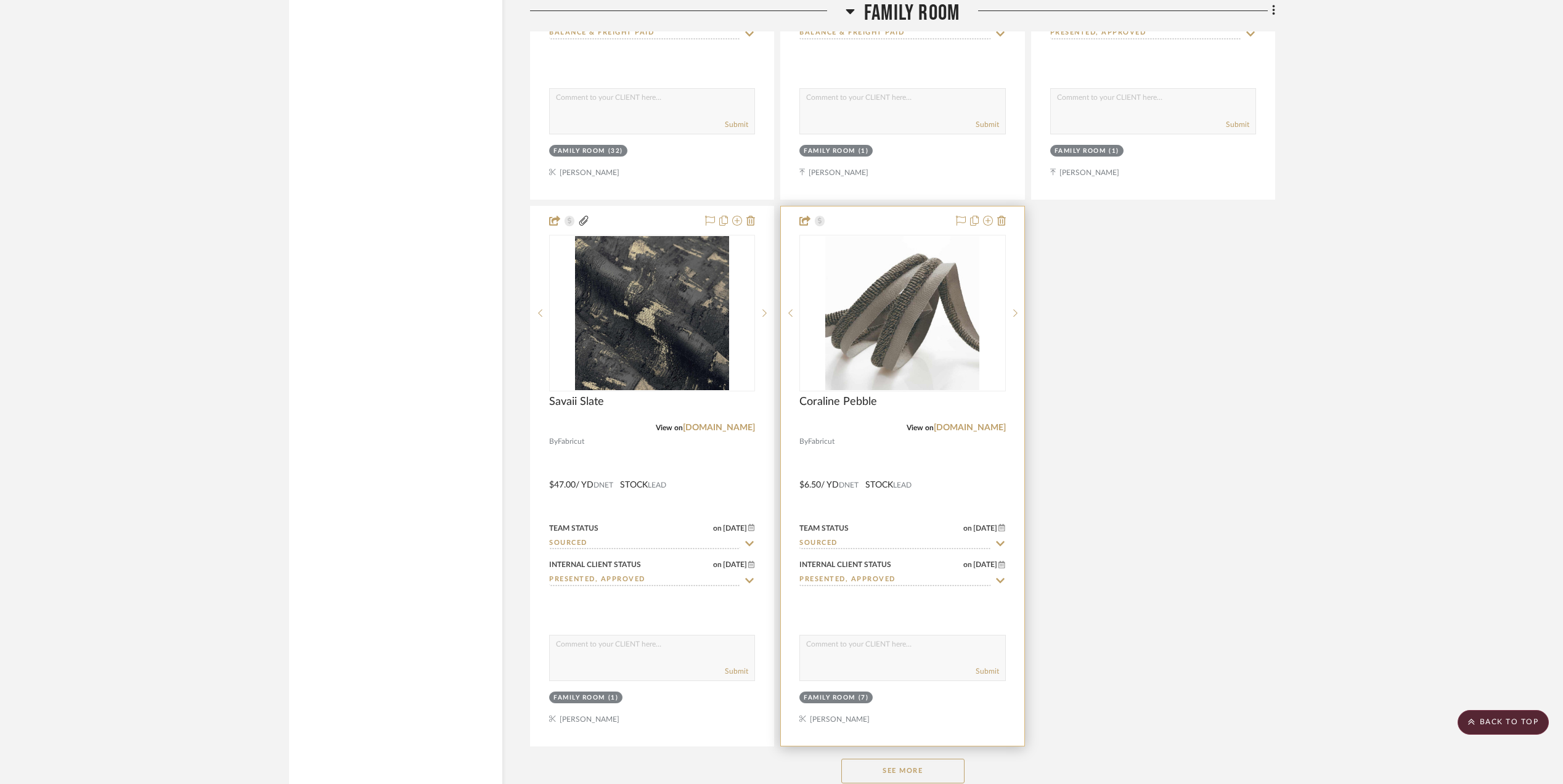
scroll to position [4031, 0]
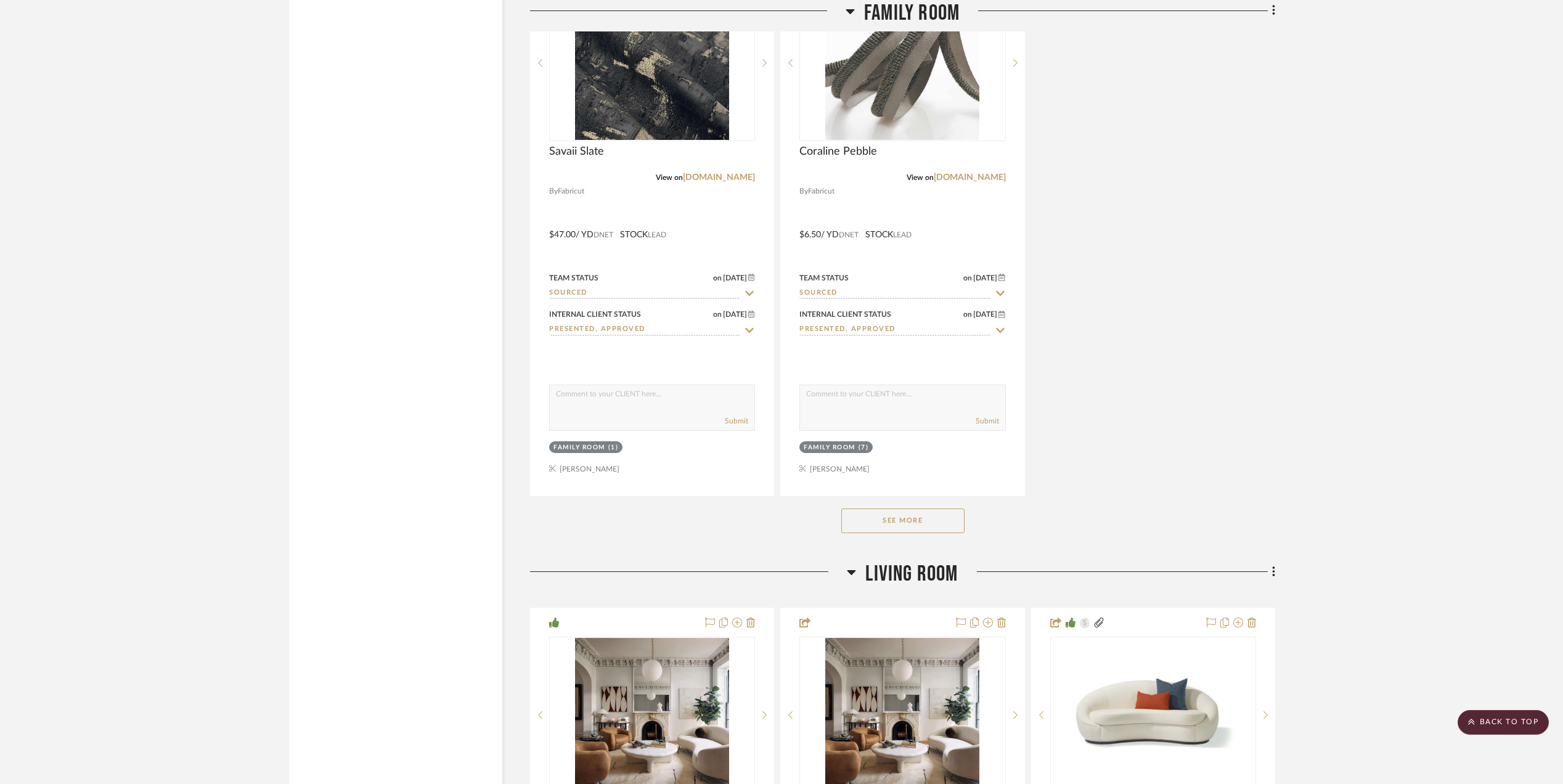
click at [881, 530] on button "See More" at bounding box center [903, 521] width 123 height 24
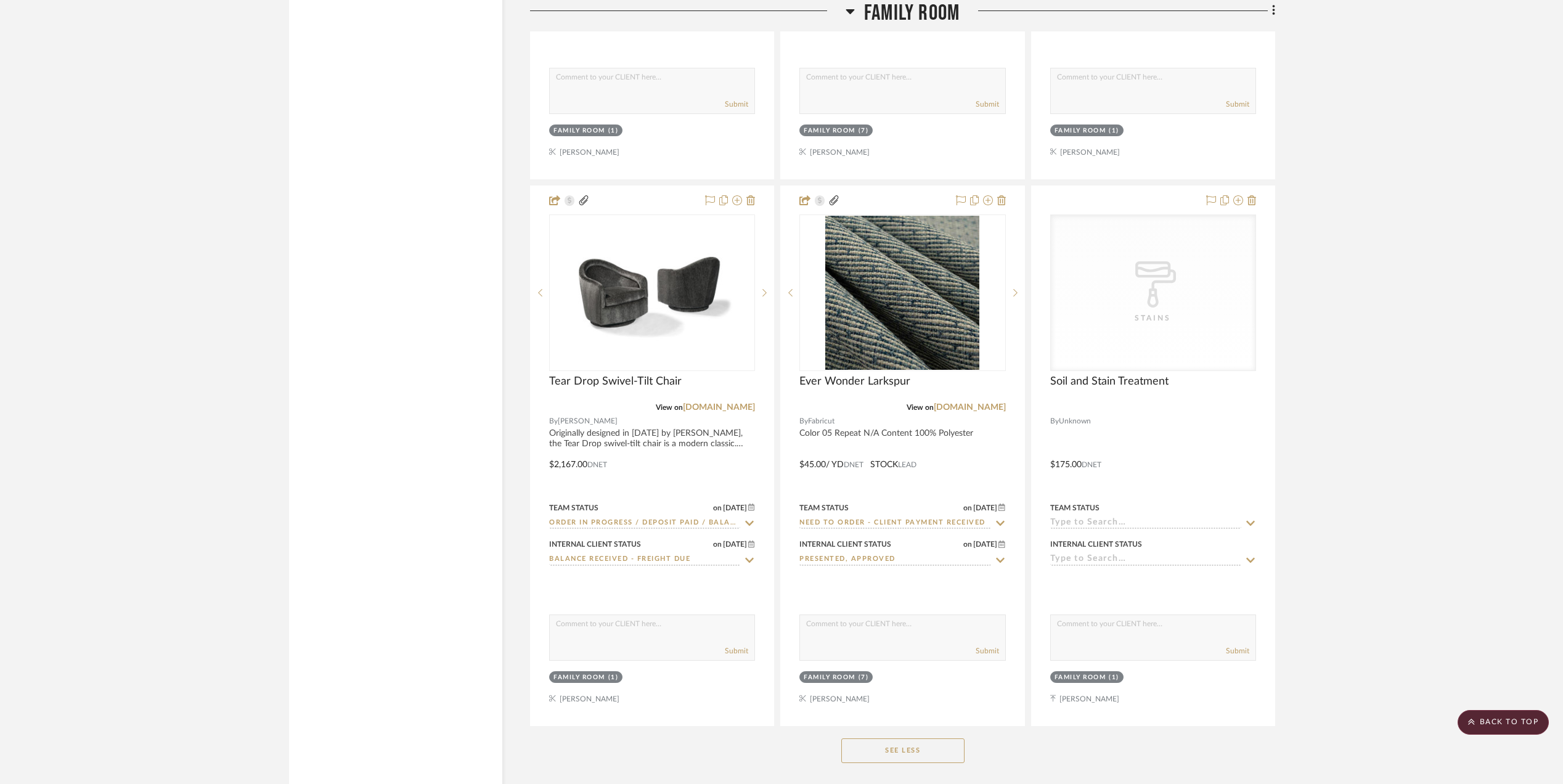
scroll to position [4360, 0]
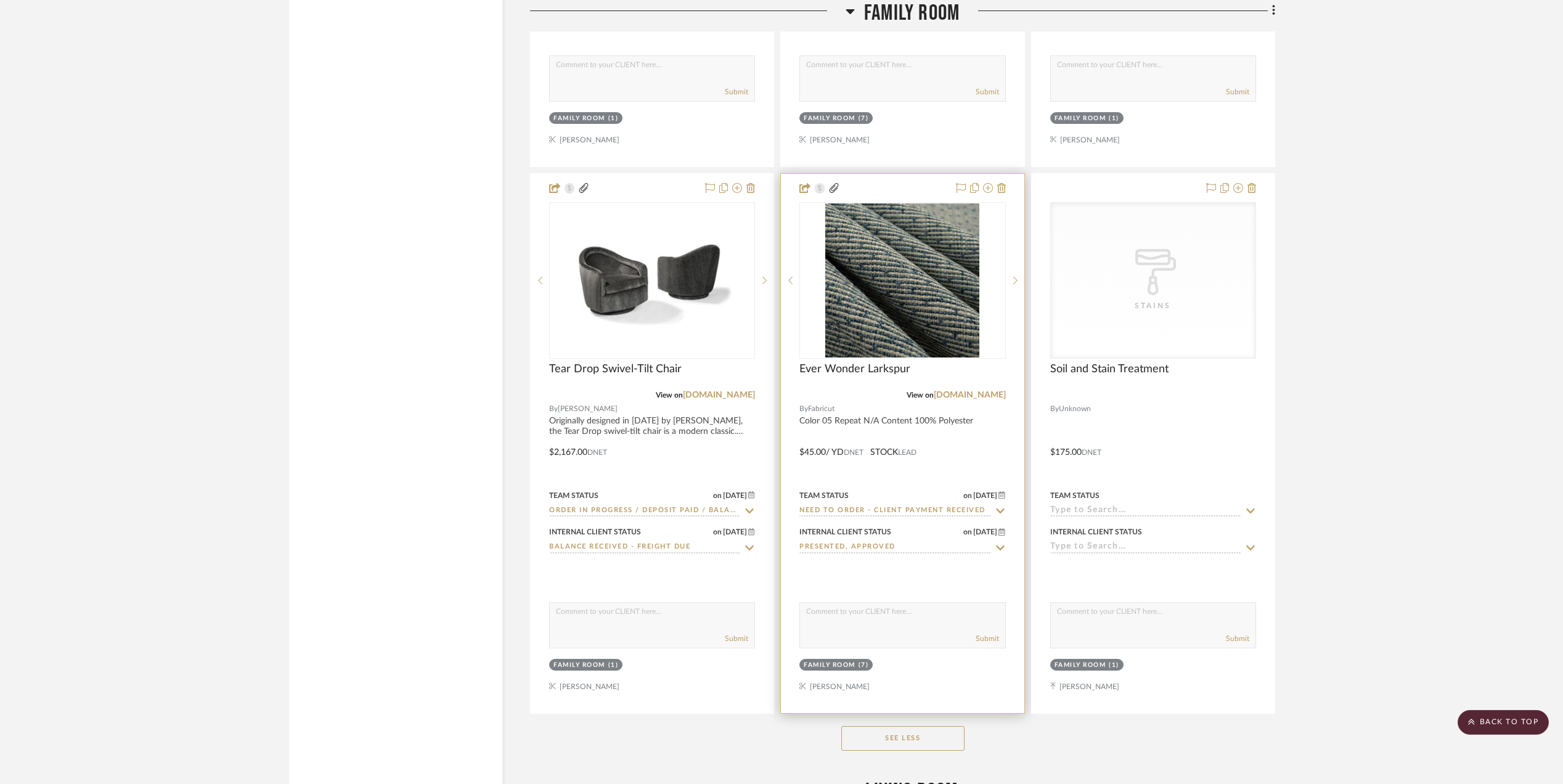
click at [856, 517] on input "Need to Order - Client Payment Received" at bounding box center [895, 511] width 191 height 11
click at [997, 515] on icon at bounding box center [1000, 511] width 11 height 10
type input "[DATE]"
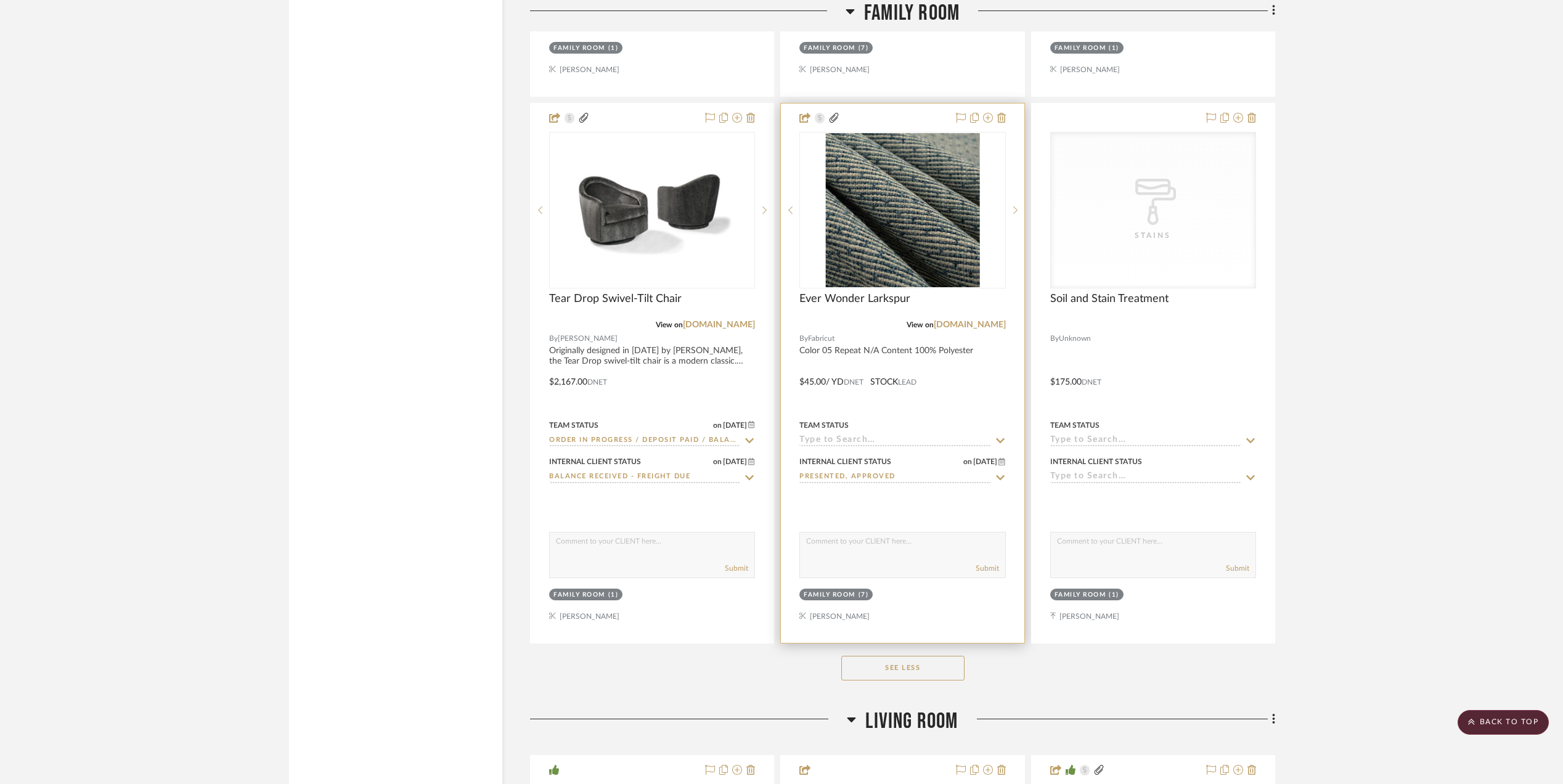
scroll to position [4441, 0]
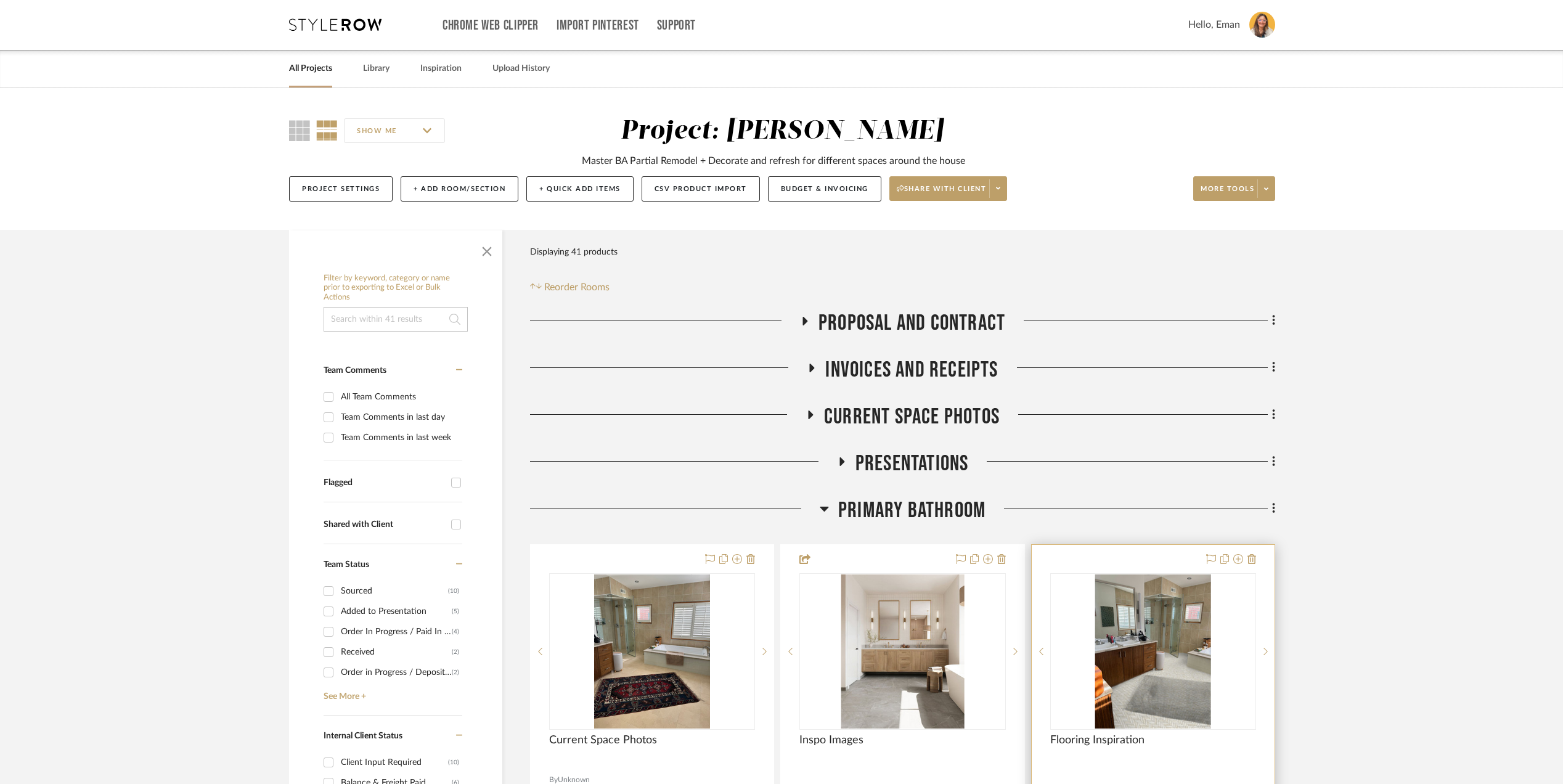
scroll to position [0, 0]
click at [302, 66] on link "All Projects" at bounding box center [310, 69] width 43 height 17
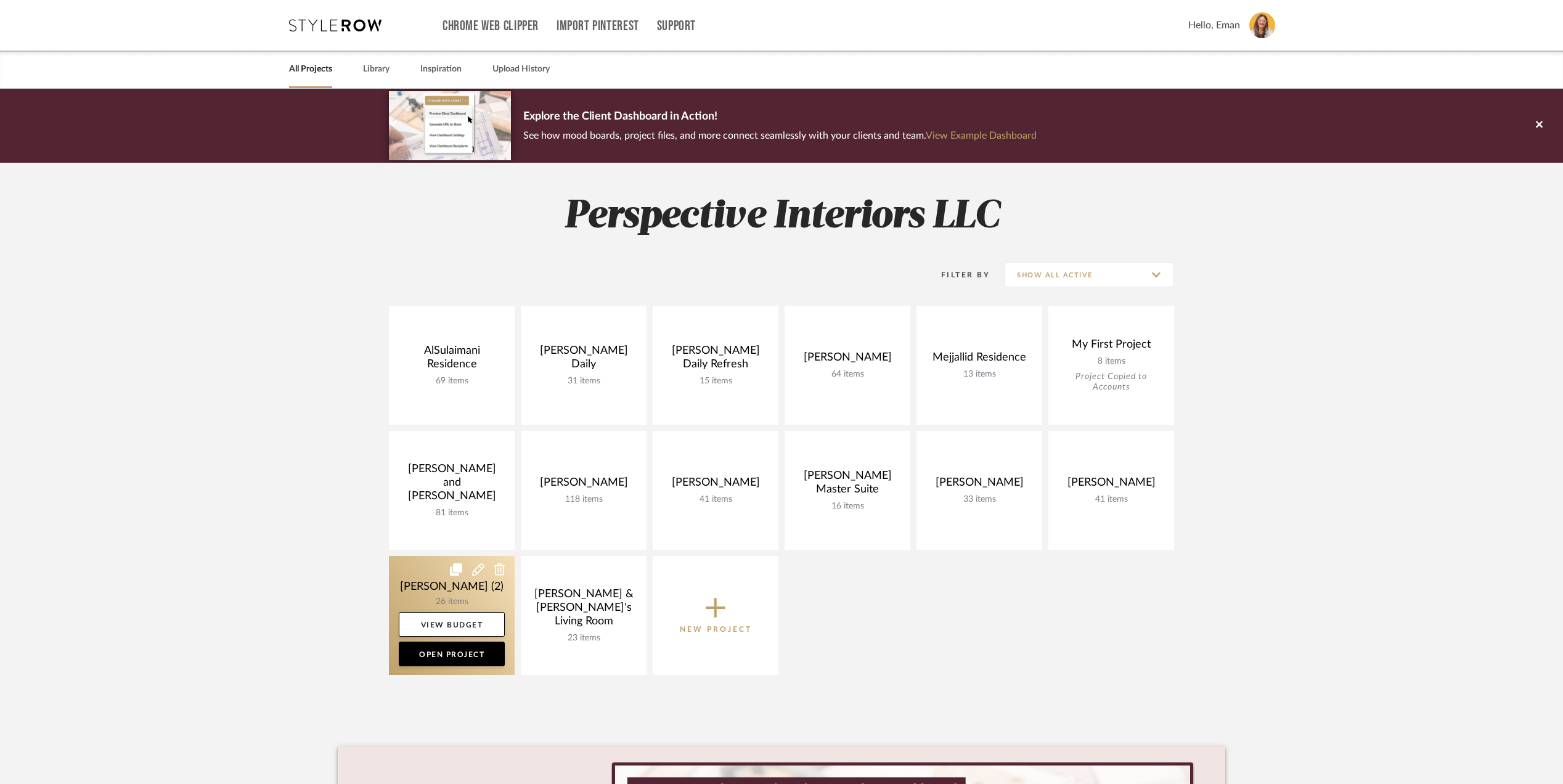
click at [407, 582] on link at bounding box center [451, 615] width 126 height 119
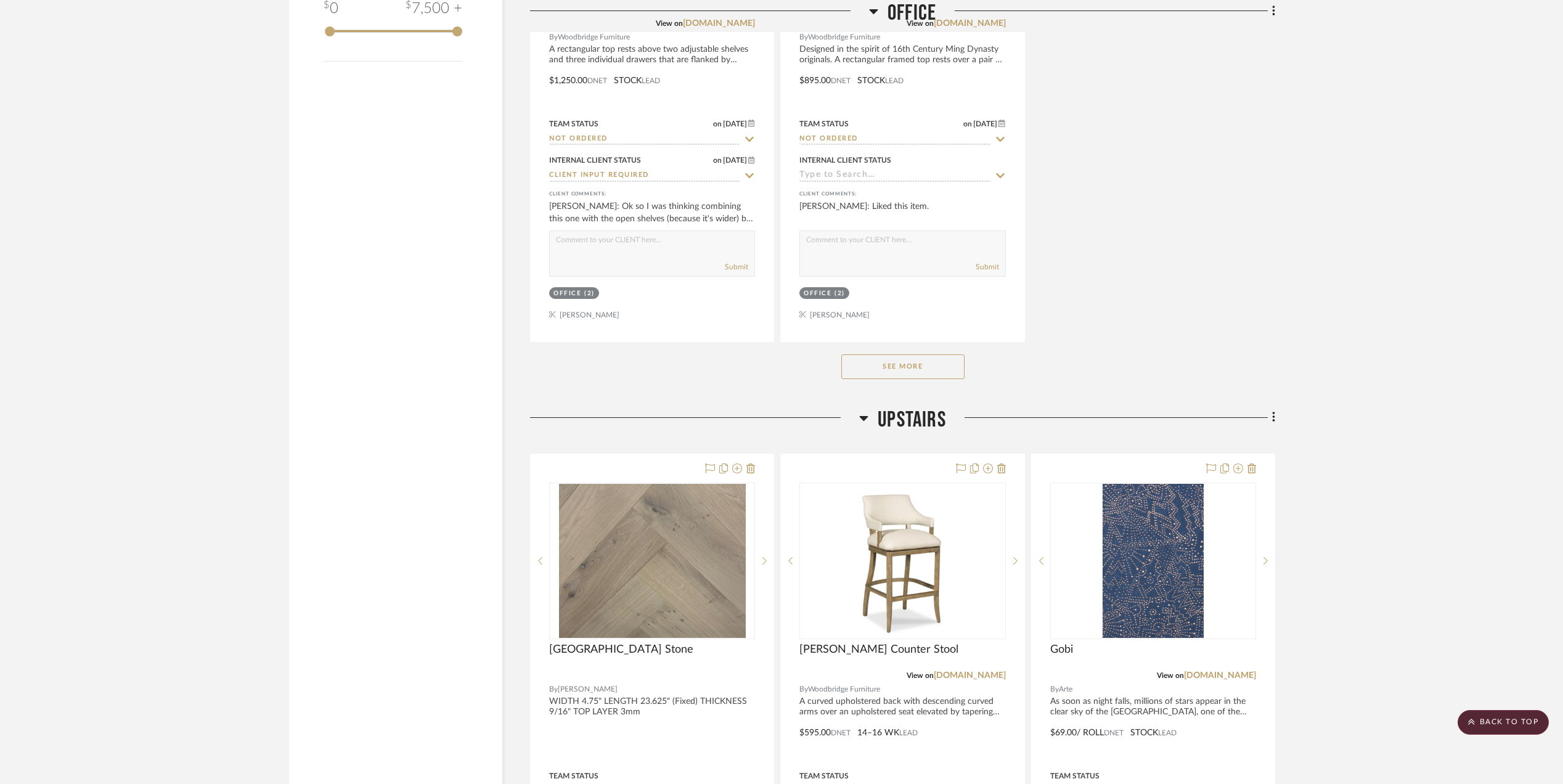
scroll to position [1889, 0]
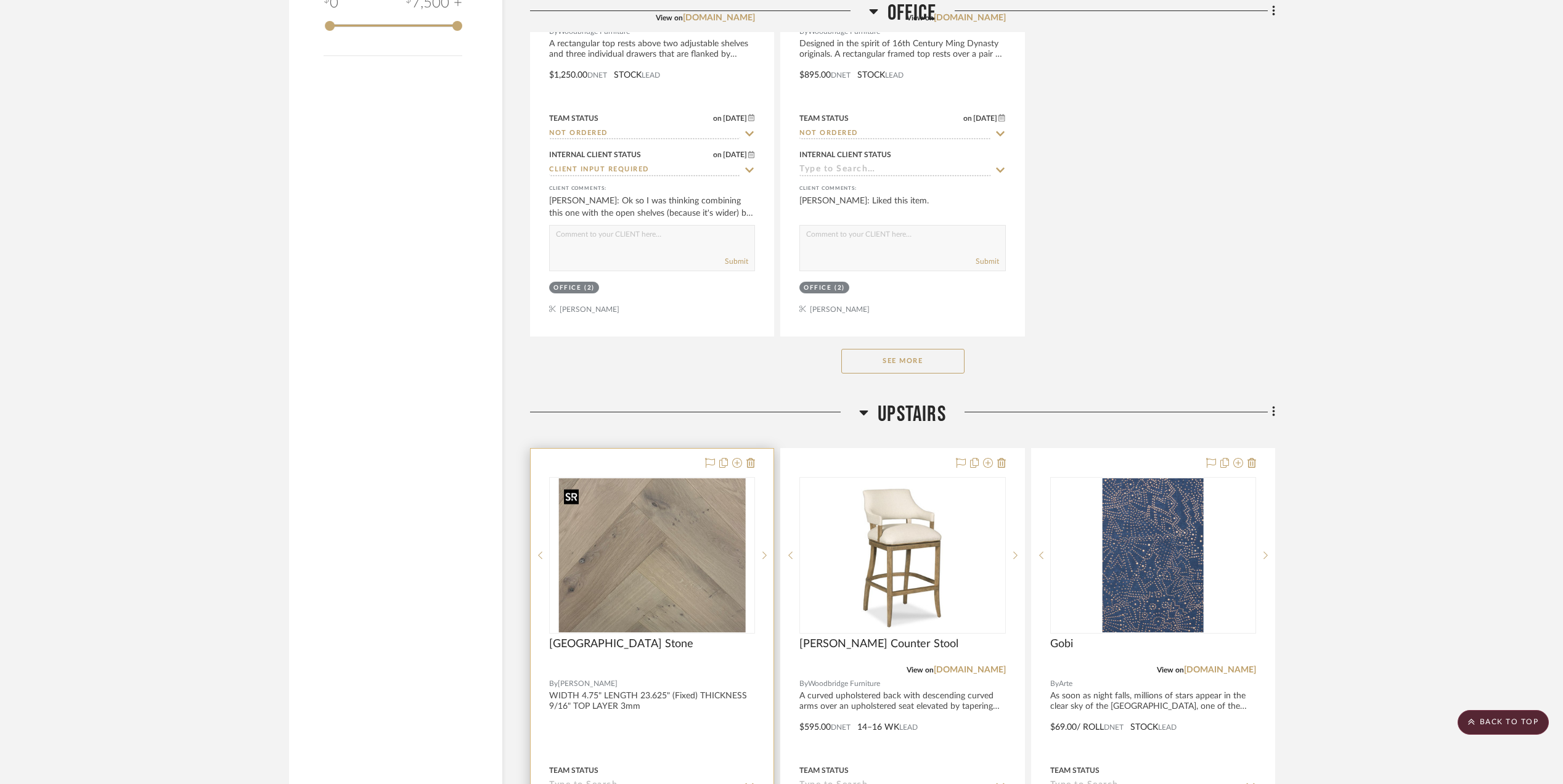
click at [0, 0] on img at bounding box center [0, 0] width 0 height 0
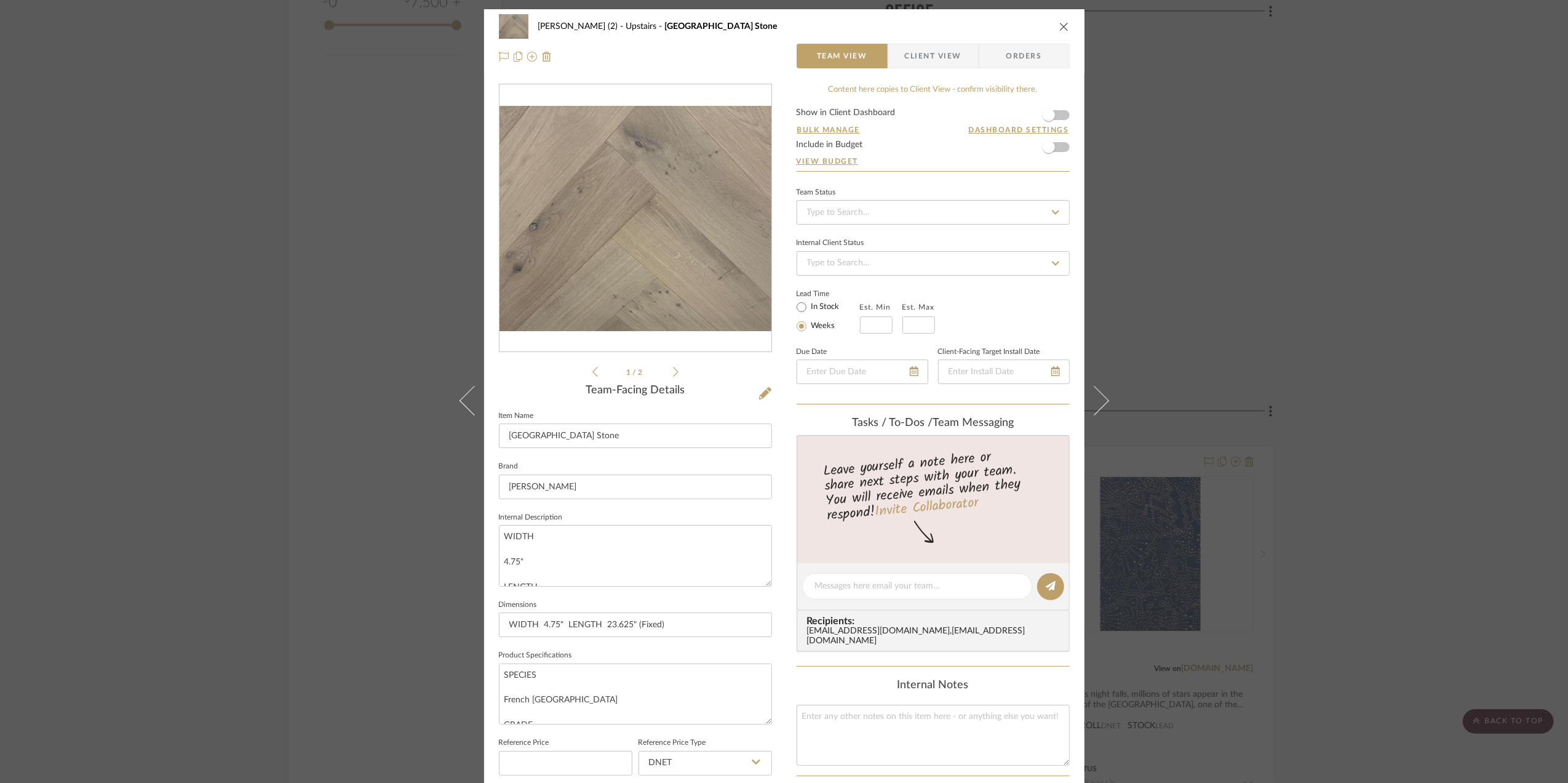
click at [667, 278] on img "0" at bounding box center [635, 218] width 272 height 225
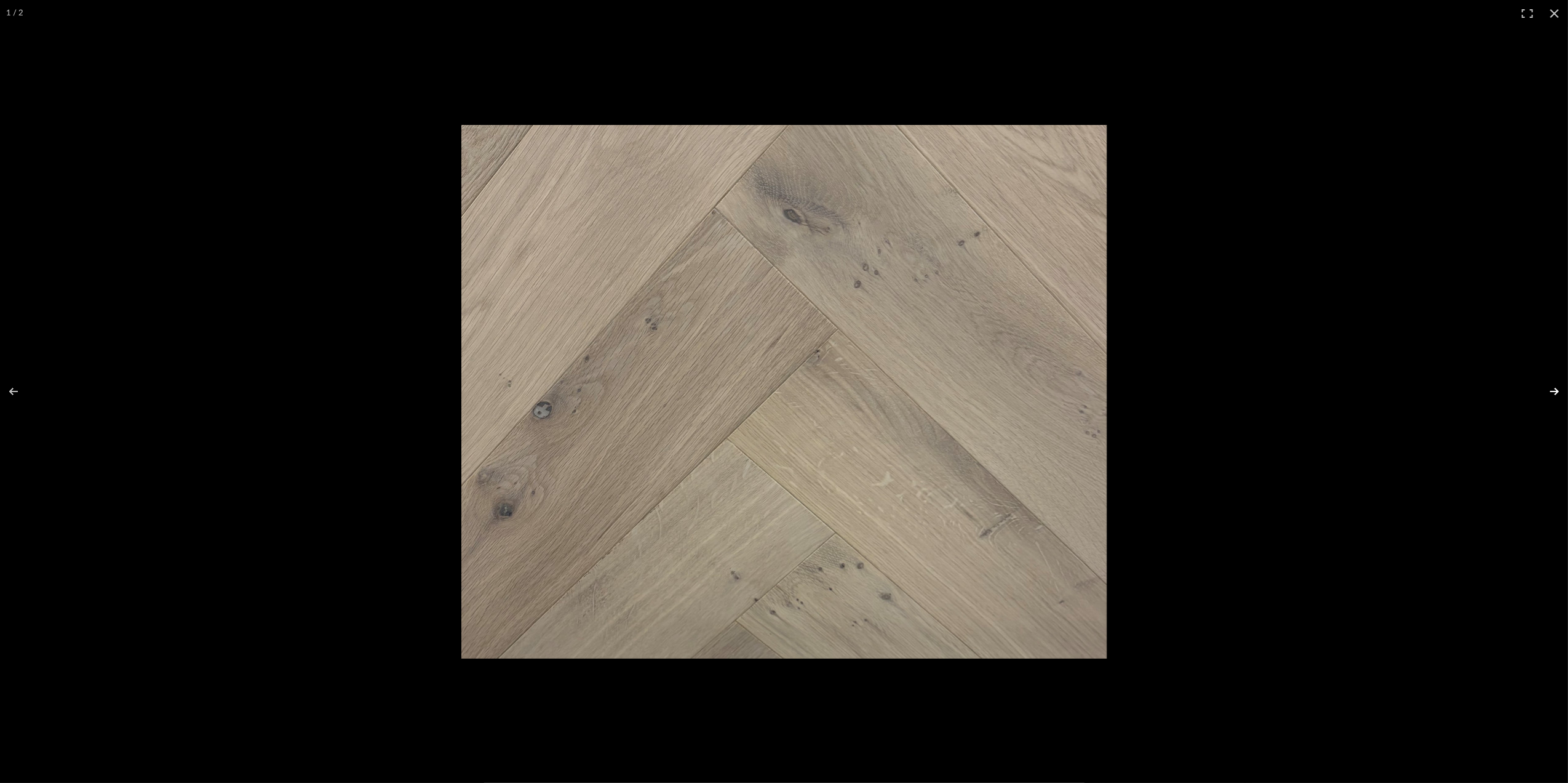
click at [1554, 390] on button at bounding box center [1547, 391] width 43 height 62
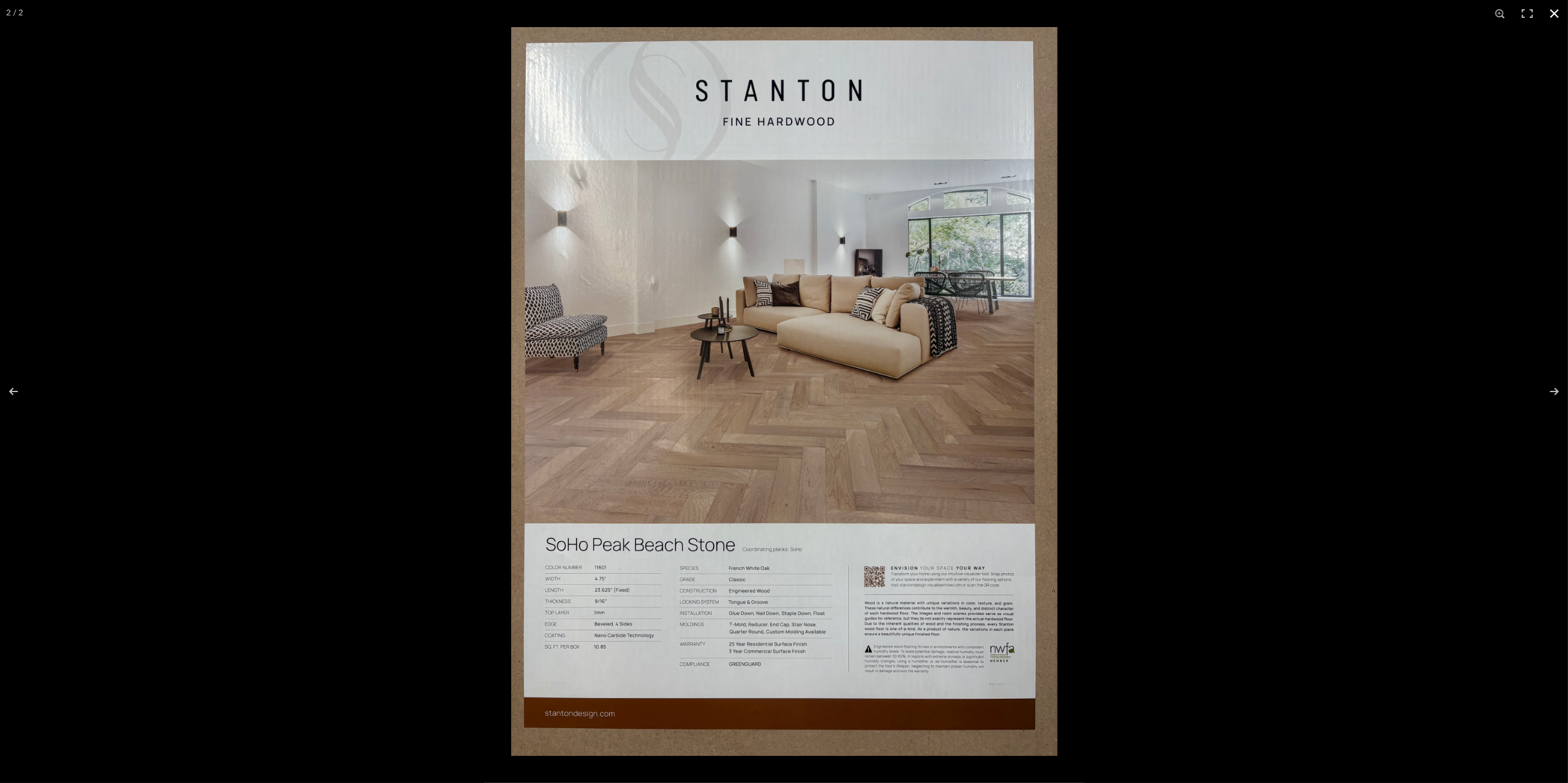
click at [1556, 18] on button at bounding box center [1555, 14] width 27 height 27
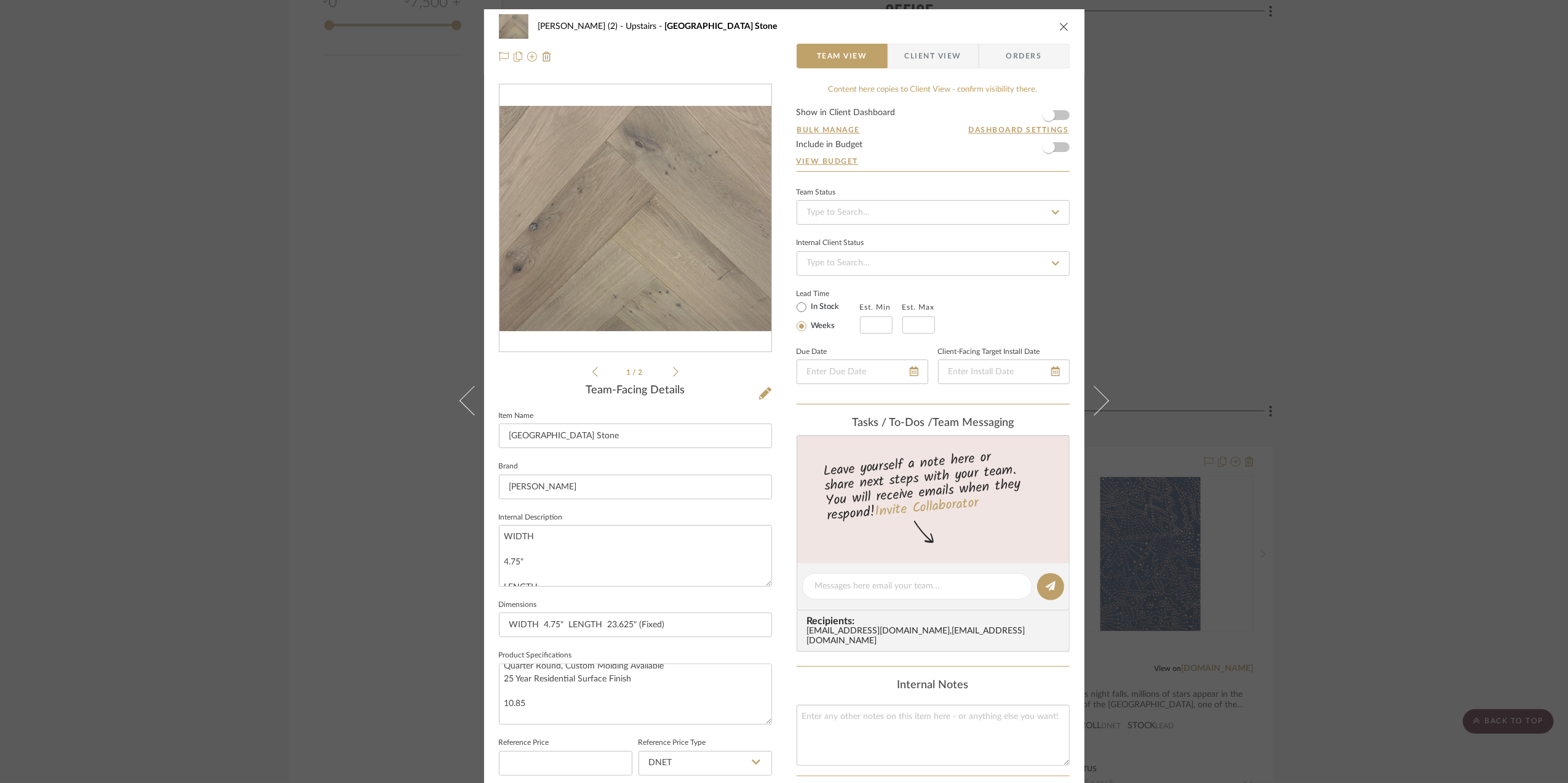
click at [1393, 335] on div "[PERSON_NAME] (2) Upstairs SoHo Peak Beach Stone Team View Client View Orders 1…" at bounding box center [784, 391] width 1568 height 783
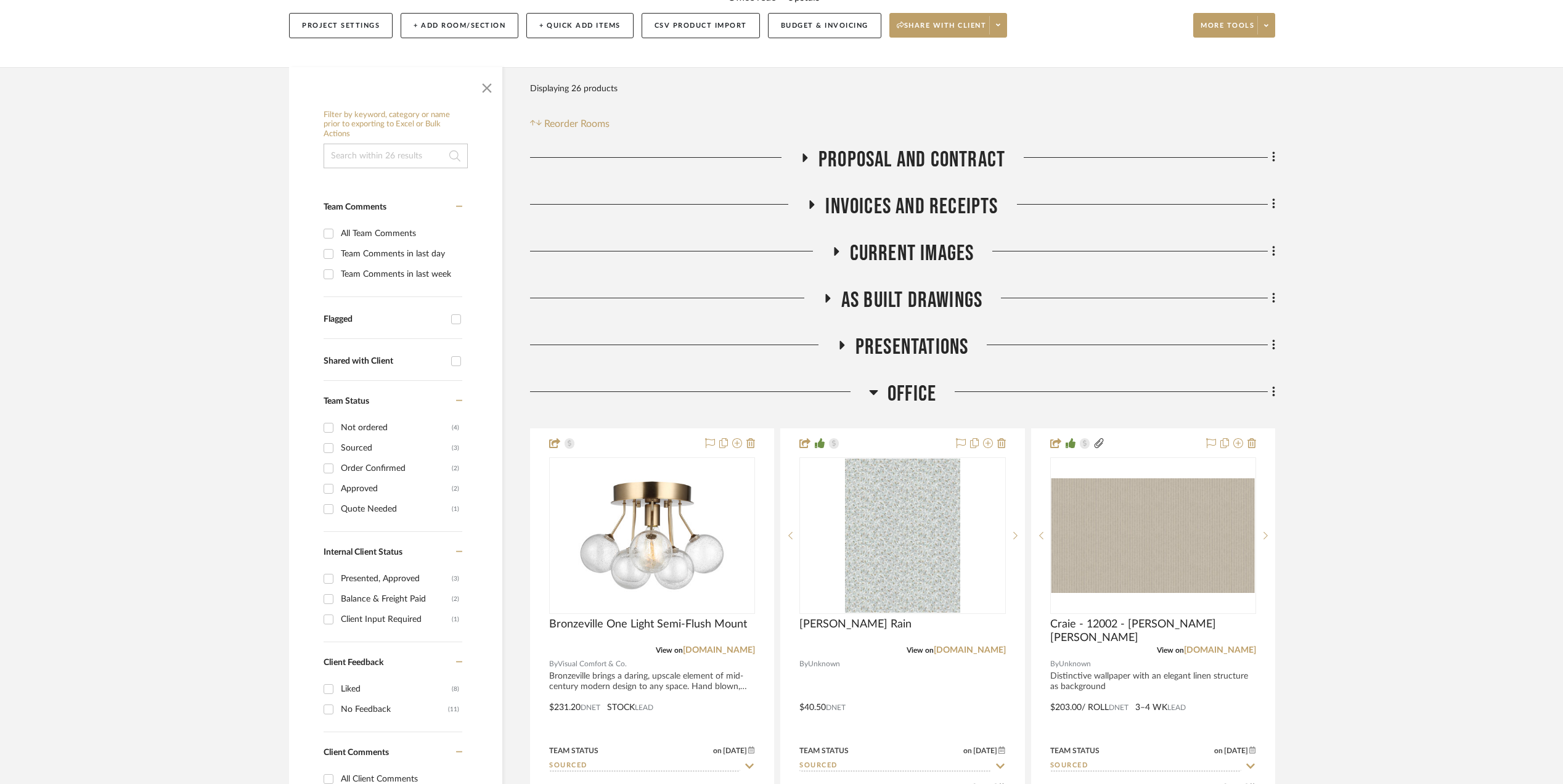
scroll to position [82, 0]
